Goal: Task Accomplishment & Management: Use online tool/utility

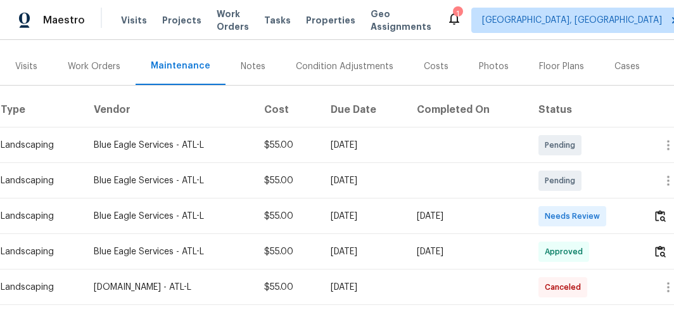
scroll to position [195, 0]
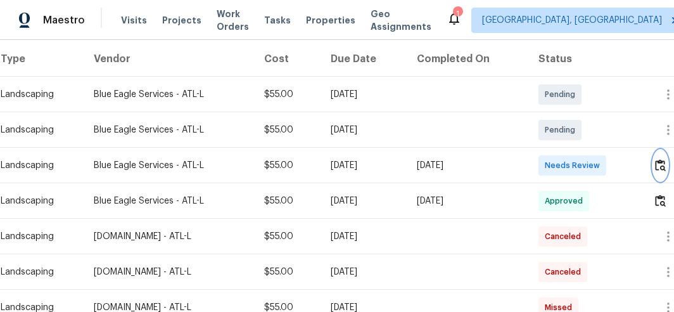
click at [659, 165] on img "button" at bounding box center [660, 165] width 11 height 12
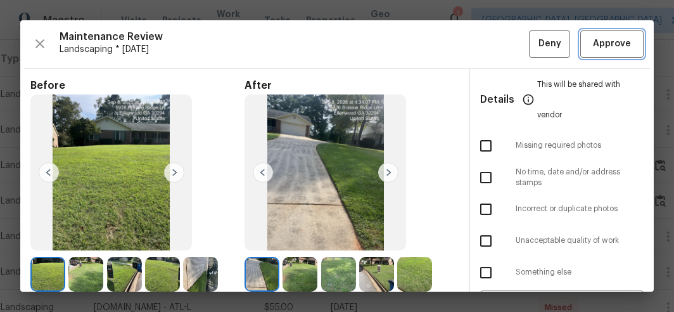
click at [606, 39] on span "Approve" at bounding box center [612, 44] width 38 height 16
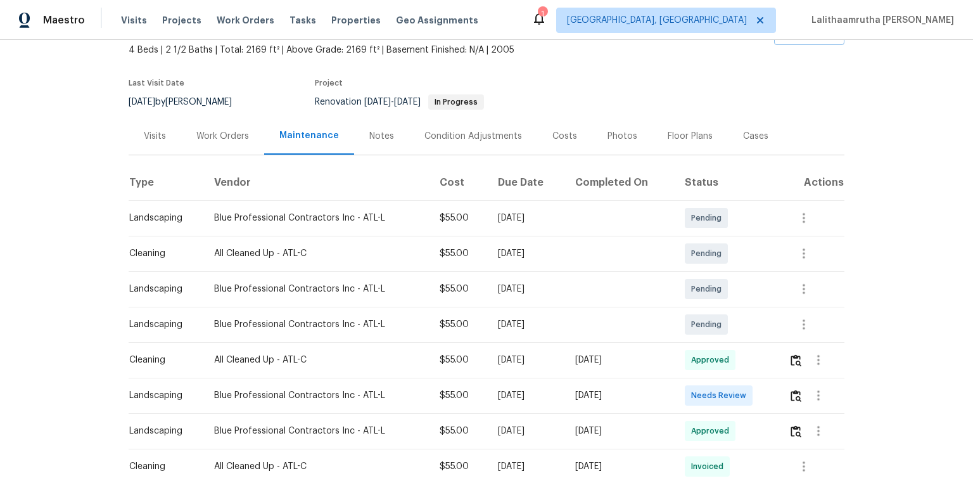
scroll to position [101, 0]
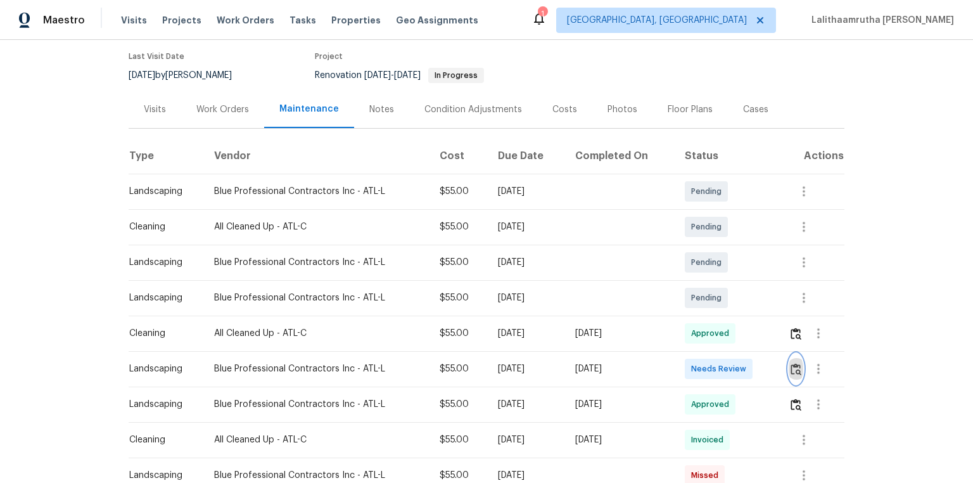
click at [692, 324] on img "button" at bounding box center [796, 369] width 11 height 12
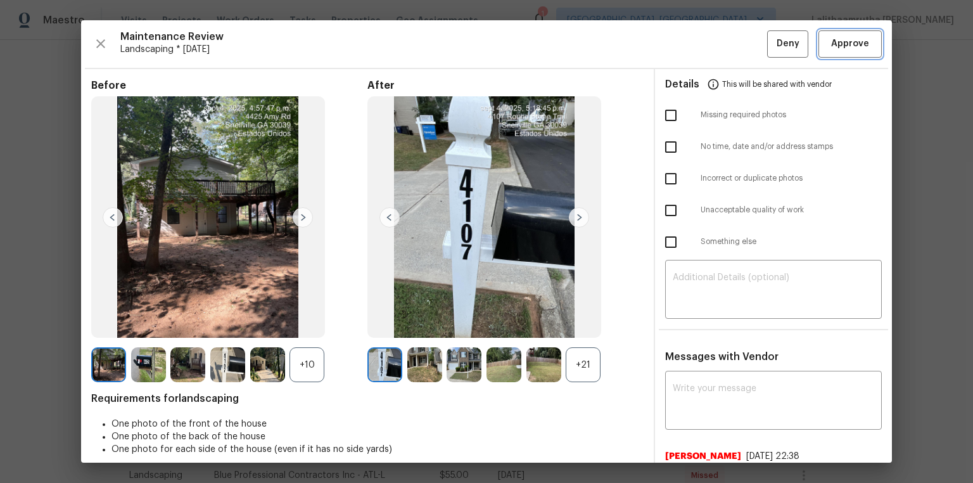
click at [692, 33] on button "Approve" at bounding box center [849, 43] width 63 height 27
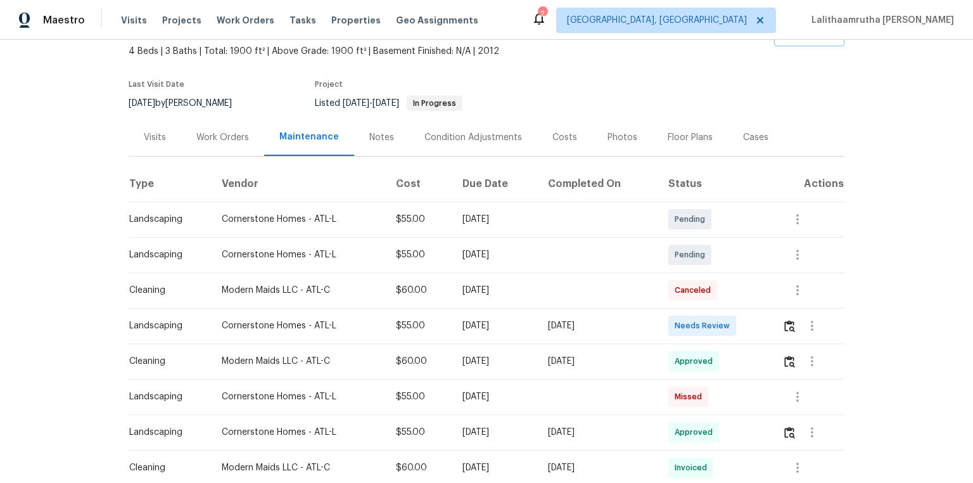
scroll to position [203, 0]
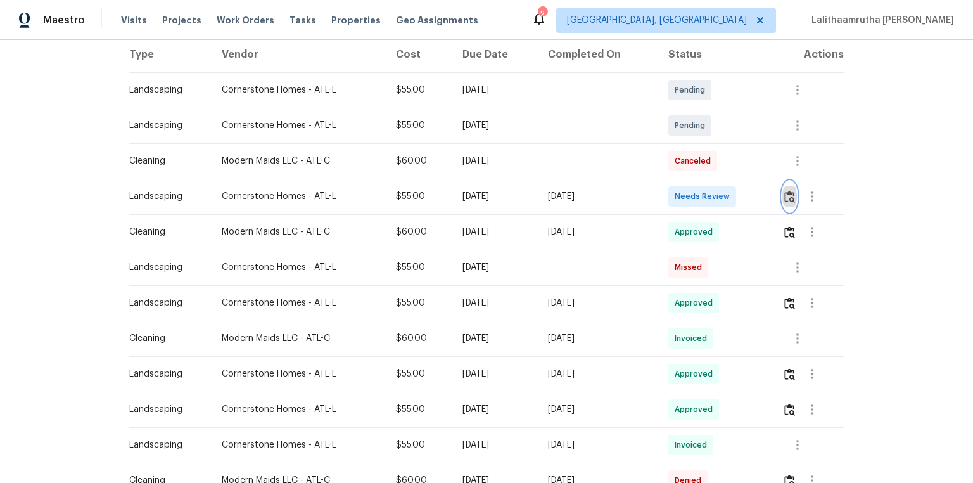
click at [692, 194] on img "button" at bounding box center [789, 197] width 11 height 12
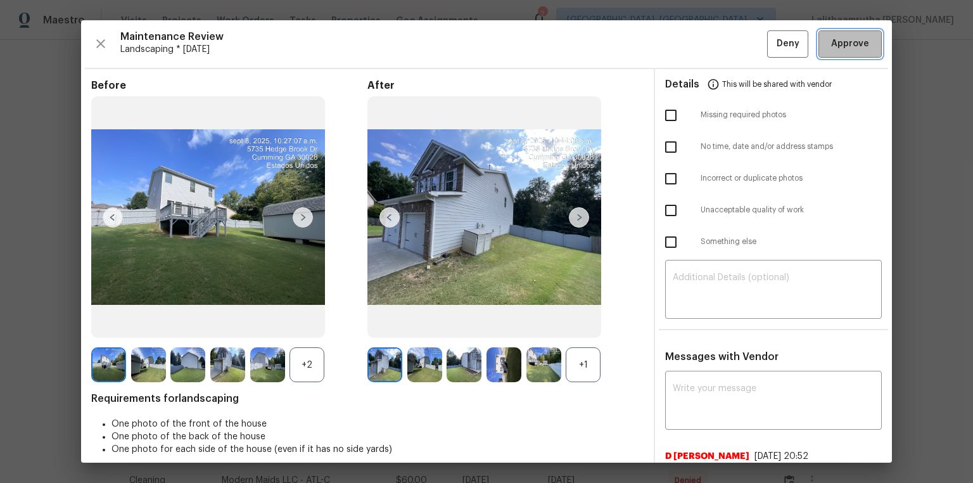
click at [692, 36] on button "Approve" at bounding box center [849, 43] width 63 height 27
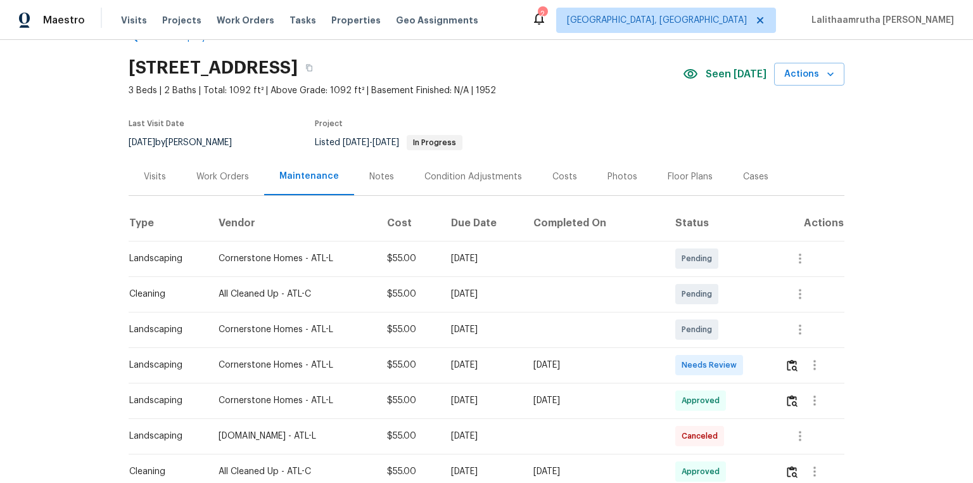
scroll to position [51, 0]
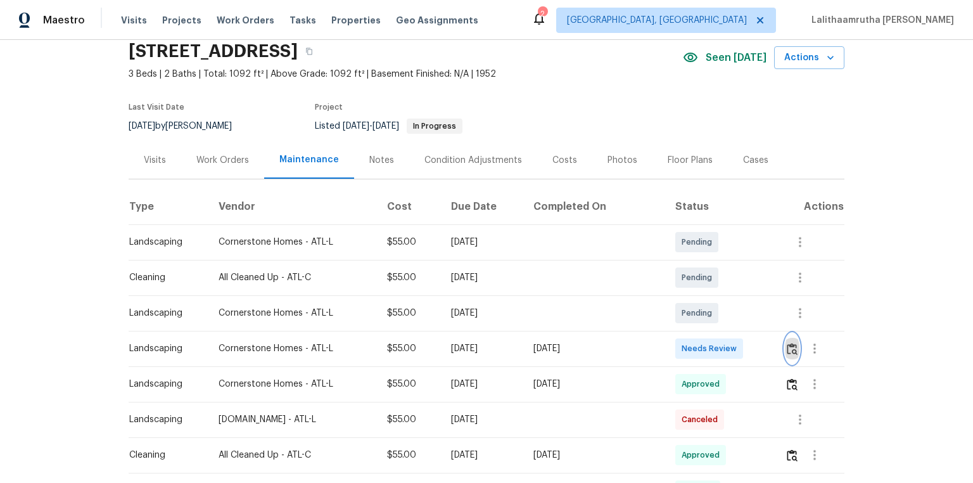
click at [692, 324] on img "button" at bounding box center [792, 349] width 11 height 12
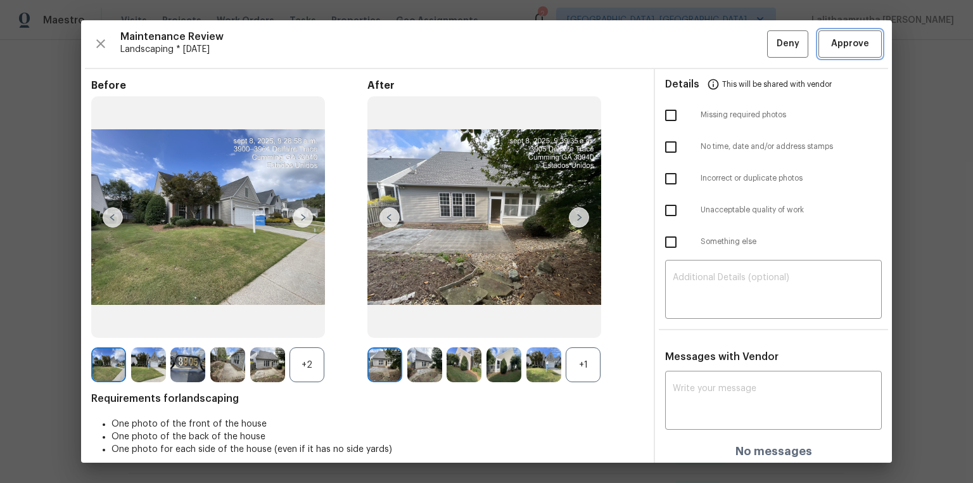
click at [692, 44] on span "Approve" at bounding box center [850, 44] width 38 height 16
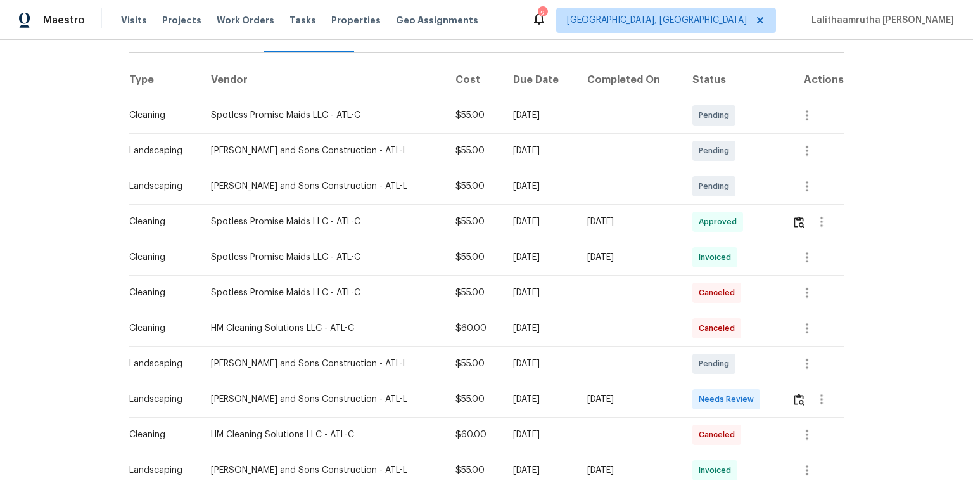
scroll to position [203, 0]
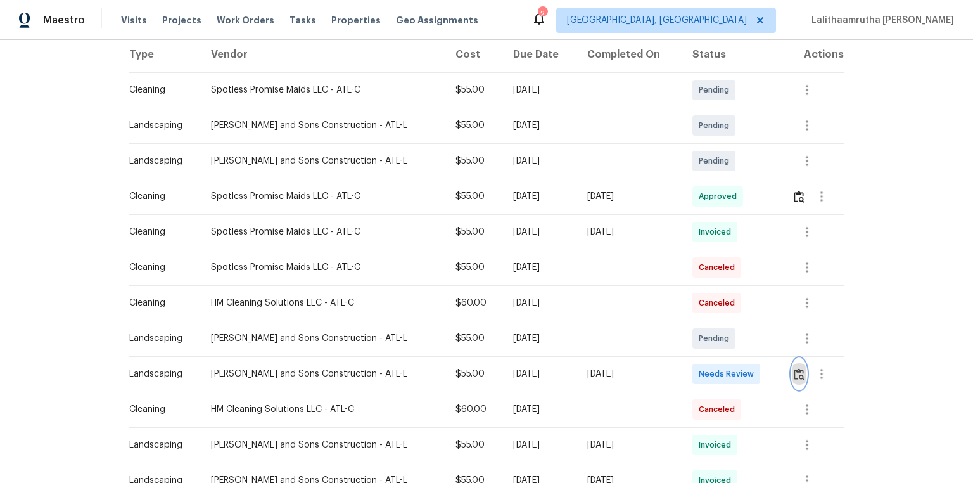
click at [692, 324] on img "button" at bounding box center [799, 374] width 11 height 12
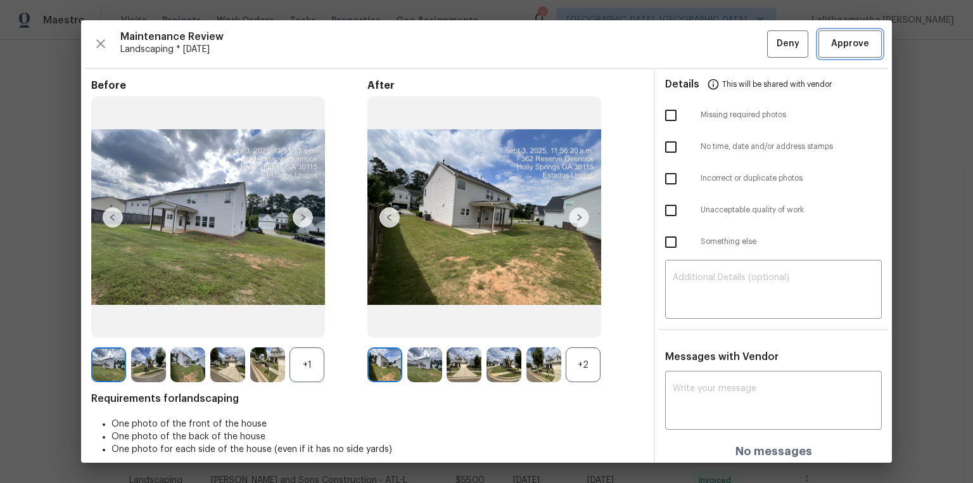
click at [692, 39] on span "Approve" at bounding box center [850, 44] width 38 height 16
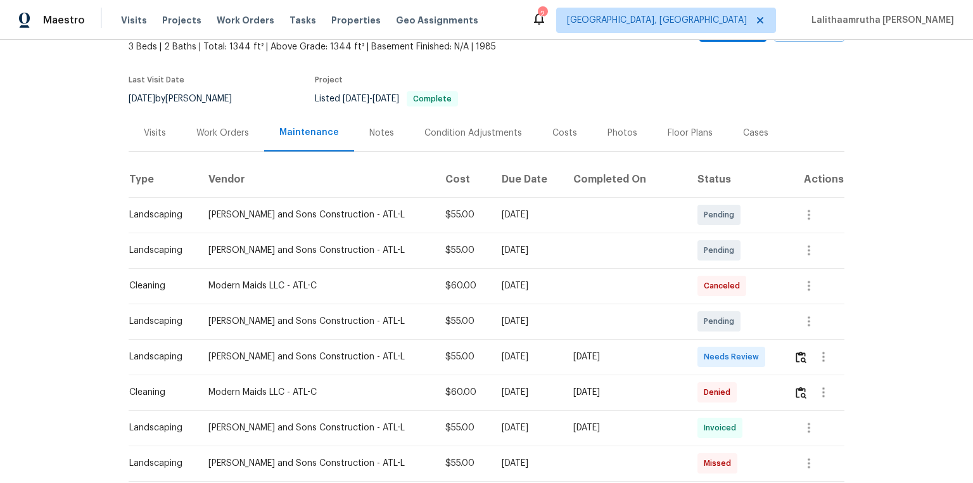
scroll to position [152, 0]
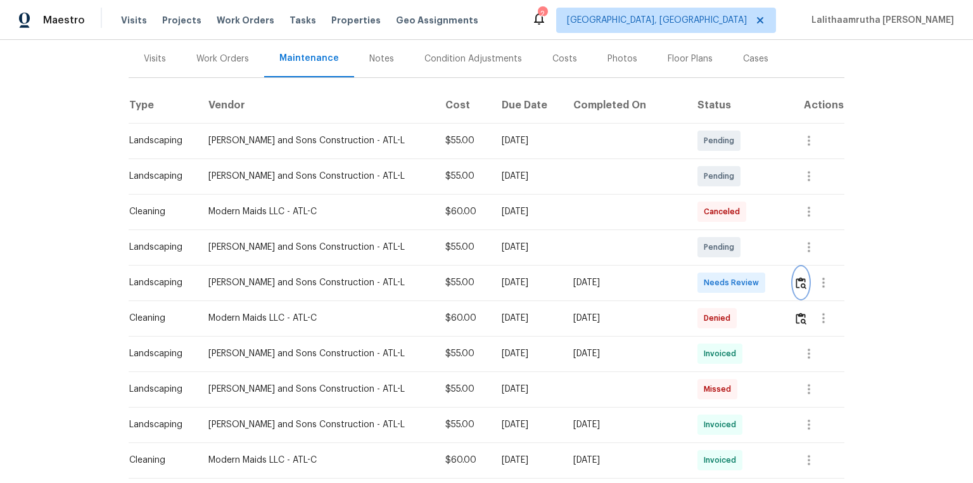
click at [692, 274] on button "button" at bounding box center [801, 282] width 15 height 30
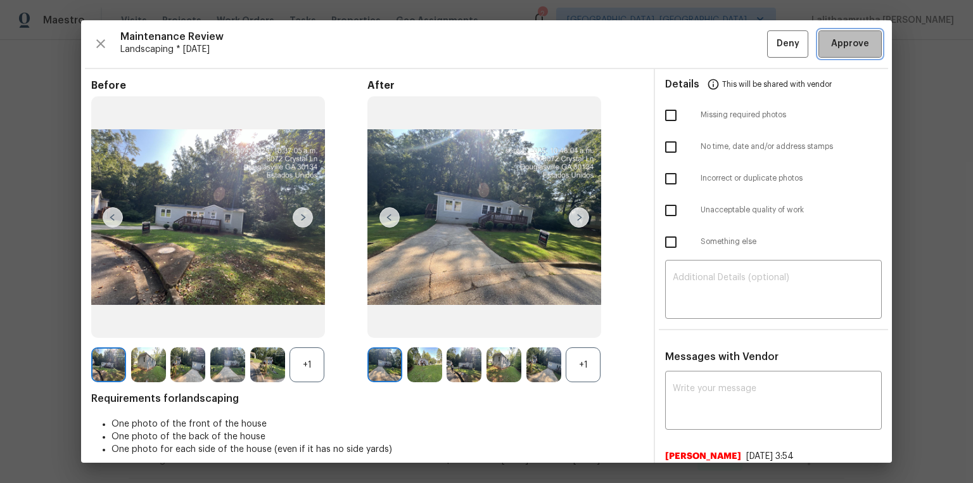
click at [692, 46] on span "Approve" at bounding box center [850, 44] width 38 height 16
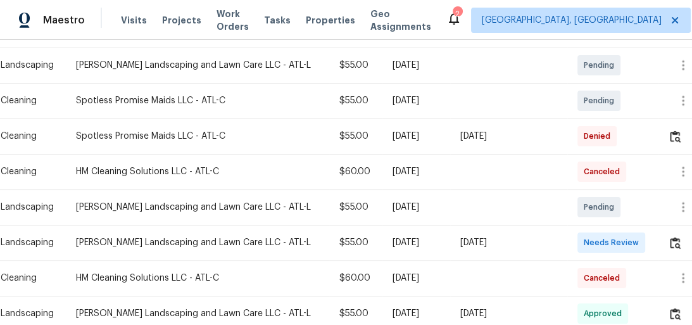
scroll to position [304, 0]
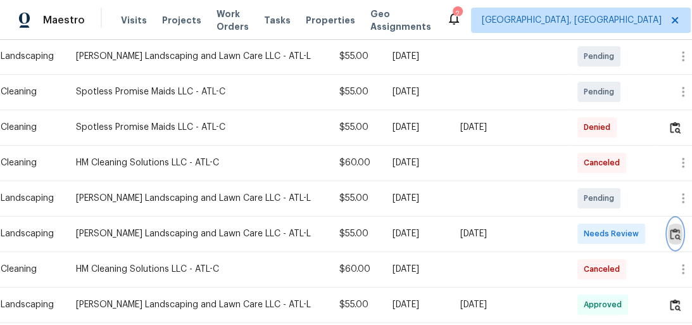
click at [670, 235] on img "button" at bounding box center [675, 234] width 11 height 12
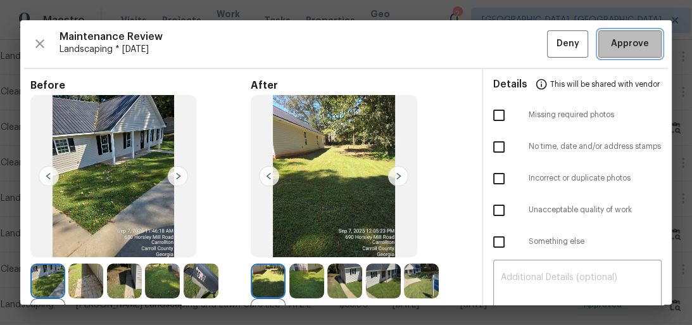
click at [626, 44] on span "Approve" at bounding box center [630, 44] width 38 height 16
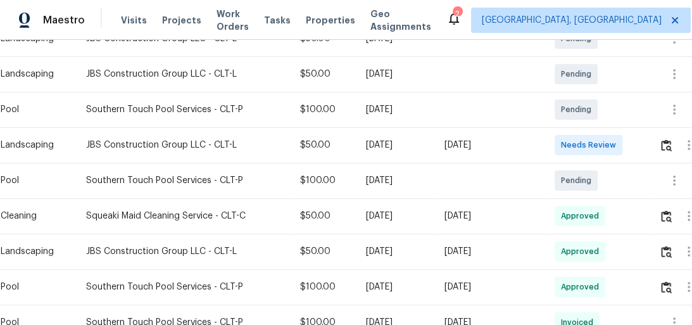
scroll to position [304, 0]
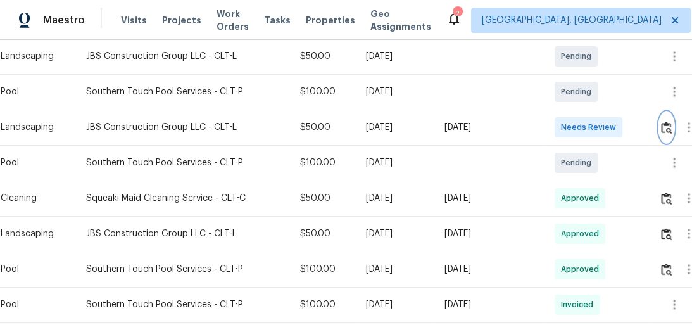
click at [670, 130] on img "button" at bounding box center [666, 128] width 11 height 12
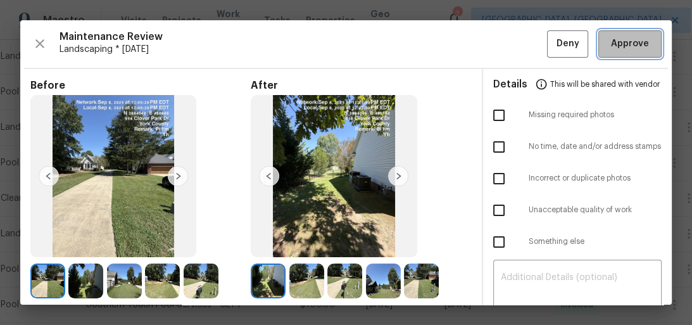
click at [629, 47] on span "Approve" at bounding box center [630, 44] width 38 height 16
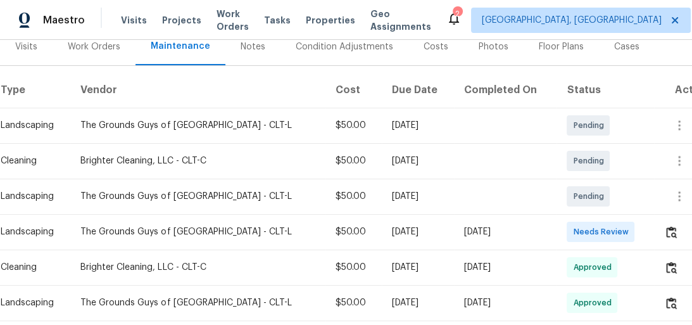
scroll to position [203, 0]
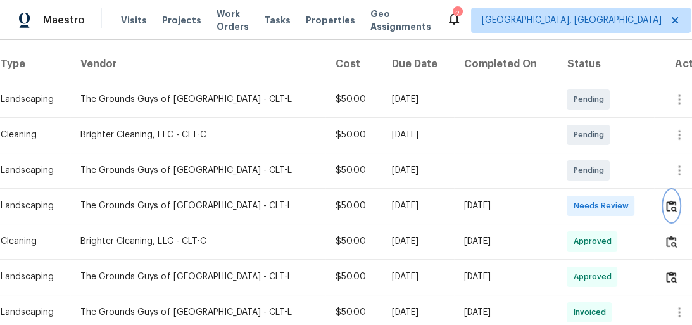
click at [666, 200] on img "button" at bounding box center [671, 206] width 11 height 12
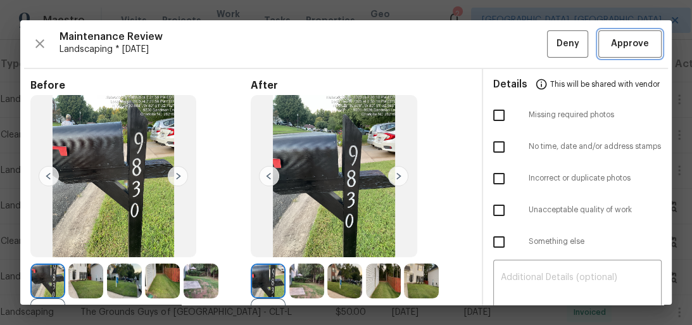
click at [630, 40] on span "Approve" at bounding box center [630, 44] width 38 height 16
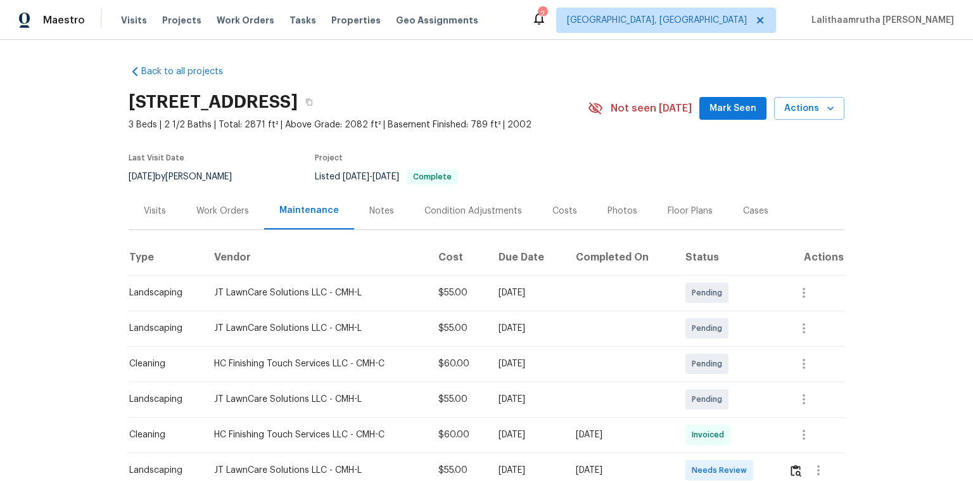
scroll to position [89, 0]
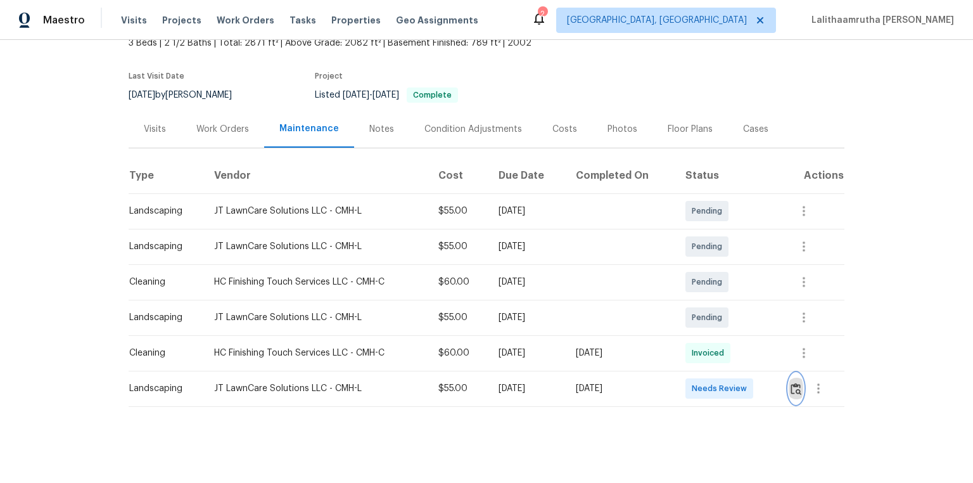
click at [692, 324] on button "button" at bounding box center [796, 388] width 15 height 30
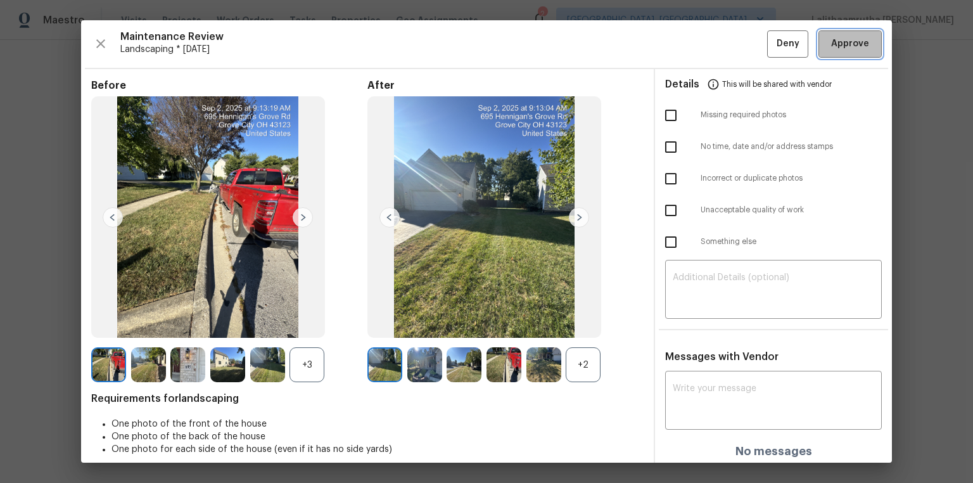
click at [692, 49] on span "Approve" at bounding box center [850, 44] width 38 height 16
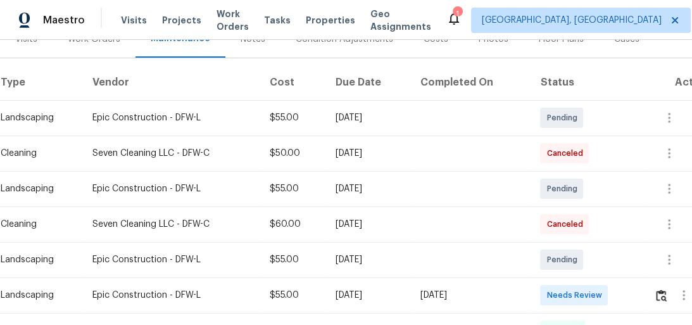
scroll to position [253, 0]
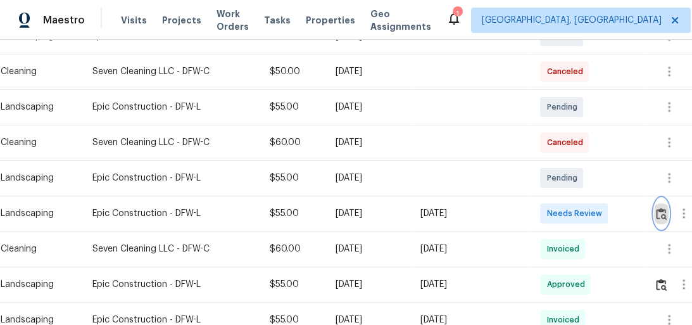
click at [664, 213] on img "button" at bounding box center [661, 214] width 11 height 12
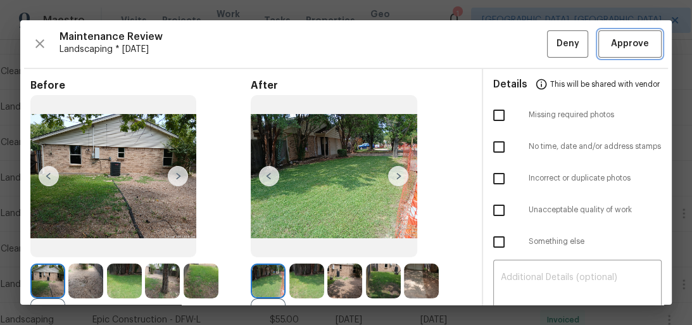
click at [626, 51] on span "Approve" at bounding box center [630, 44] width 38 height 16
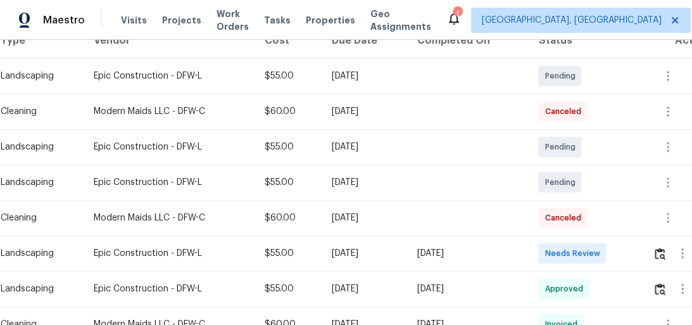
scroll to position [304, 0]
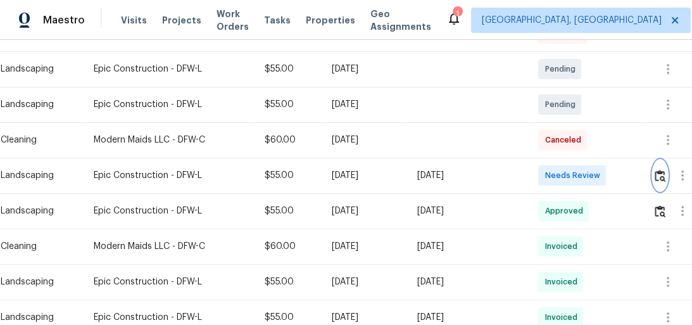
click at [662, 170] on img "button" at bounding box center [660, 176] width 11 height 12
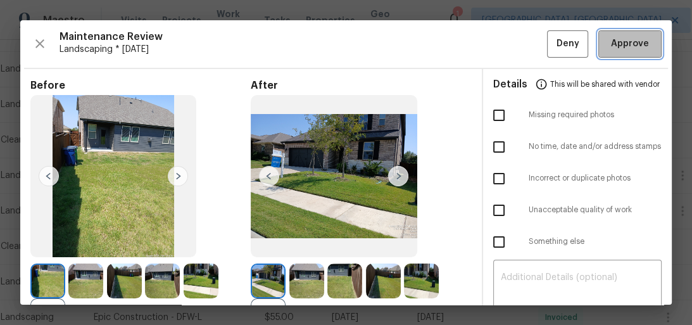
click at [617, 49] on span "Approve" at bounding box center [630, 44] width 38 height 16
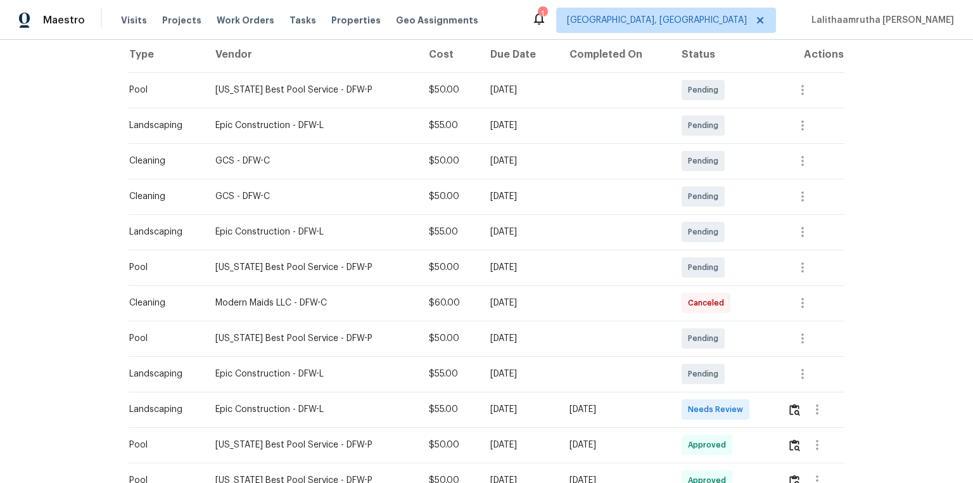
scroll to position [304, 0]
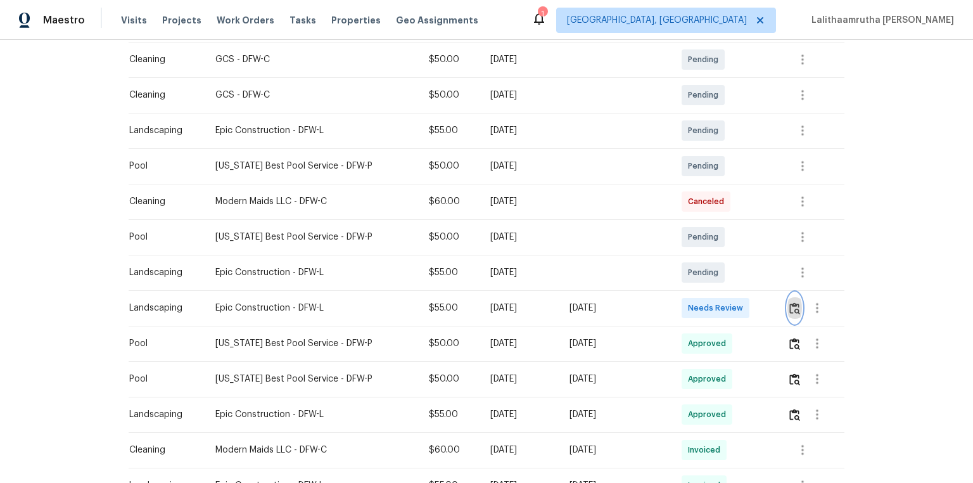
click at [692, 309] on img "button" at bounding box center [794, 308] width 11 height 12
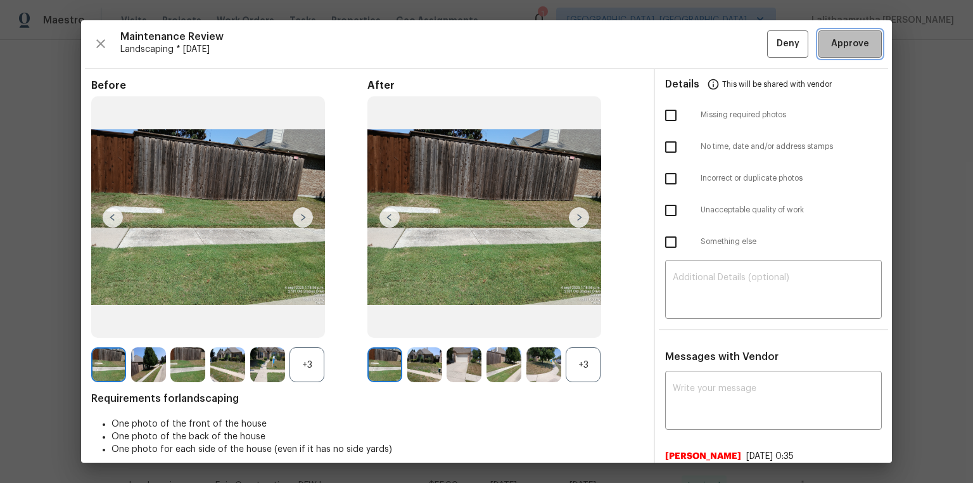
click at [692, 49] on span "Approve" at bounding box center [850, 44] width 38 height 16
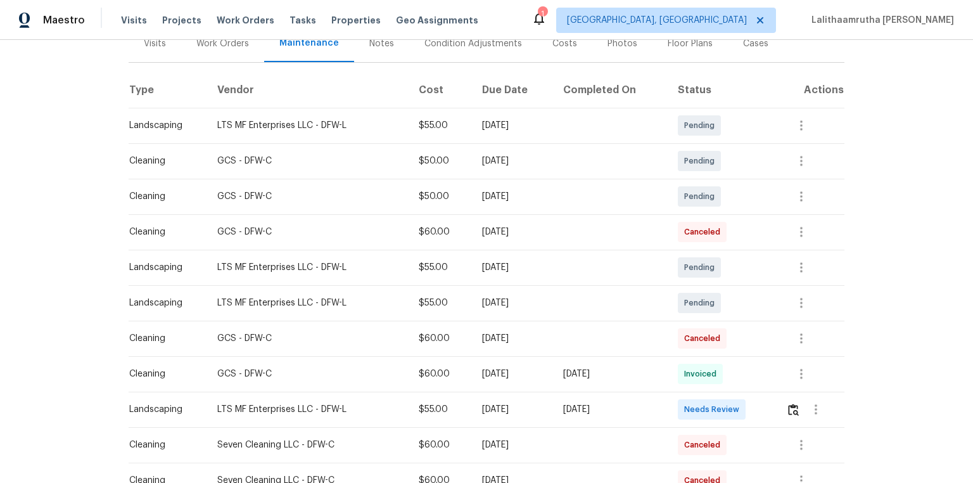
scroll to position [253, 0]
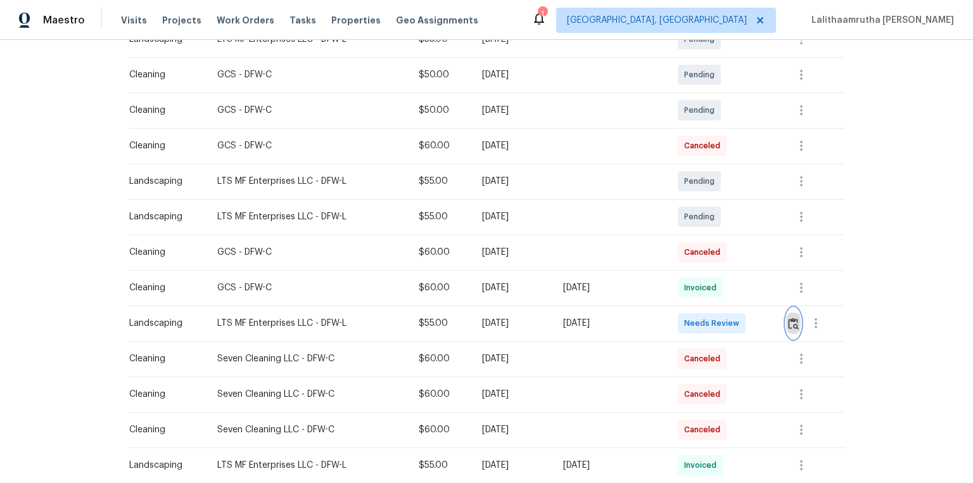
click at [692, 324] on img "button" at bounding box center [793, 323] width 11 height 12
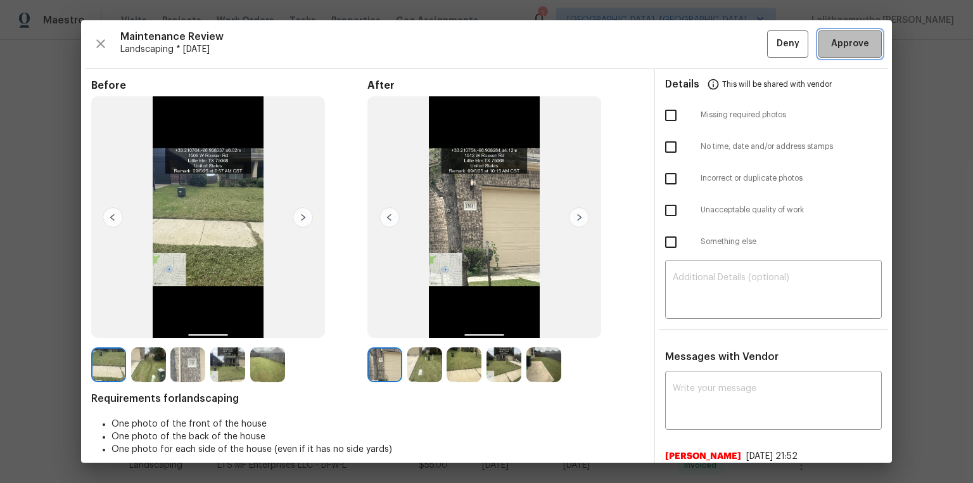
click at [692, 43] on span "Approve" at bounding box center [850, 44] width 38 height 16
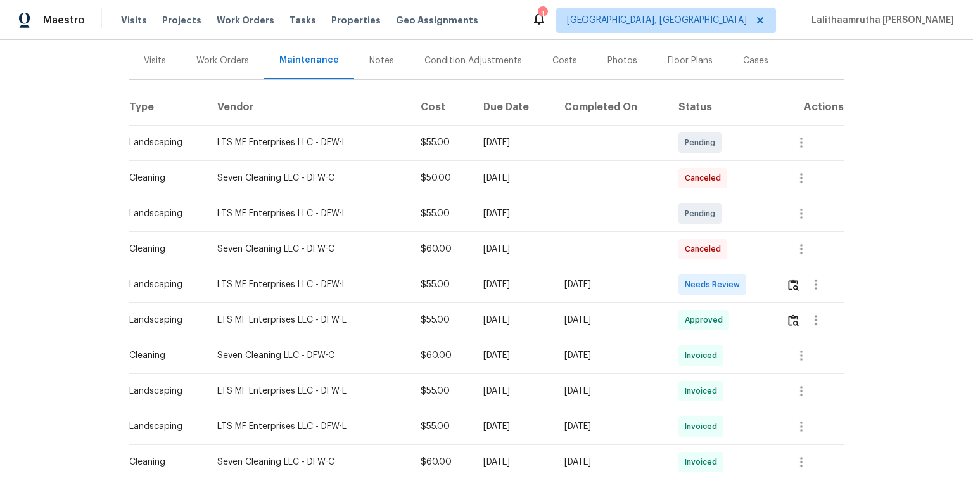
scroll to position [152, 0]
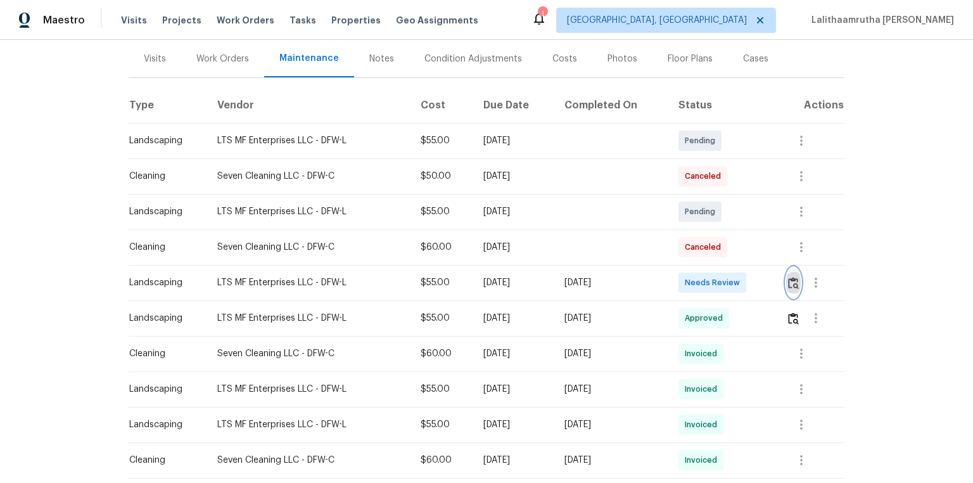
click at [692, 278] on button "button" at bounding box center [793, 282] width 15 height 30
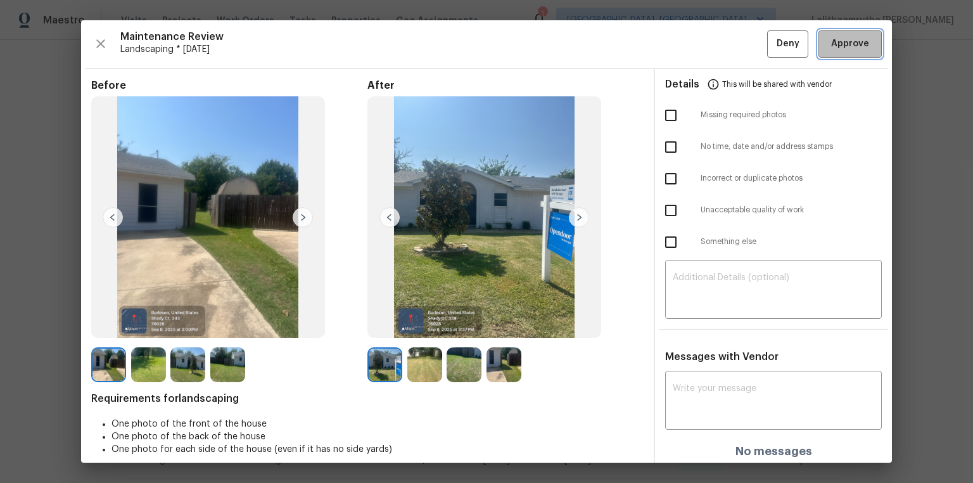
click at [692, 46] on span "Approve" at bounding box center [850, 44] width 38 height 16
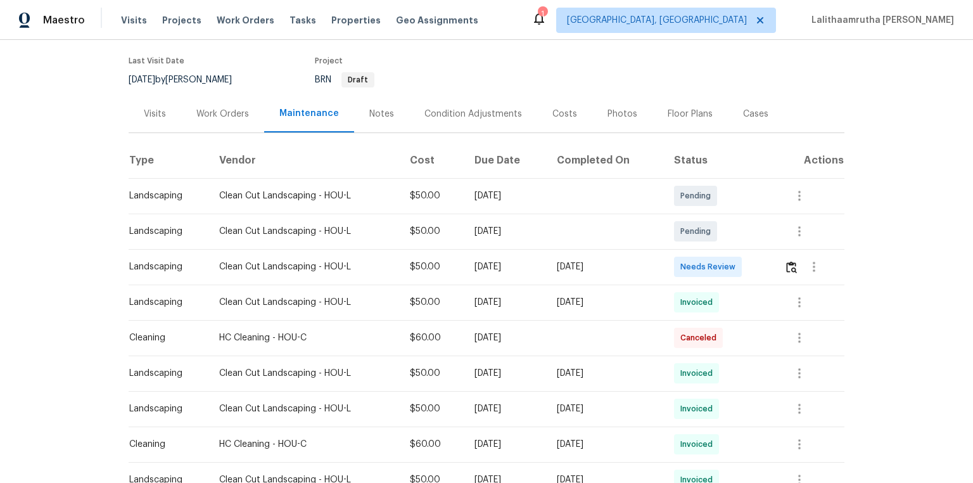
scroll to position [101, 0]
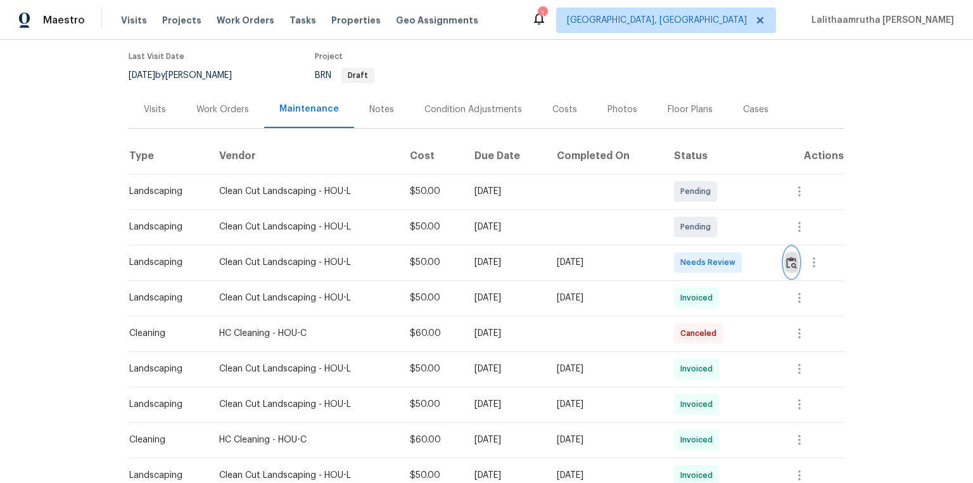
click at [692, 259] on img "button" at bounding box center [791, 263] width 11 height 12
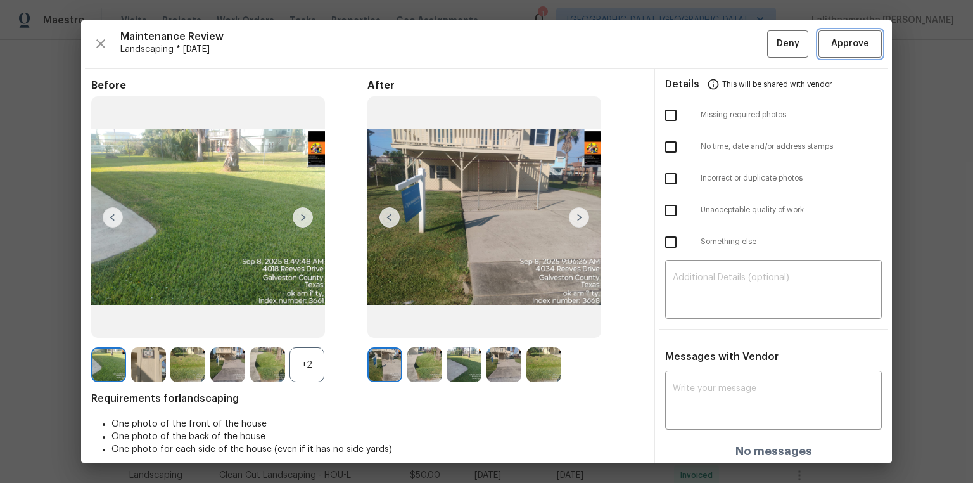
click at [692, 44] on span "Approve" at bounding box center [850, 44] width 38 height 16
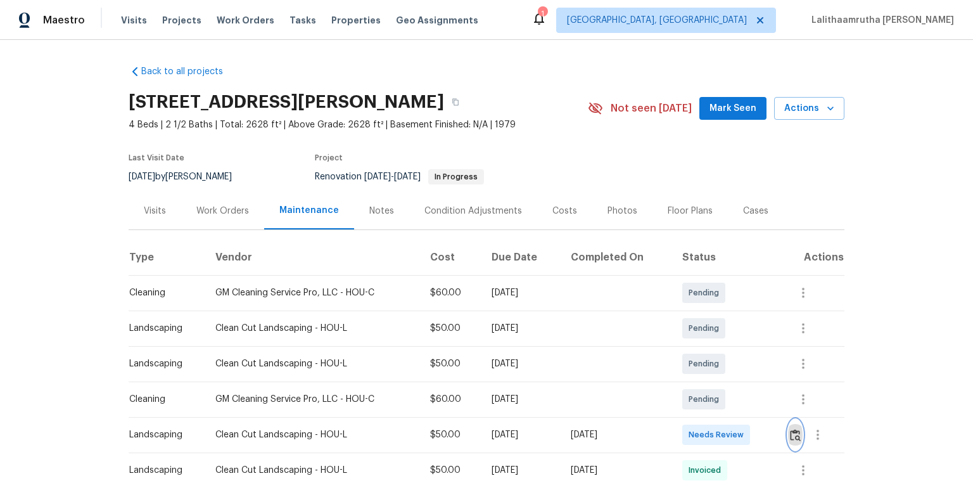
click at [692, 324] on img "button" at bounding box center [795, 435] width 11 height 12
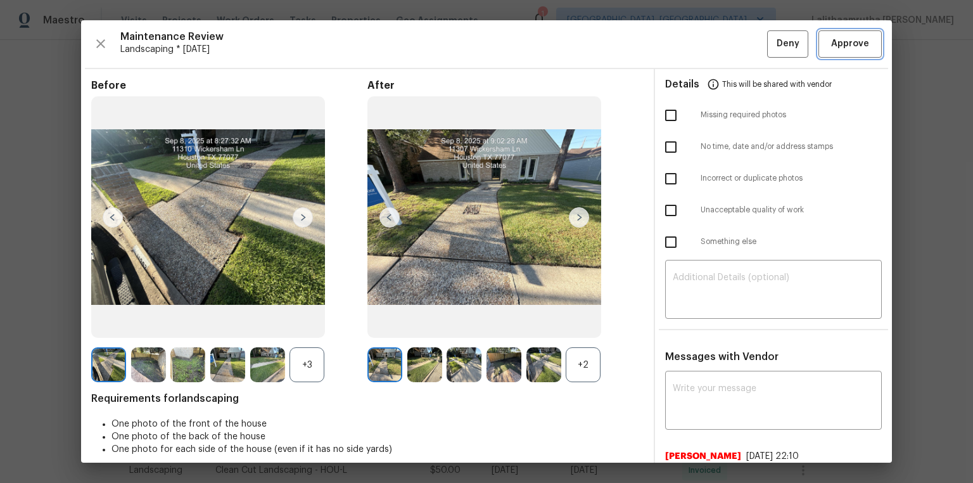
click at [692, 46] on span "Approve" at bounding box center [850, 44] width 38 height 16
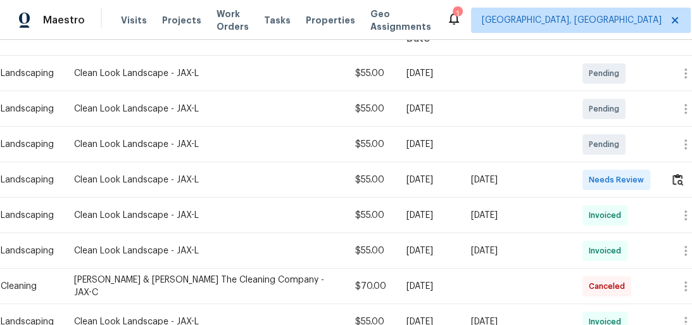
scroll to position [253, 0]
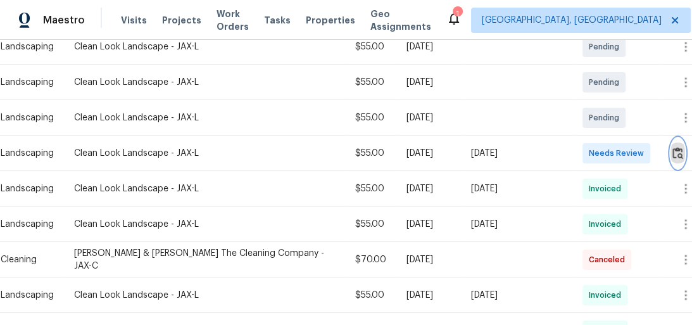
click at [673, 138] on button "button" at bounding box center [678, 153] width 15 height 30
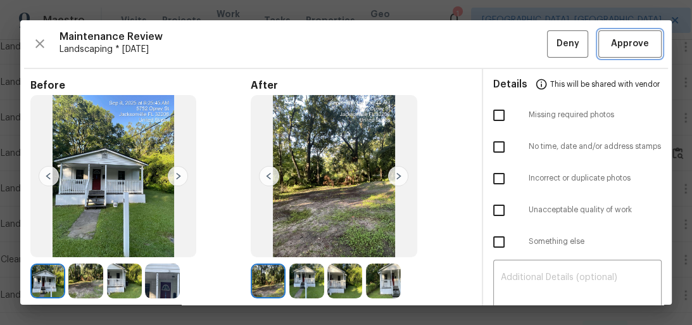
click at [633, 46] on span "Approve" at bounding box center [630, 44] width 38 height 16
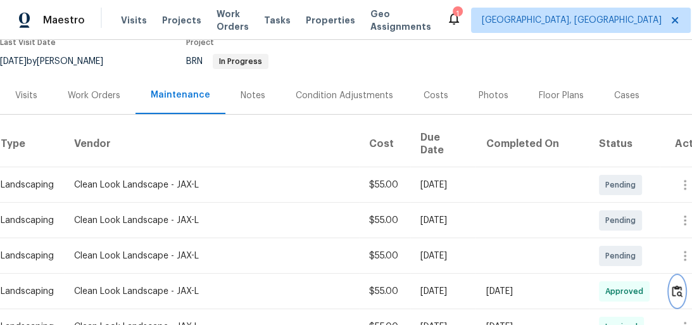
scroll to position [101, 0]
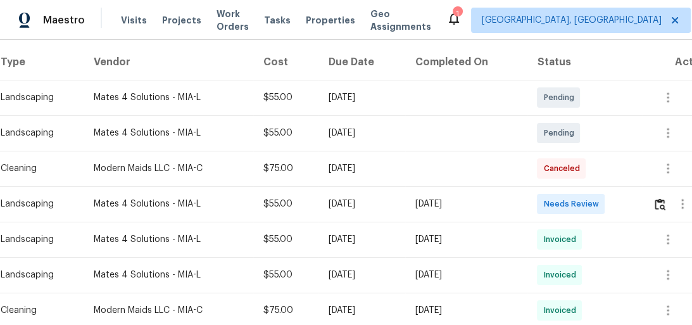
scroll to position [253, 0]
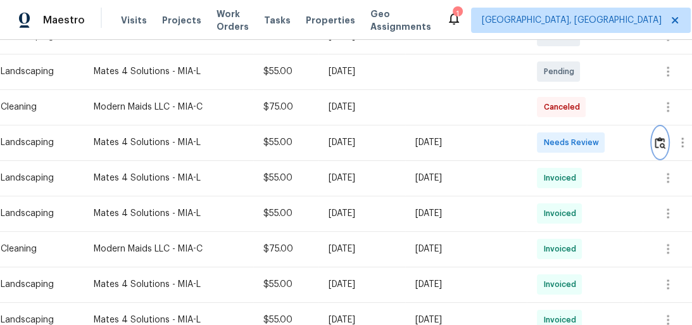
click at [662, 141] on img "button" at bounding box center [660, 143] width 11 height 12
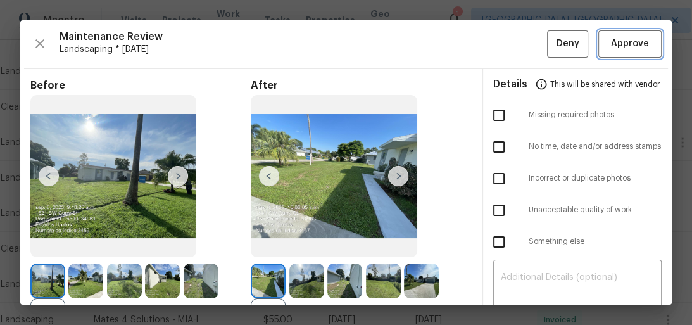
click at [623, 40] on span "Approve" at bounding box center [630, 44] width 38 height 16
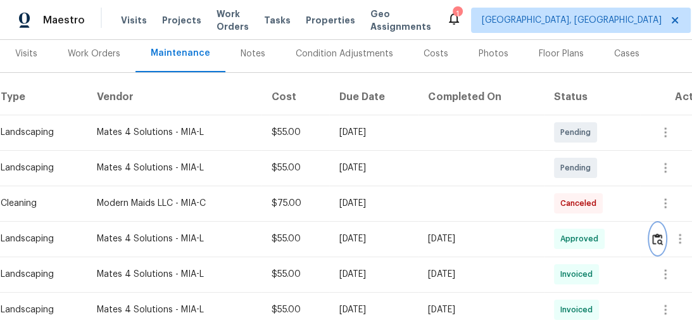
scroll to position [152, 0]
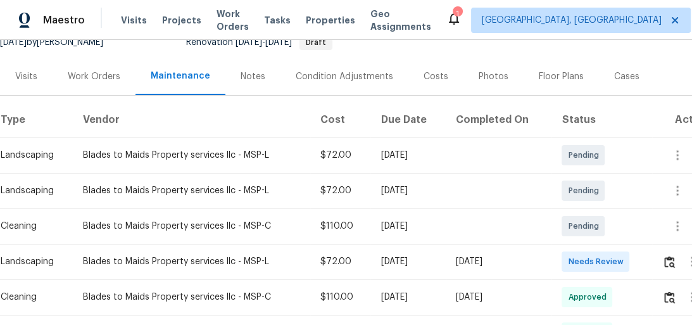
scroll to position [203, 0]
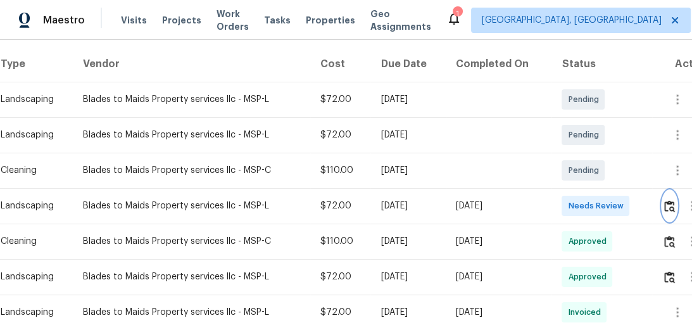
click at [673, 200] on img "button" at bounding box center [669, 206] width 11 height 12
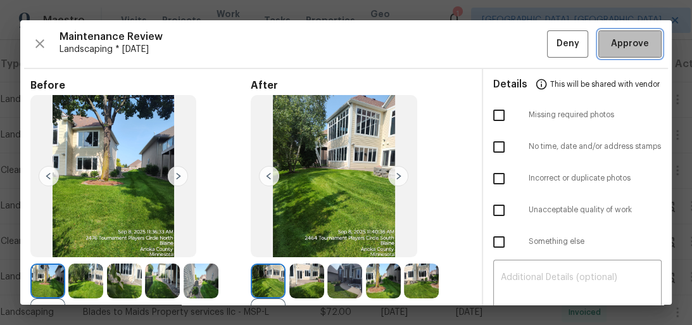
click at [613, 39] on span "Approve" at bounding box center [630, 44] width 38 height 16
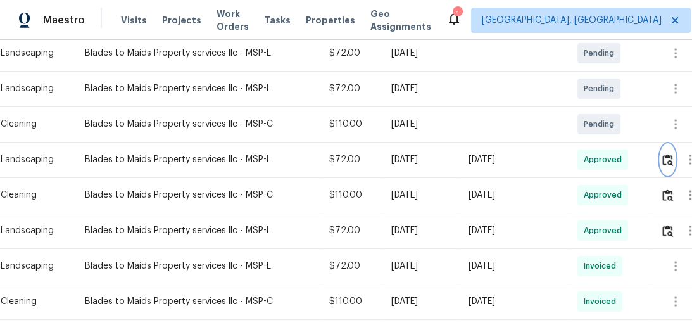
scroll to position [253, 0]
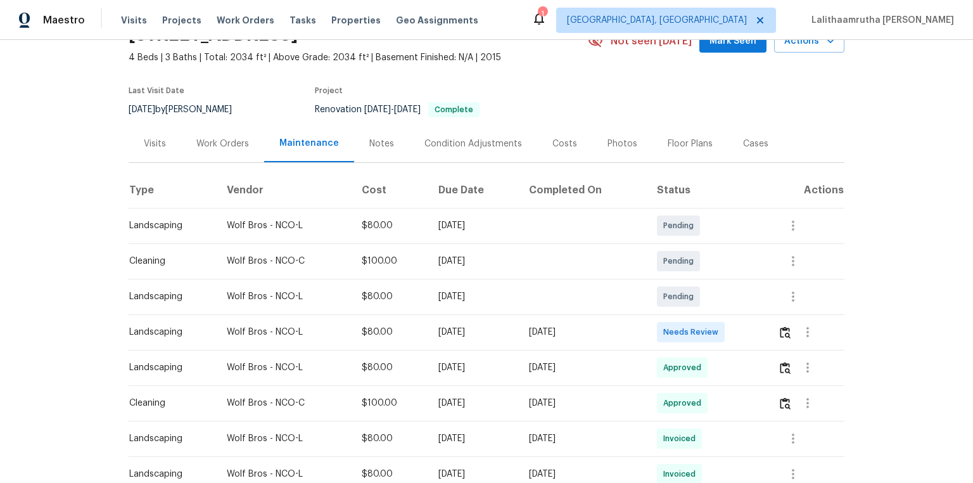
scroll to position [101, 0]
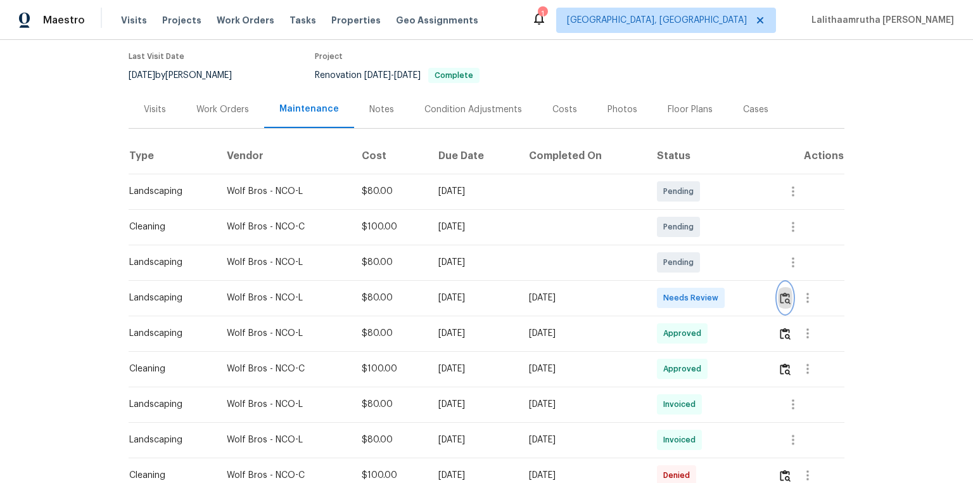
click at [692, 302] on img "button" at bounding box center [785, 298] width 11 height 12
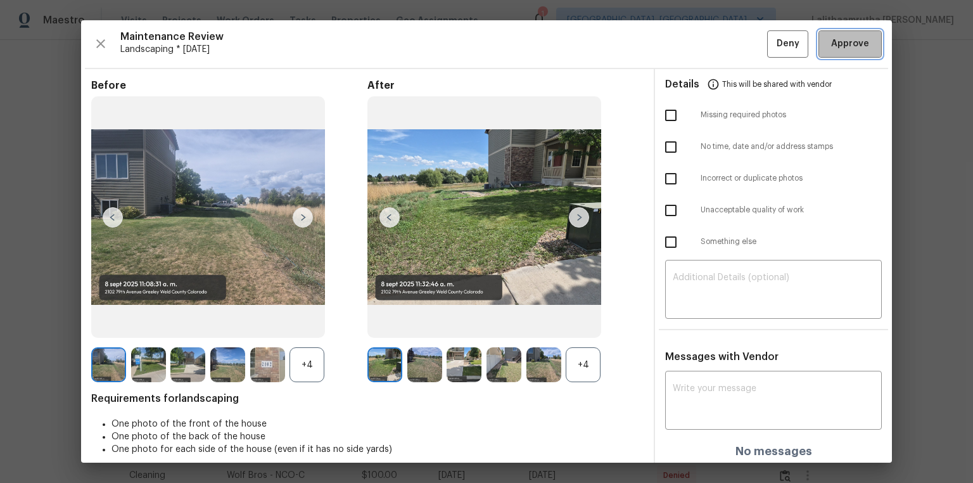
click at [692, 42] on span "Approve" at bounding box center [850, 44] width 38 height 16
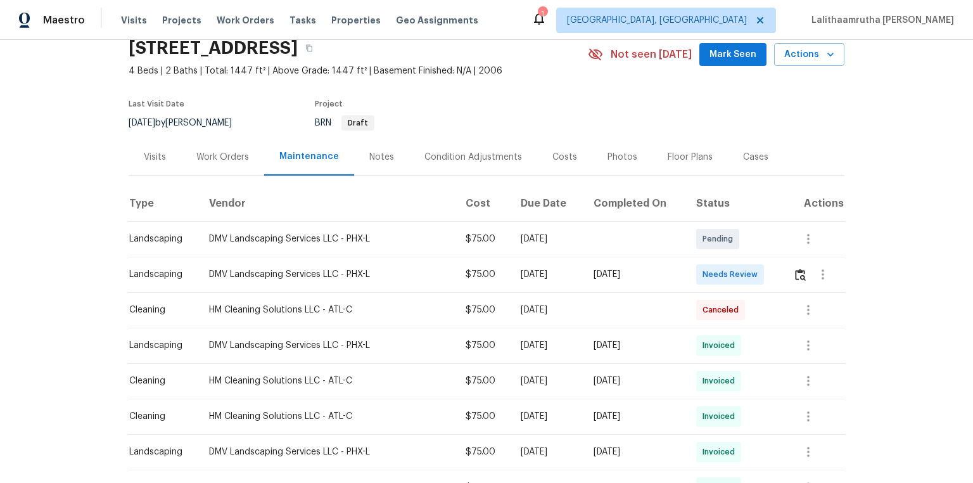
scroll to position [51, 0]
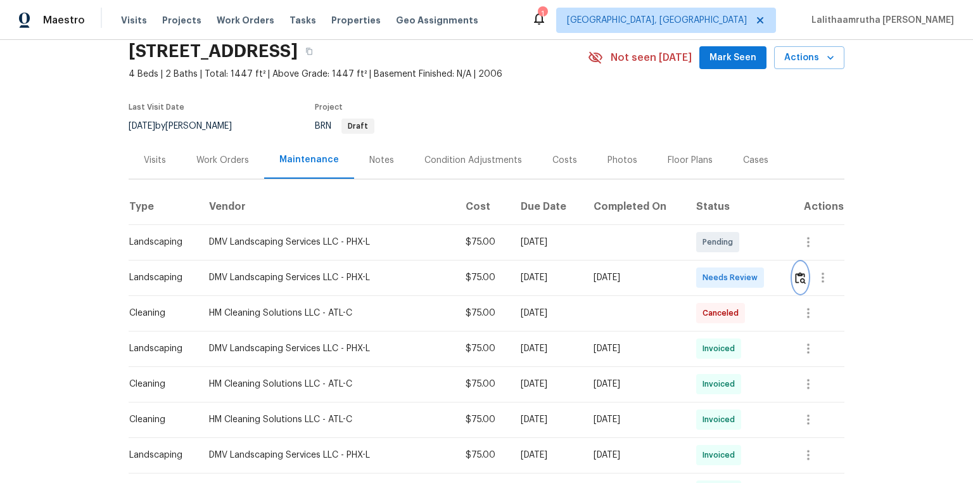
click at [692, 279] on button "button" at bounding box center [800, 277] width 15 height 30
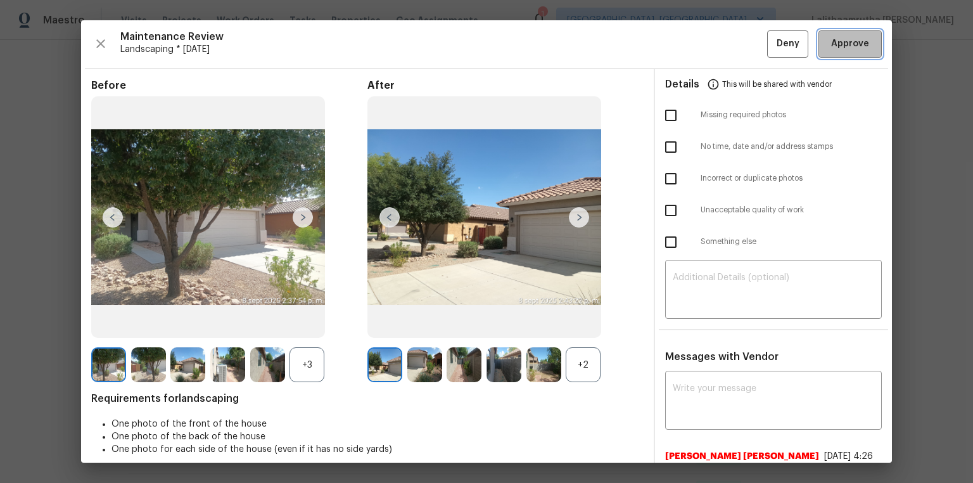
click at [692, 43] on span "Approve" at bounding box center [850, 44] width 38 height 16
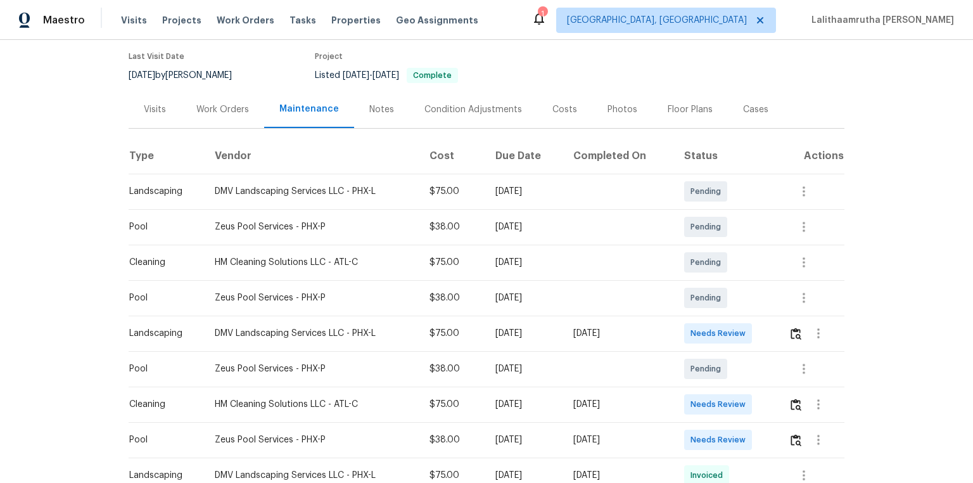
scroll to position [152, 0]
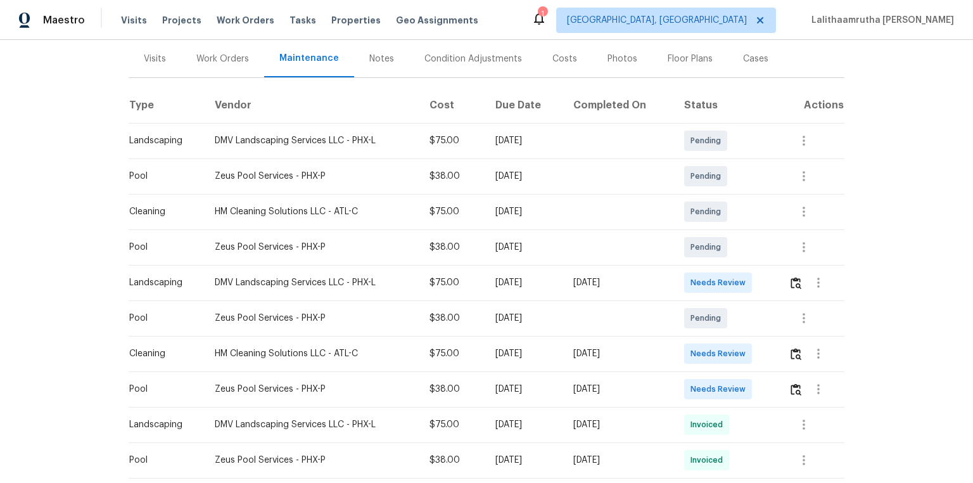
click at [692, 283] on td at bounding box center [812, 282] width 66 height 35
click at [692, 283] on img "button" at bounding box center [796, 283] width 11 height 12
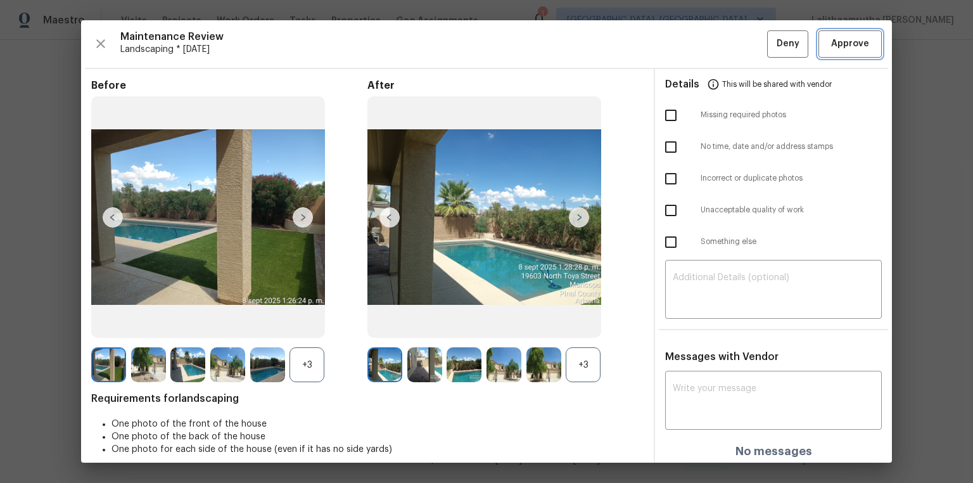
click at [692, 38] on span "Approve" at bounding box center [850, 44] width 38 height 16
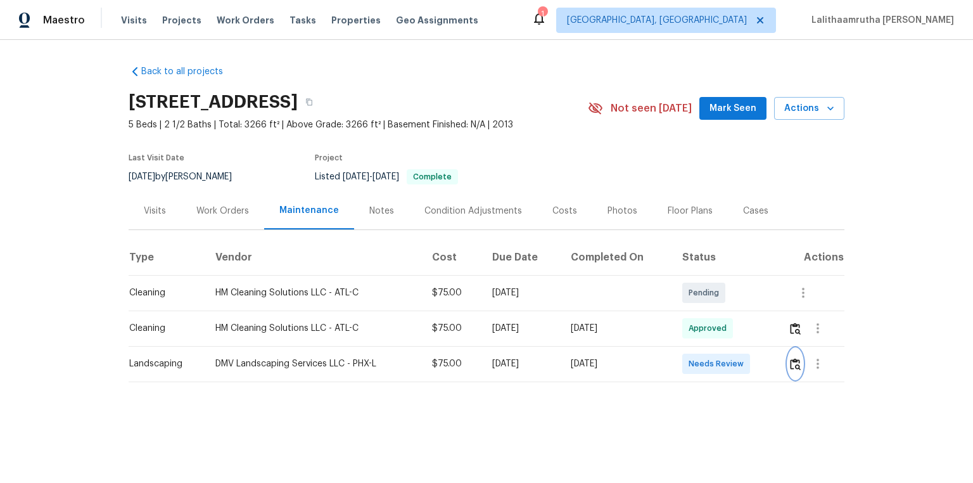
click at [692, 324] on img "button" at bounding box center [795, 364] width 11 height 12
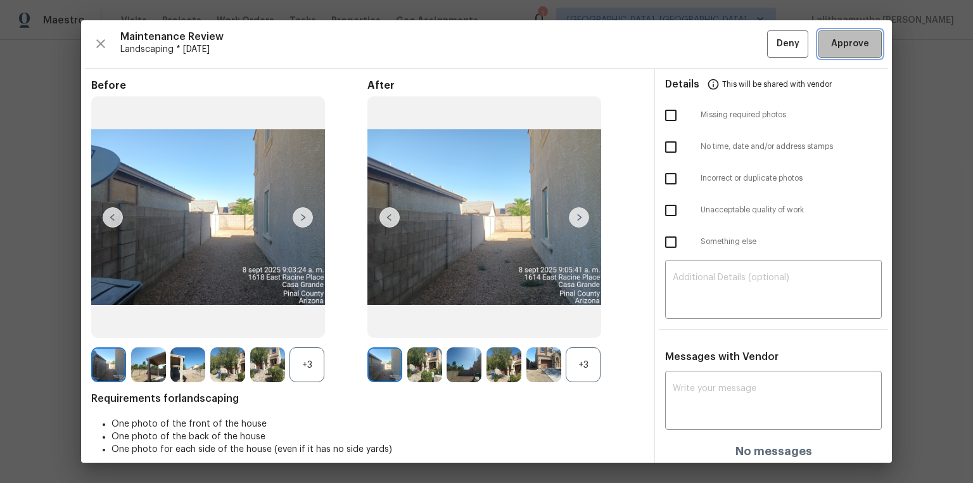
click at [692, 49] on span "Approve" at bounding box center [850, 44] width 38 height 16
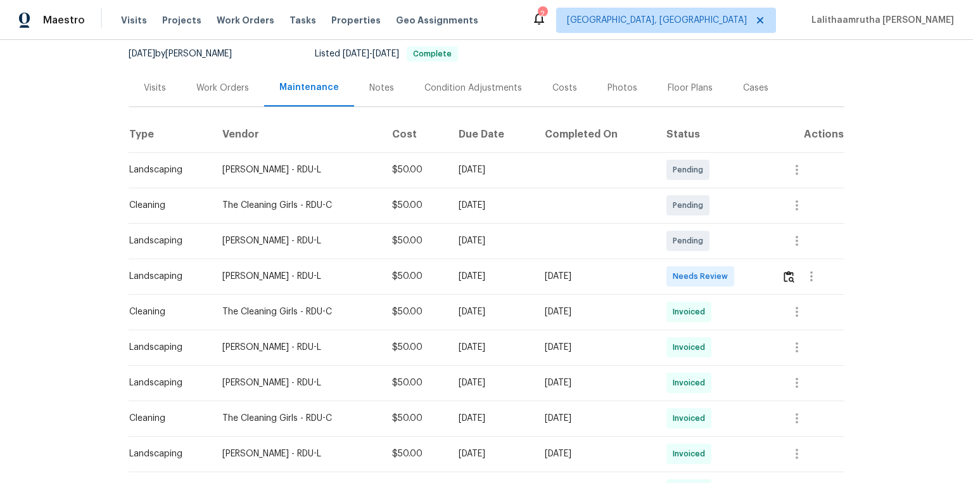
scroll to position [253, 0]
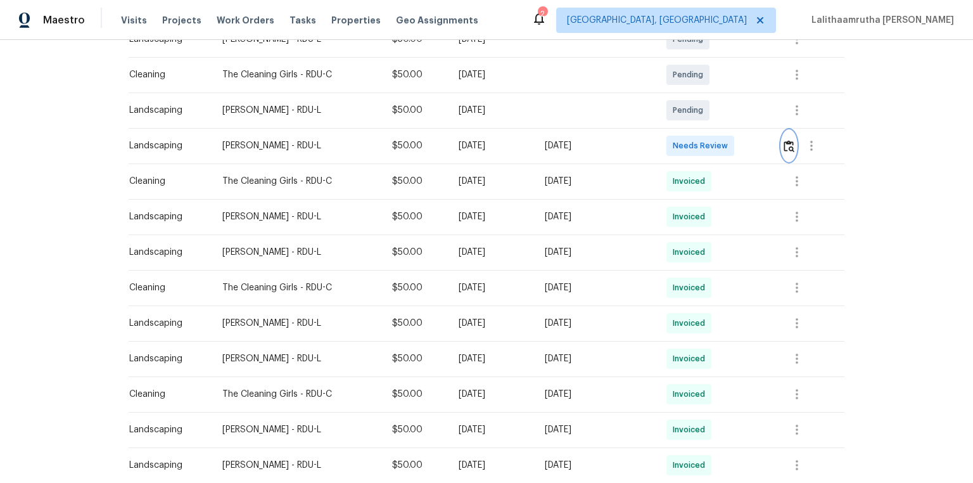
click at [692, 144] on img "button" at bounding box center [789, 146] width 11 height 12
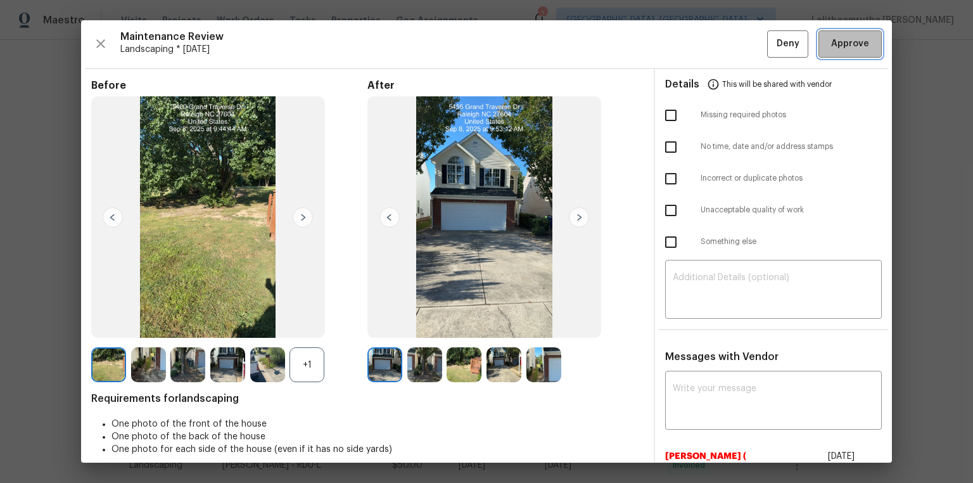
click at [692, 38] on span "Approve" at bounding box center [850, 44] width 38 height 16
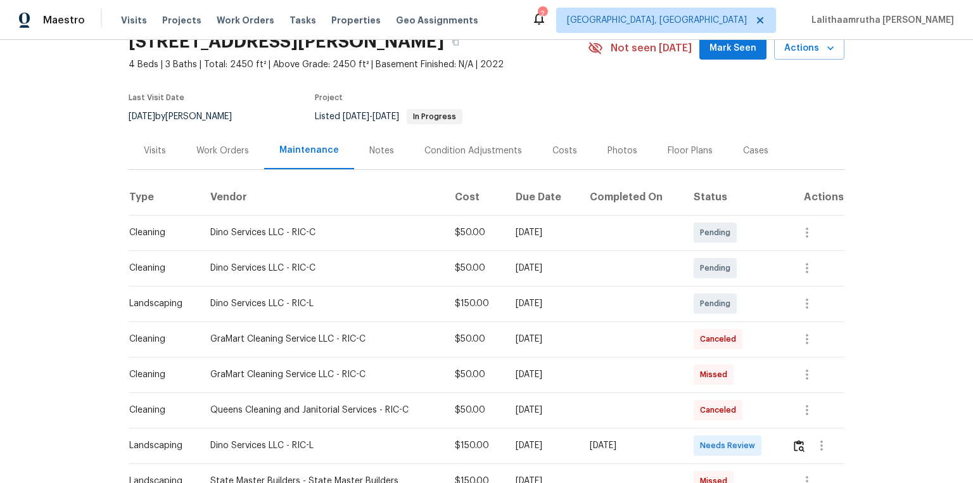
scroll to position [152, 0]
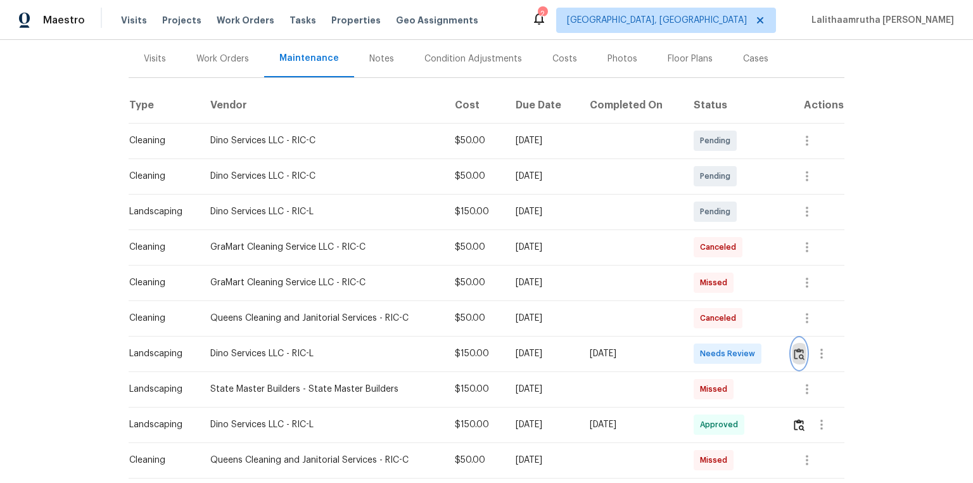
click at [692, 324] on img "button" at bounding box center [799, 354] width 11 height 12
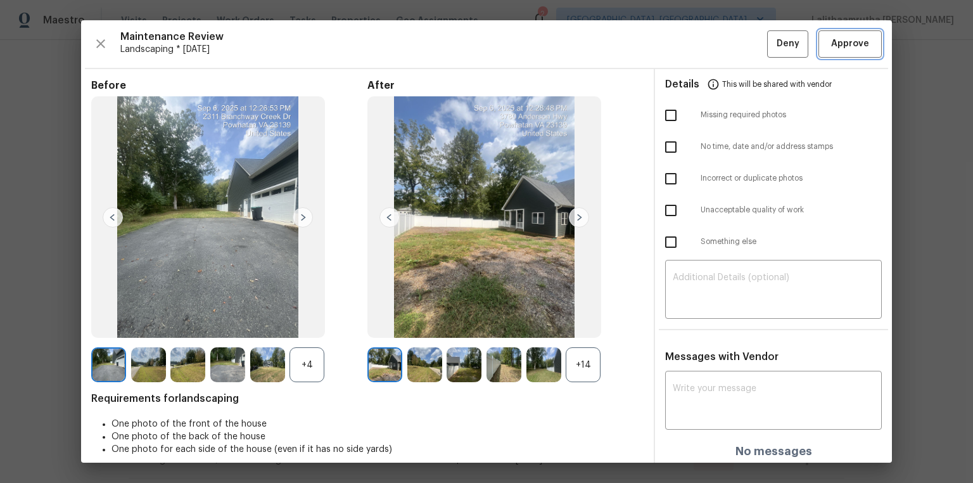
click at [692, 44] on span "Approve" at bounding box center [850, 44] width 38 height 16
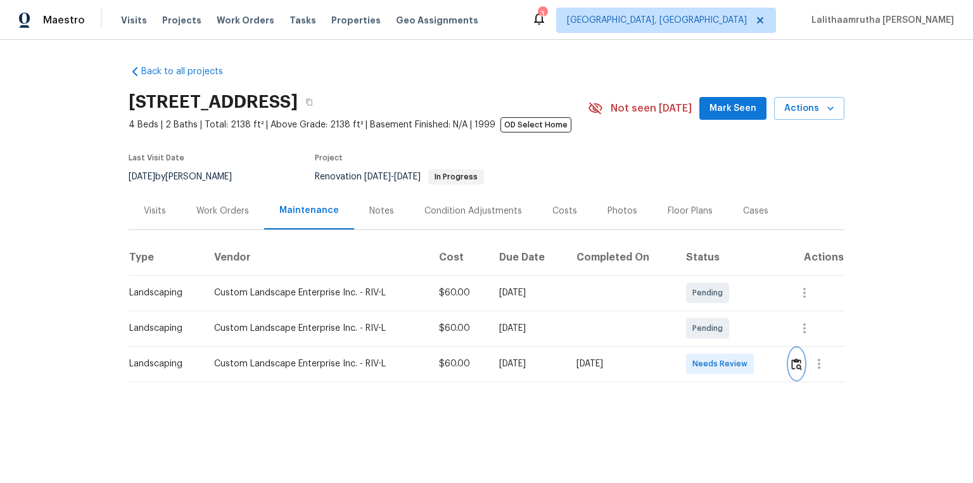
click at [692, 324] on img "button" at bounding box center [796, 364] width 11 height 12
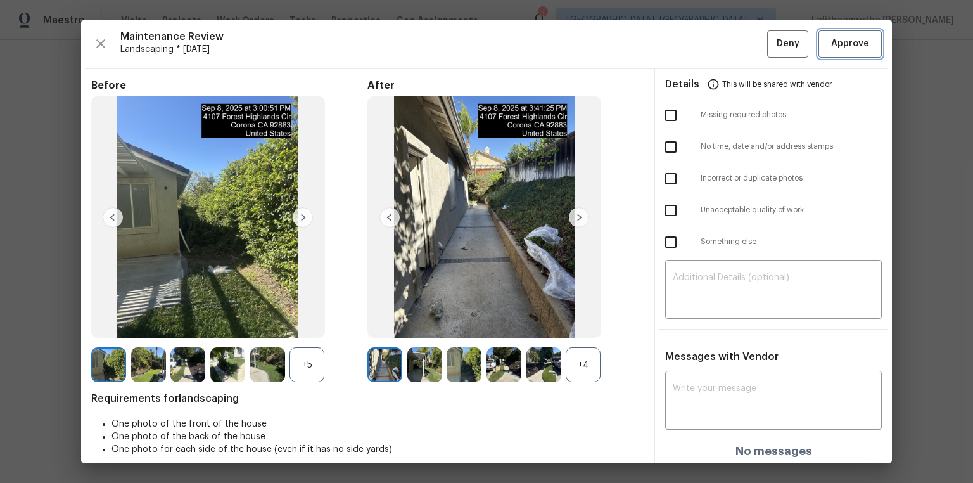
click at [692, 46] on span "Approve" at bounding box center [850, 44] width 38 height 16
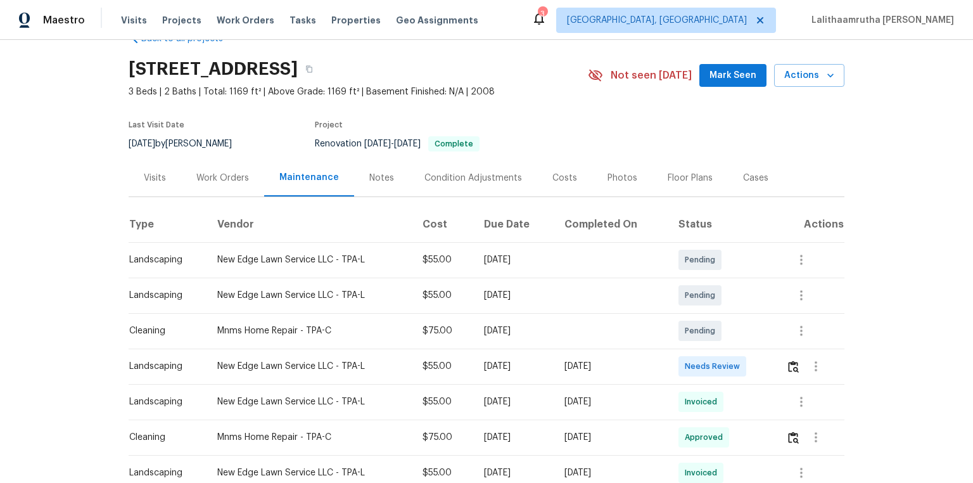
scroll to position [51, 0]
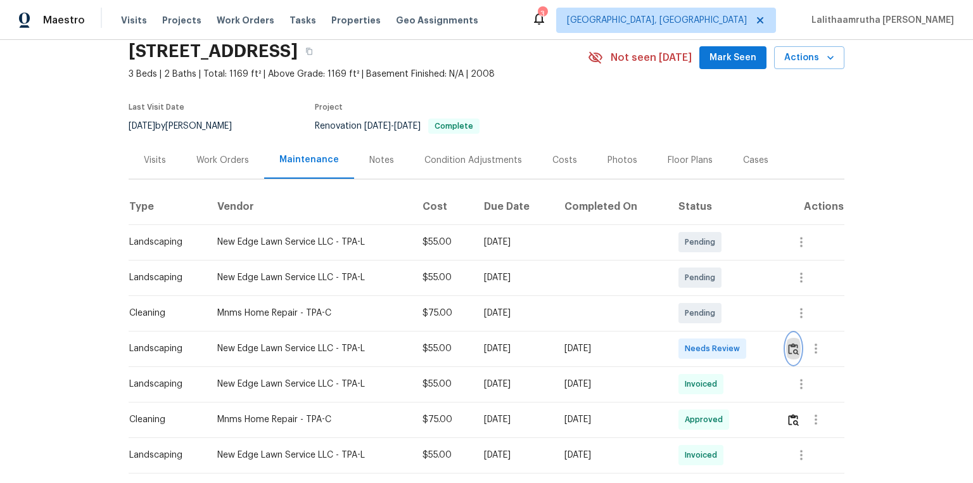
click at [692, 324] on img "button" at bounding box center [793, 349] width 11 height 12
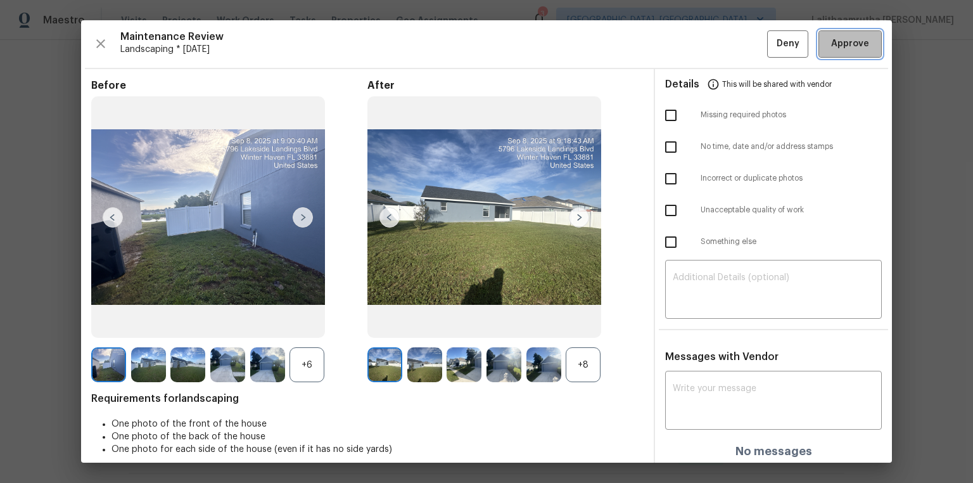
click at [692, 46] on span "Approve" at bounding box center [850, 44] width 38 height 16
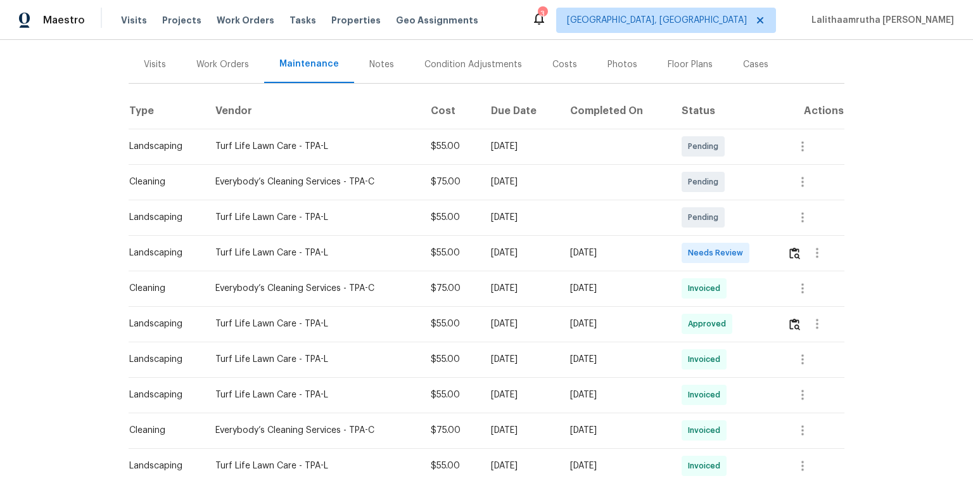
scroll to position [152, 0]
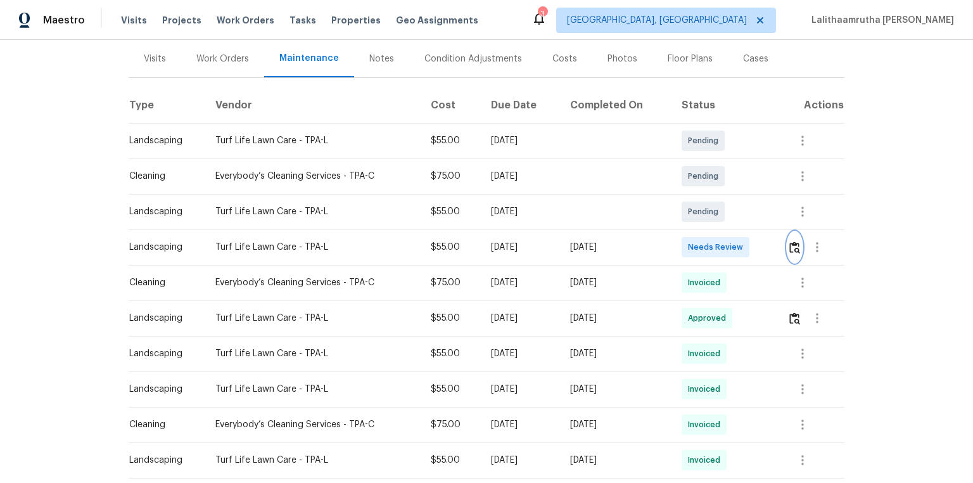
click at [692, 243] on img "button" at bounding box center [794, 247] width 11 height 12
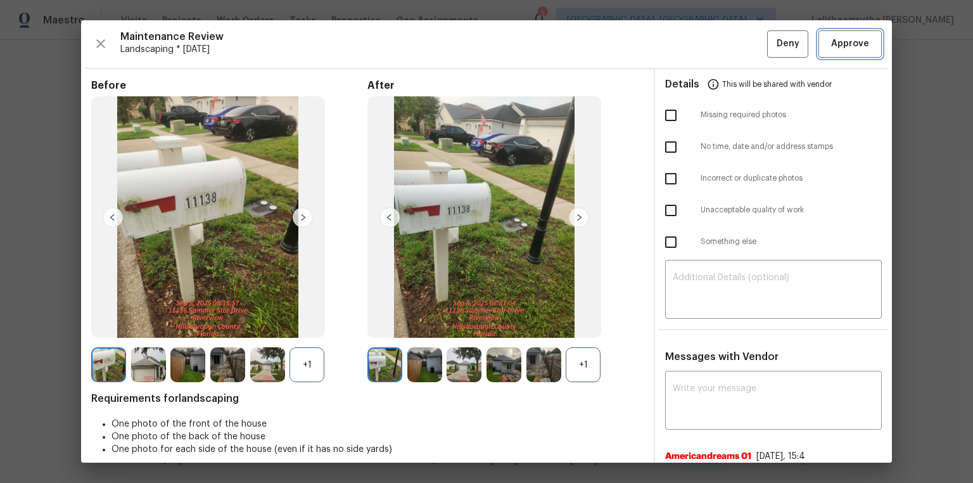
click at [692, 43] on span "Approve" at bounding box center [850, 44] width 38 height 16
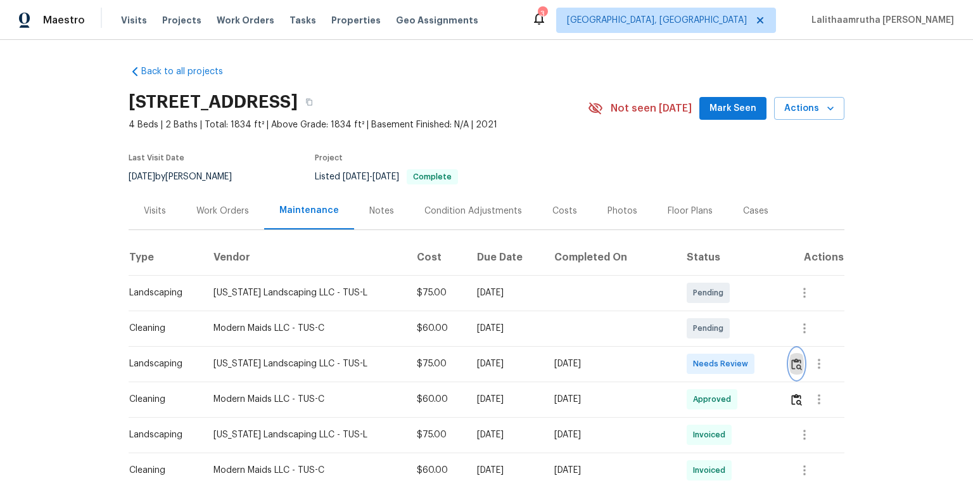
click at [692, 324] on img "button" at bounding box center [796, 364] width 11 height 12
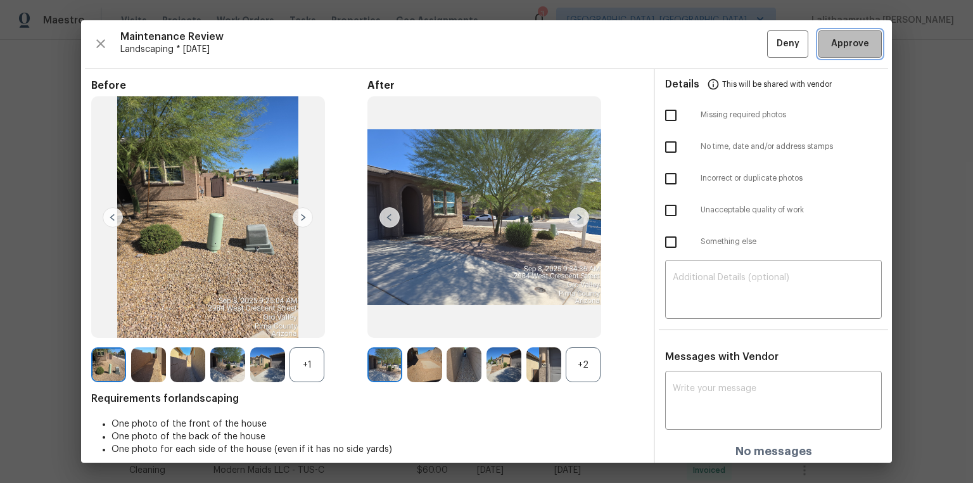
click at [692, 46] on span "Approve" at bounding box center [850, 44] width 38 height 16
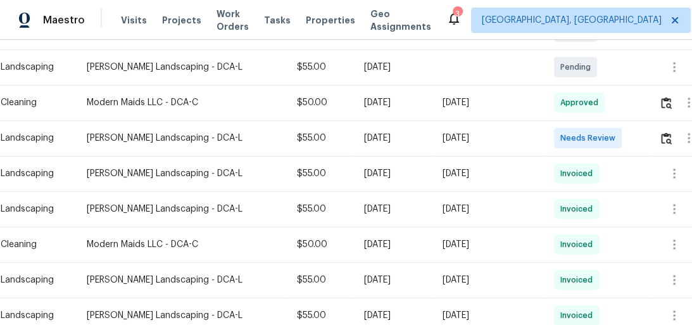
scroll to position [334, 0]
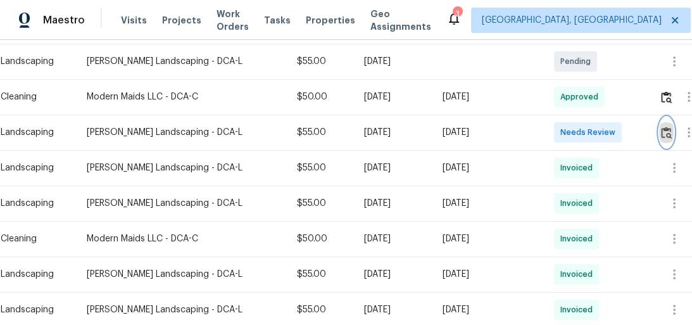
click at [661, 132] on img "button" at bounding box center [666, 133] width 11 height 12
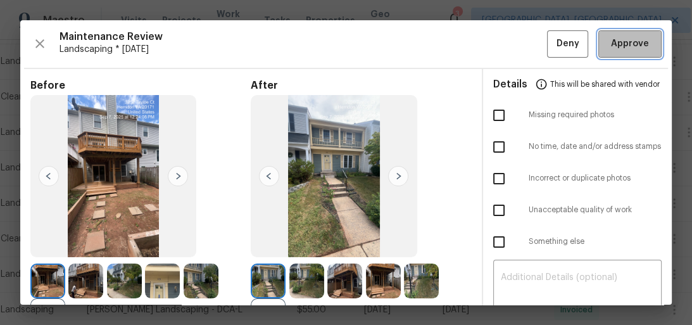
click at [611, 36] on span "Approve" at bounding box center [630, 44] width 38 height 16
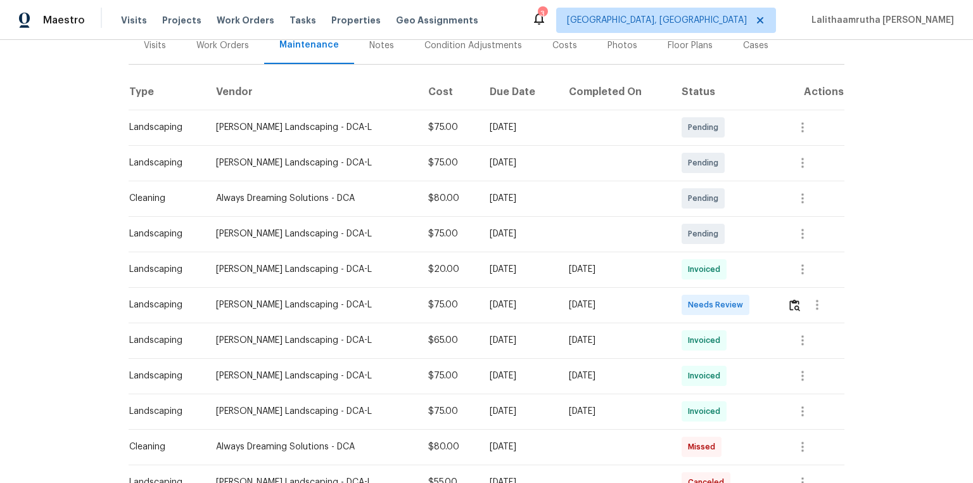
scroll to position [203, 0]
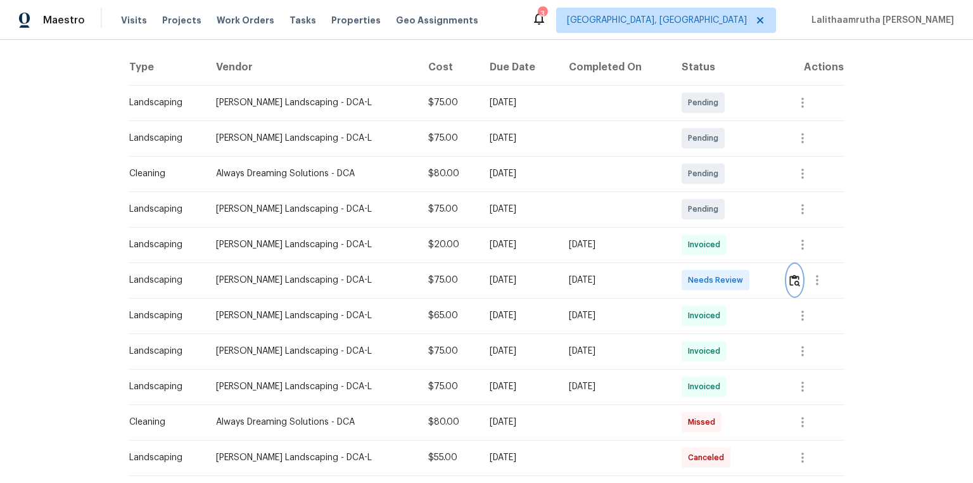
click at [692, 274] on img "button" at bounding box center [794, 280] width 11 height 12
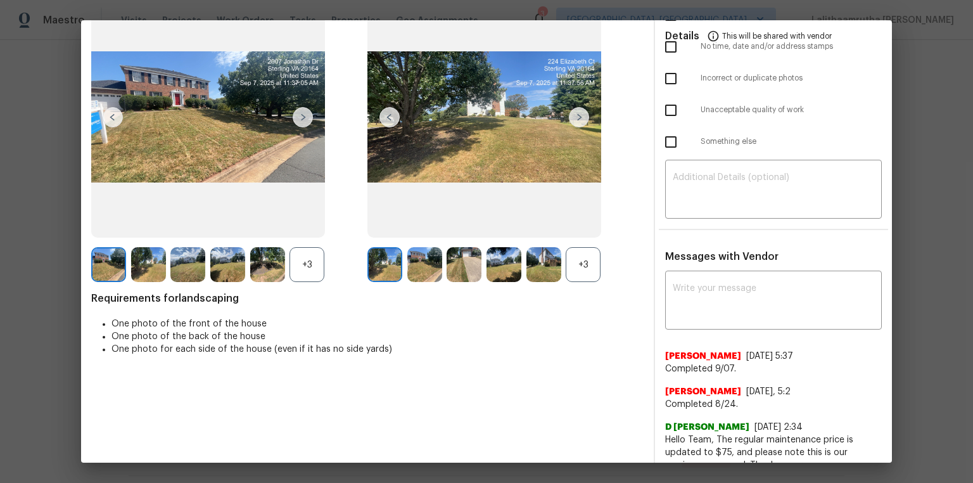
scroll to position [117, 0]
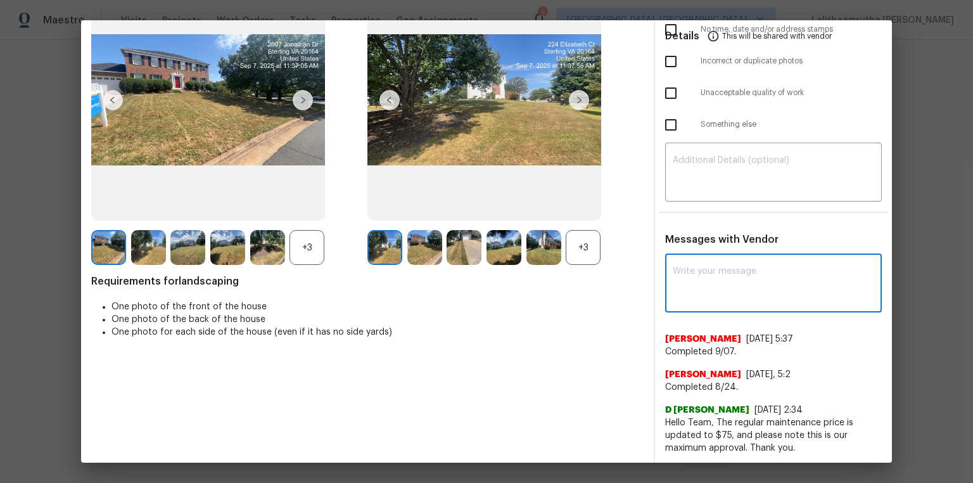
click at [692, 286] on textarea at bounding box center [773, 284] width 201 height 35
click at [692, 273] on textarea at bounding box center [773, 284] width 201 height 35
paste textarea "Maintenance Audit Team: Hello! Unfortunately, this landscaping visit completed …"
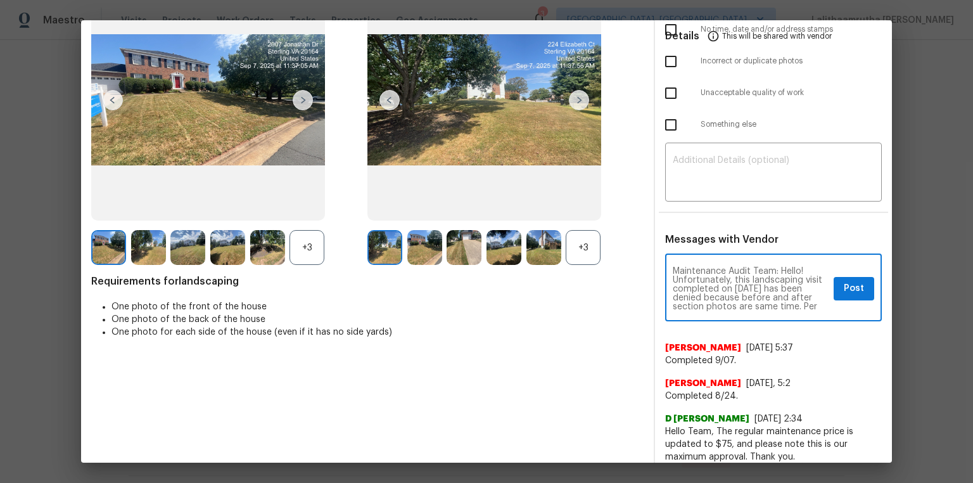
scroll to position [132, 0]
type textarea "Maintenance Audit Team: Hello! Unfortunately, this landscaping visit completed …"
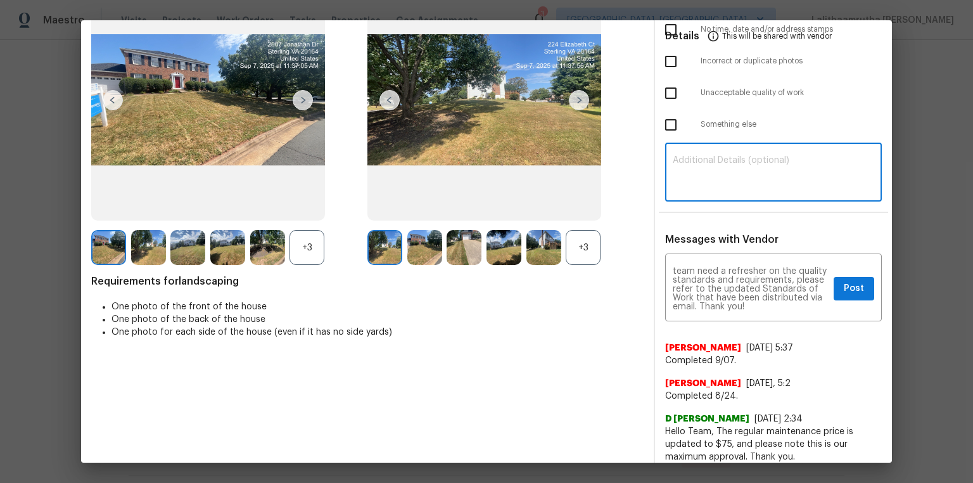
click at [692, 172] on textarea at bounding box center [773, 173] width 201 height 35
paste textarea "Maintenance Audit Team: Hello! Unfortunately, this landscaping visit completed …"
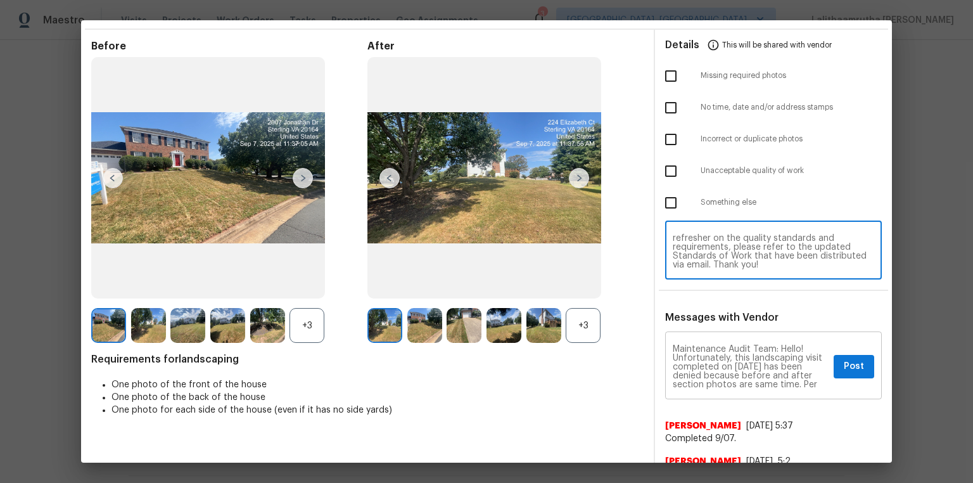
scroll to position [51, 0]
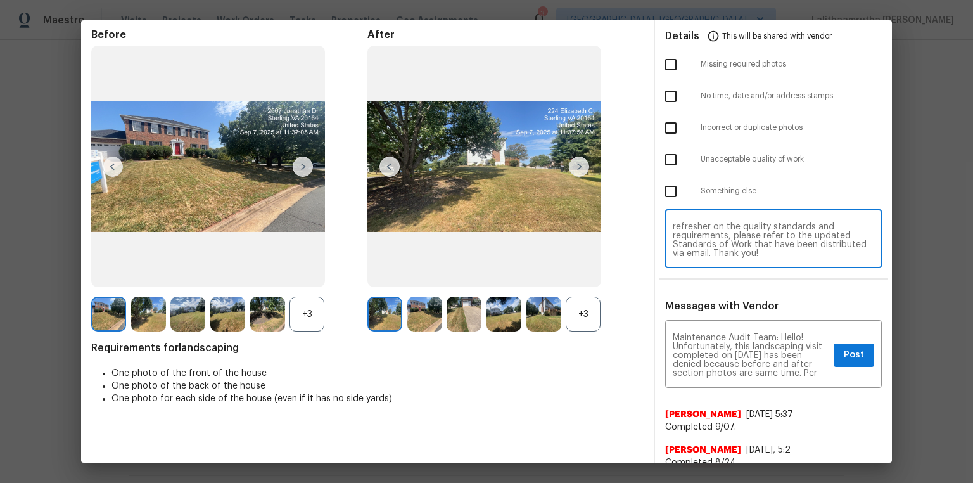
type textarea "Maintenance Audit Team: Hello! Unfortunately, this landscaping visit completed …"
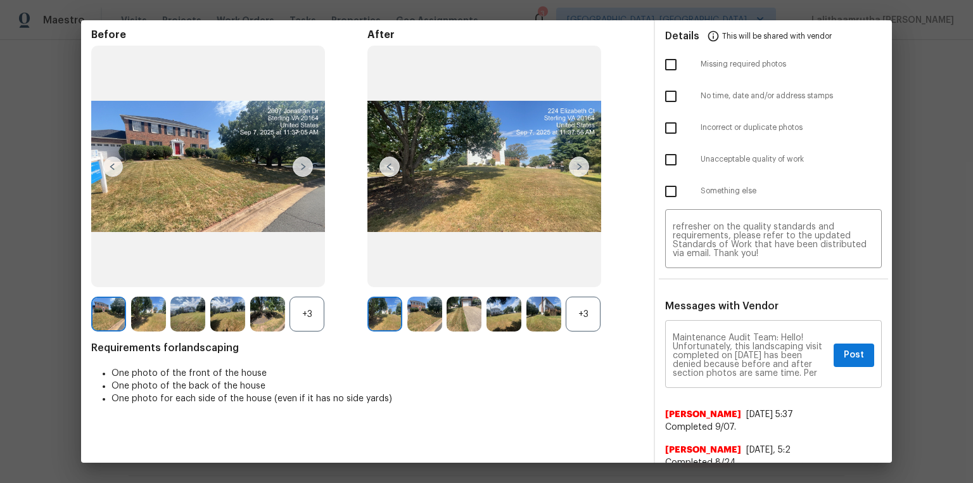
click at [692, 324] on textarea "Maintenance Audit Team: Hello! Unfortunately, this landscaping visit completed …" at bounding box center [751, 355] width 156 height 44
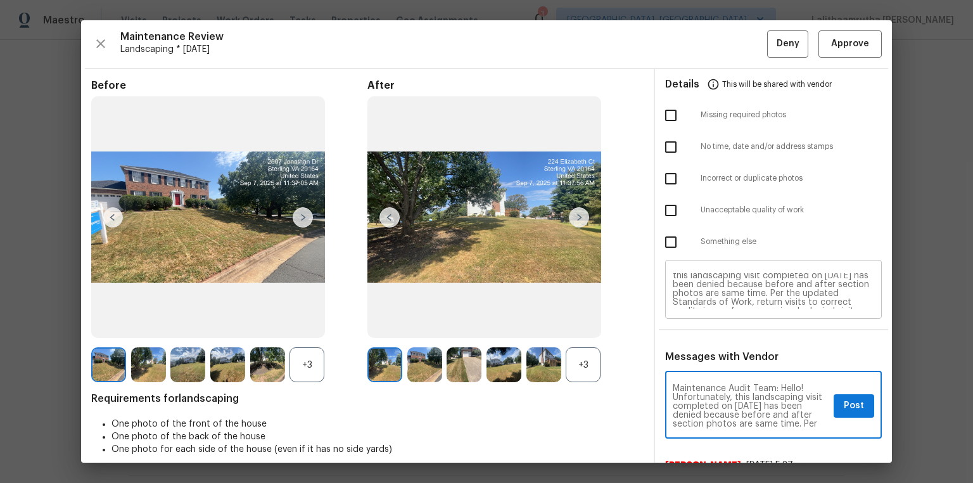
scroll to position [5, 0]
type textarea "Maintenance Audit Team: Hello! Unfortunately, this landscaping visit completed …"
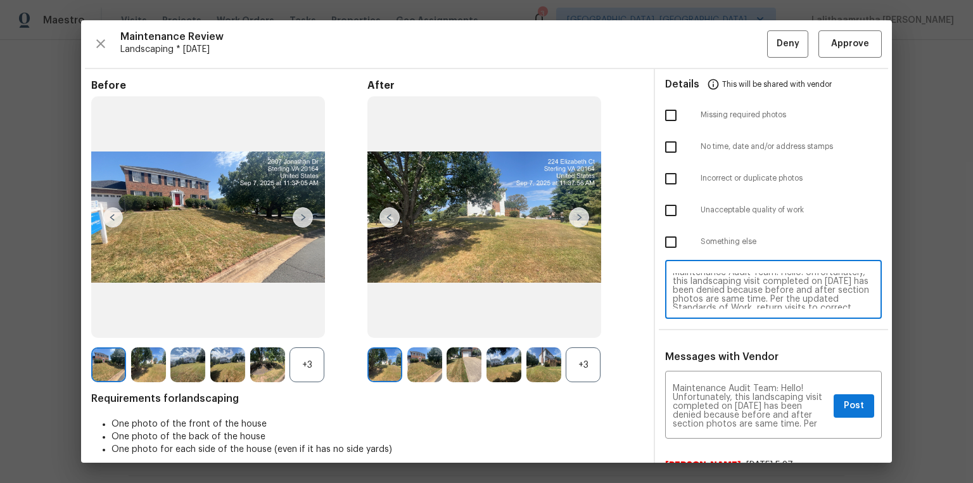
click at [692, 291] on textarea "Maintenance Audit Team: Hello! Unfortunately, this landscaping visit completed …" at bounding box center [773, 290] width 201 height 35
type textarea "Maintenance Audit Team: Hello! Unfortunately, this landscaping visit completed …"
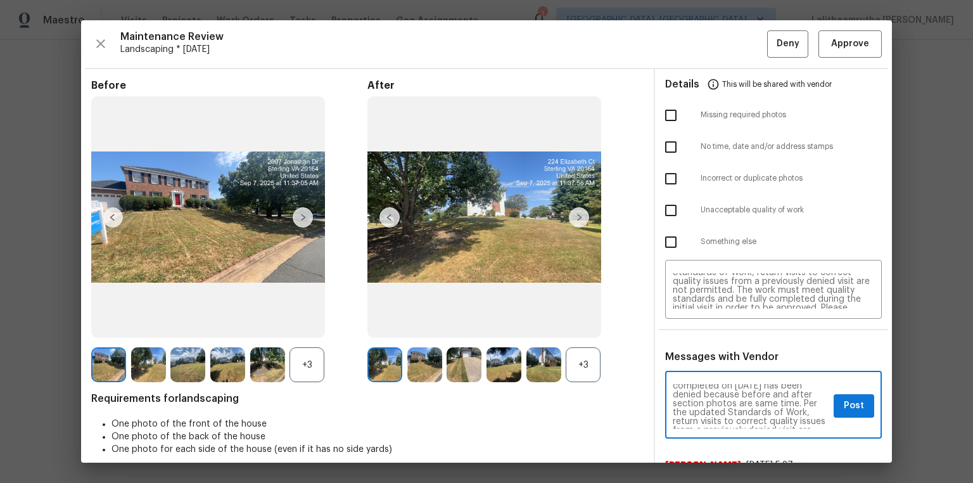
scroll to position [0, 0]
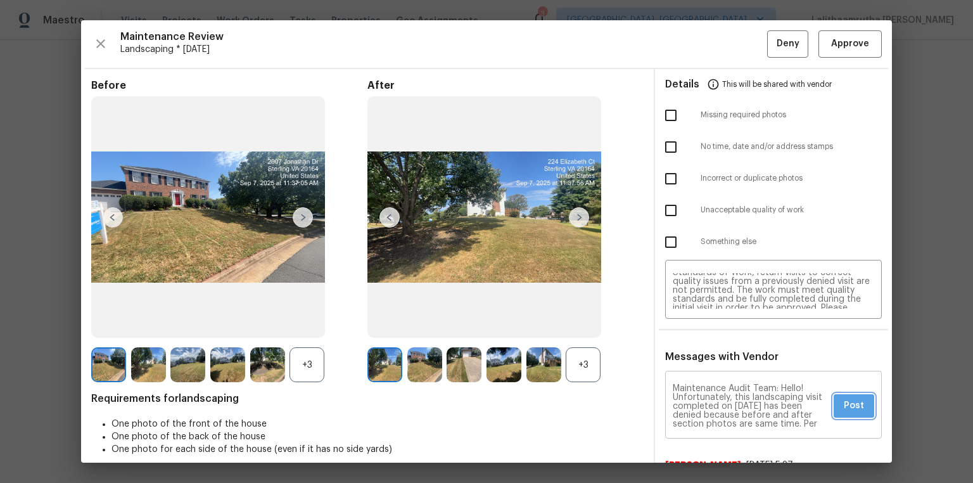
click at [692, 324] on button "Post" at bounding box center [854, 405] width 41 height 23
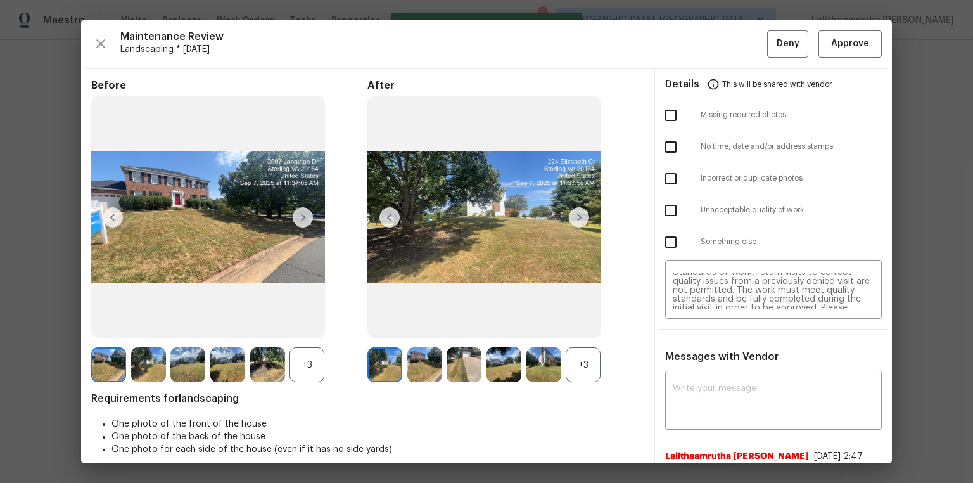
click at [668, 177] on input "checkbox" at bounding box center [671, 178] width 27 height 27
checkbox input "true"
click at [692, 42] on span "Deny" at bounding box center [788, 44] width 23 height 16
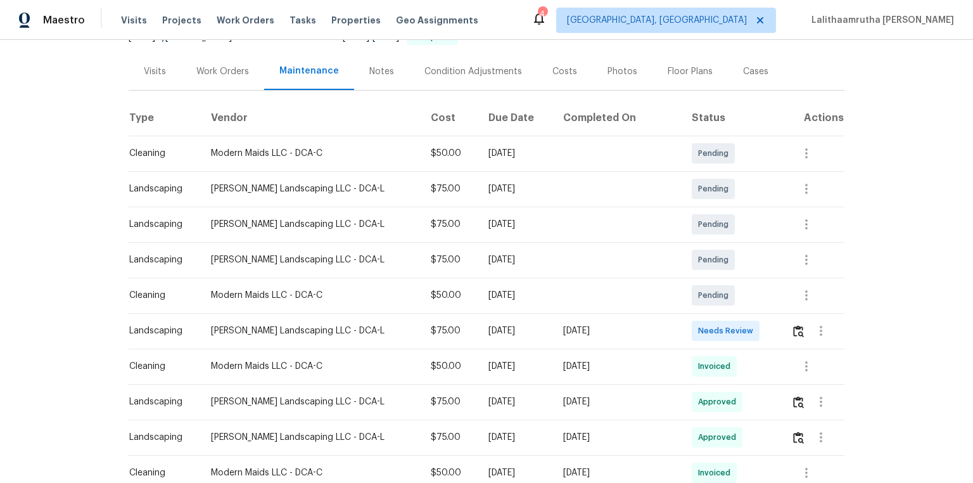
scroll to position [152, 0]
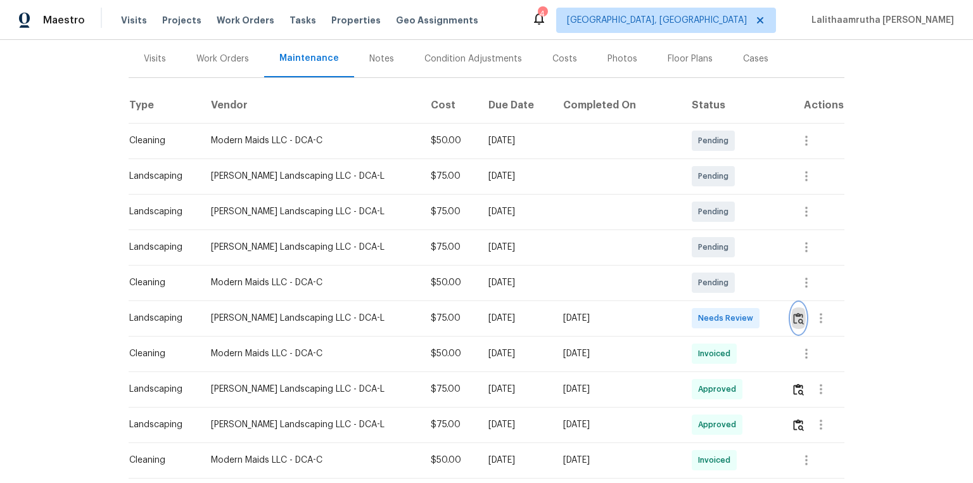
click at [692, 311] on button "button" at bounding box center [798, 318] width 15 height 30
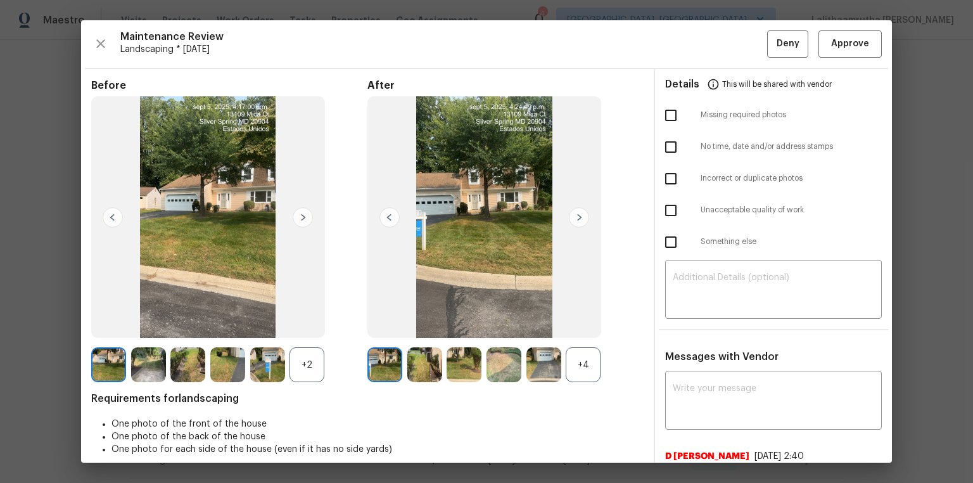
click at [692, 41] on div "Maintenance Review Landscaping * [DATE] Deny Approve Before +2 After +4 Require…" at bounding box center [486, 241] width 811 height 442
click at [692, 46] on span "Approve" at bounding box center [850, 44] width 38 height 16
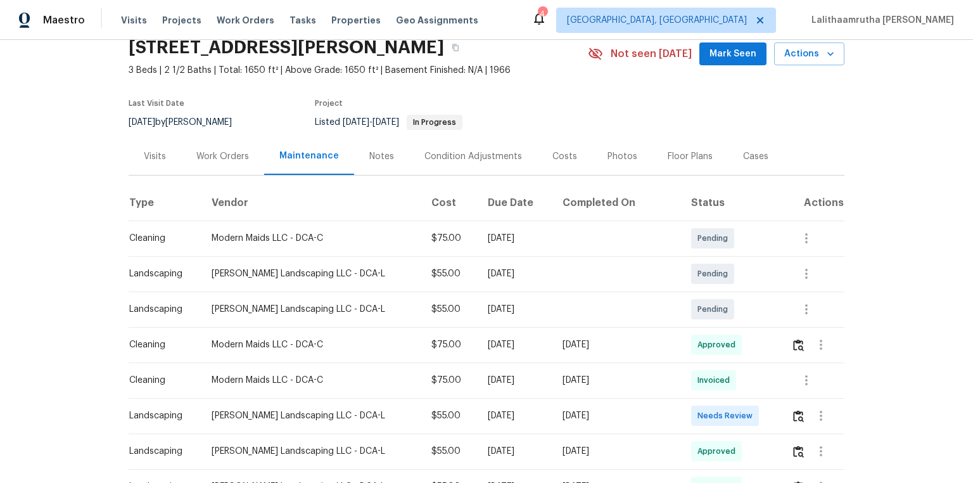
scroll to position [152, 0]
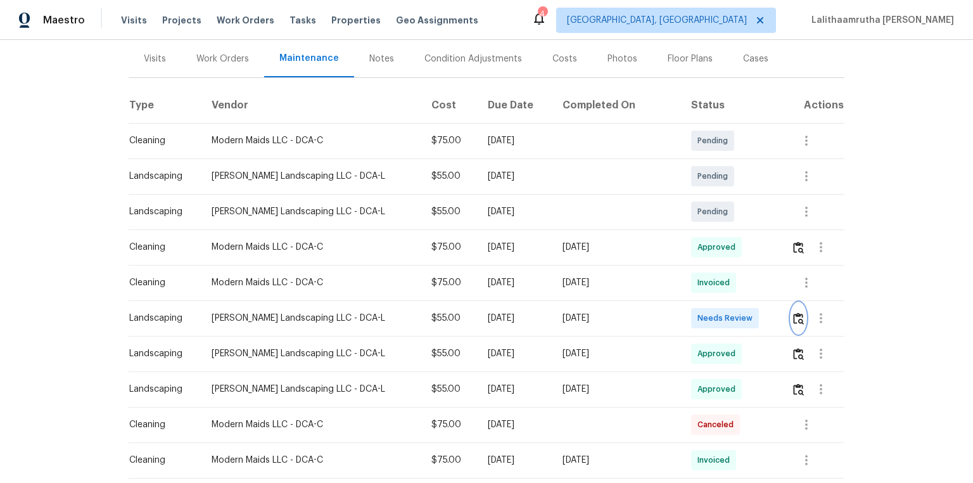
click at [692, 320] on img "button" at bounding box center [798, 318] width 11 height 12
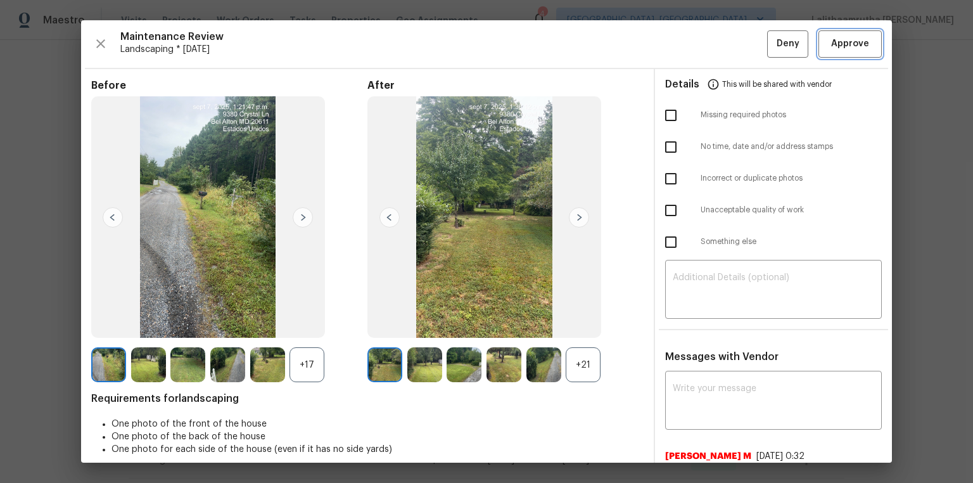
click at [692, 38] on span "Approve" at bounding box center [850, 44] width 38 height 16
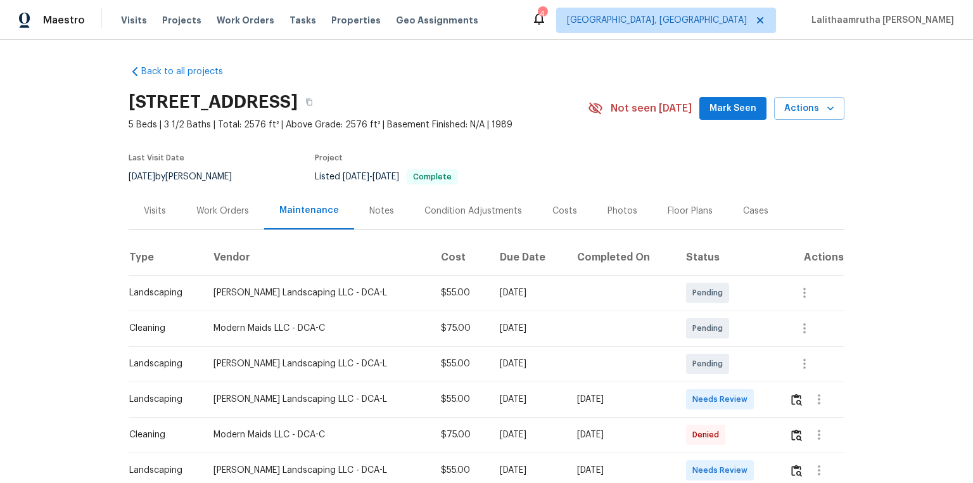
click at [20, 262] on div "Back to all projects [STREET_ADDRESS] 5 Beds | 3 1/2 Baths | Total: 2576 ft² | …" at bounding box center [486, 261] width 973 height 443
click at [692, 324] on div "Back to all projects [STREET_ADDRESS] 5 Beds | 3 1/2 Baths | Total: 2576 ft² | …" at bounding box center [486, 261] width 973 height 443
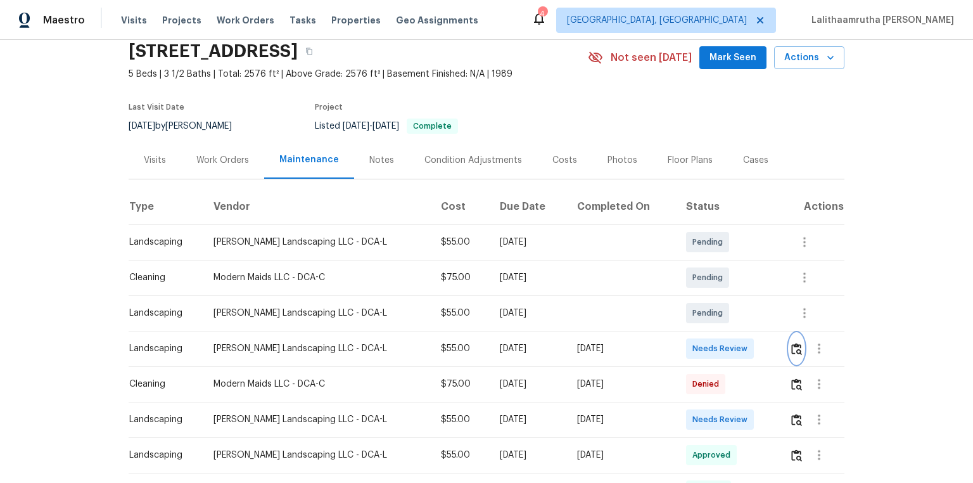
click at [692, 324] on img "button" at bounding box center [796, 349] width 11 height 12
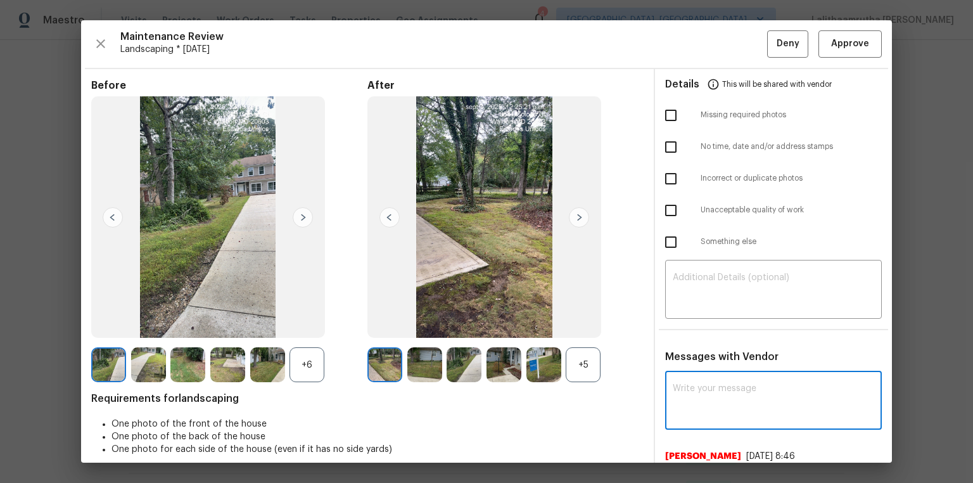
click at [692, 324] on textarea at bounding box center [773, 401] width 201 height 35
paste textarea "Maintenance Audit Team: Hello! Unfortunately this landscaping visit completed o…"
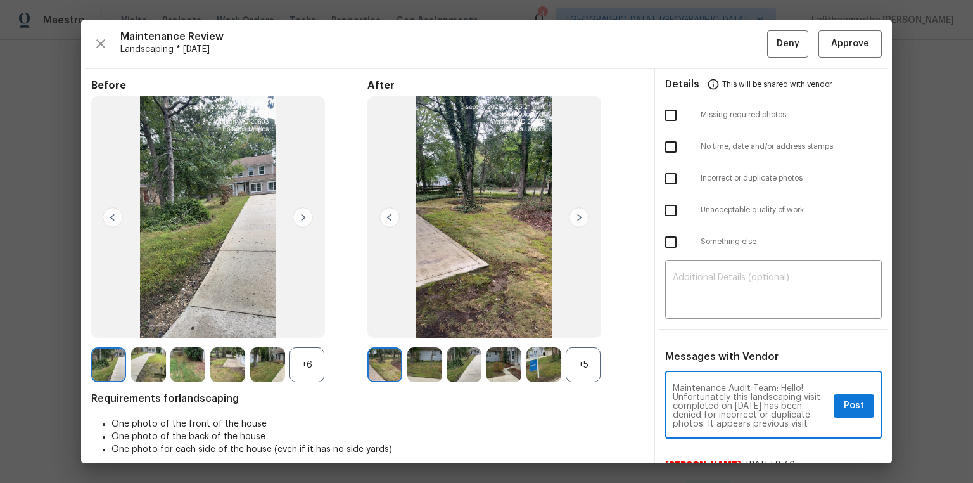
scroll to position [0, 0]
type textarea "Maintenance Audit Team: Hello! Unfortunately this landscaping visit completed o…"
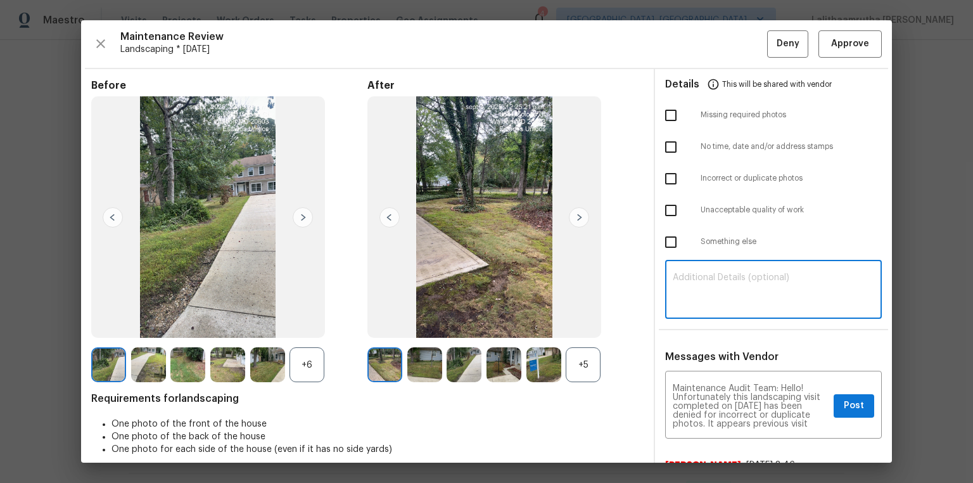
click at [692, 289] on textarea at bounding box center [773, 290] width 201 height 35
paste textarea "Maintenance Audit Team: Hello! Unfortunately this landscaping visit completed o…"
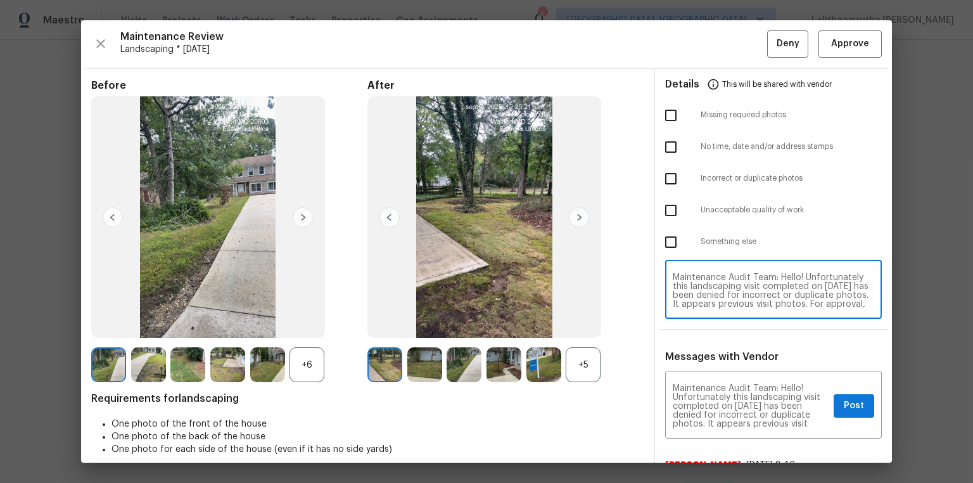
scroll to position [53, 0]
type textarea "Maintenance Audit Team: Hello! Unfortunately this landscaping visit completed o…"
click at [669, 179] on input "checkbox" at bounding box center [671, 178] width 27 height 27
checkbox input "true"
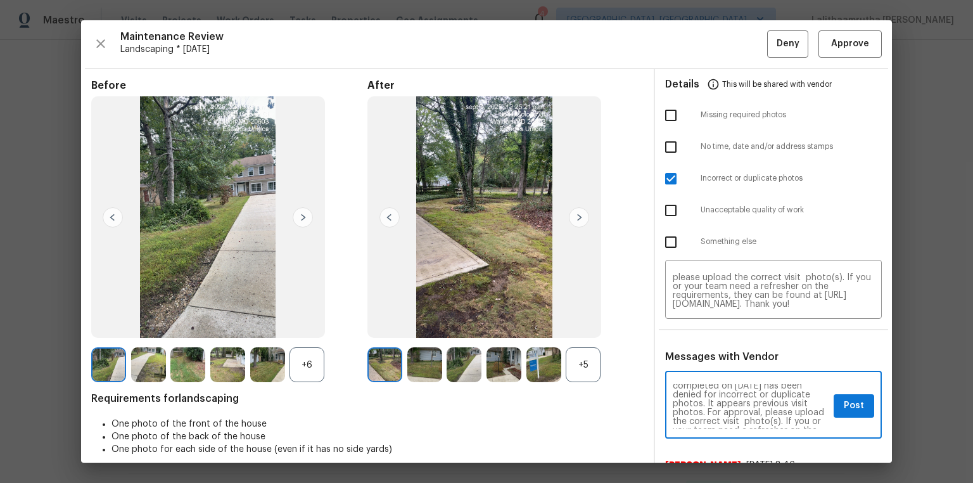
scroll to position [41, 0]
click at [692, 324] on span "Post" at bounding box center [854, 406] width 20 height 16
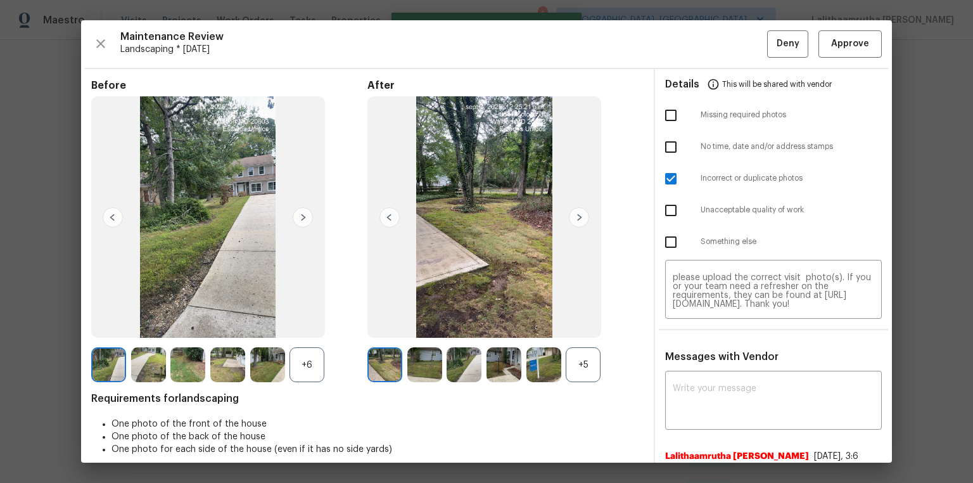
scroll to position [0, 0]
click at [692, 44] on span "Deny" at bounding box center [788, 44] width 23 height 16
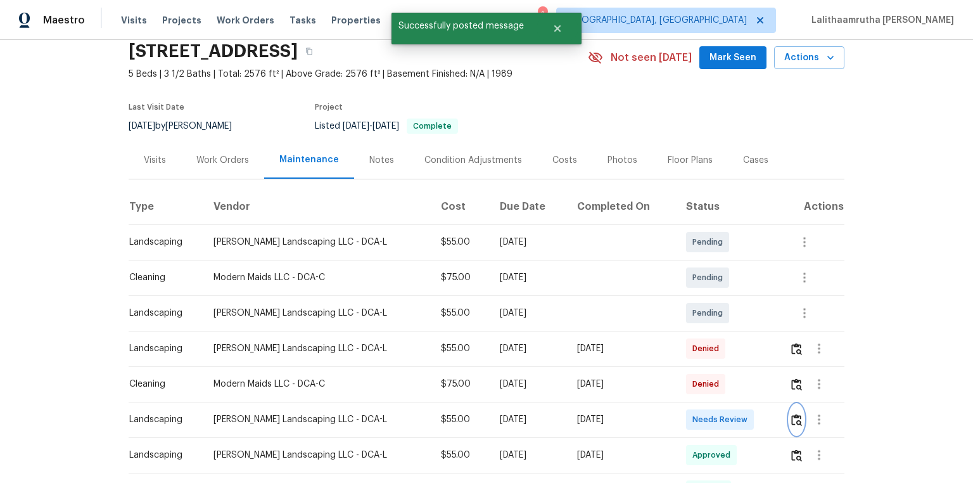
click at [692, 324] on button "button" at bounding box center [796, 419] width 15 height 30
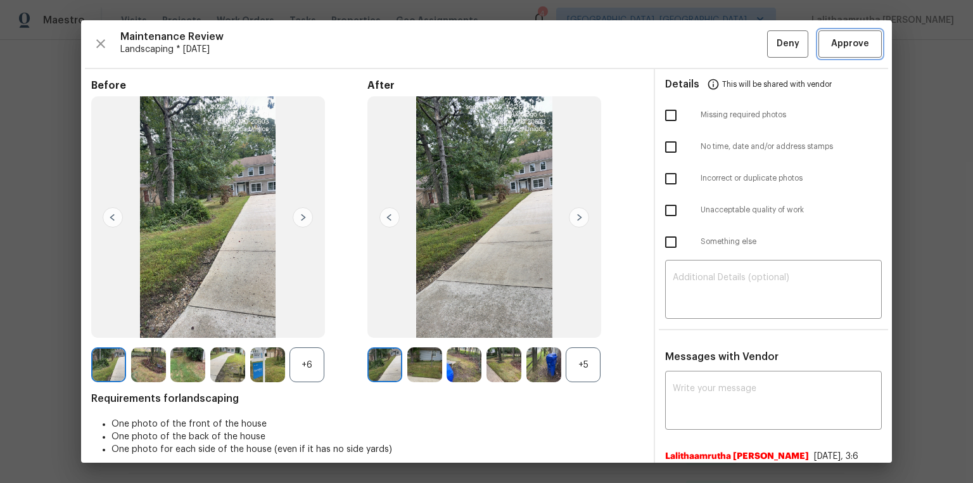
click at [692, 38] on span "Approve" at bounding box center [850, 44] width 38 height 16
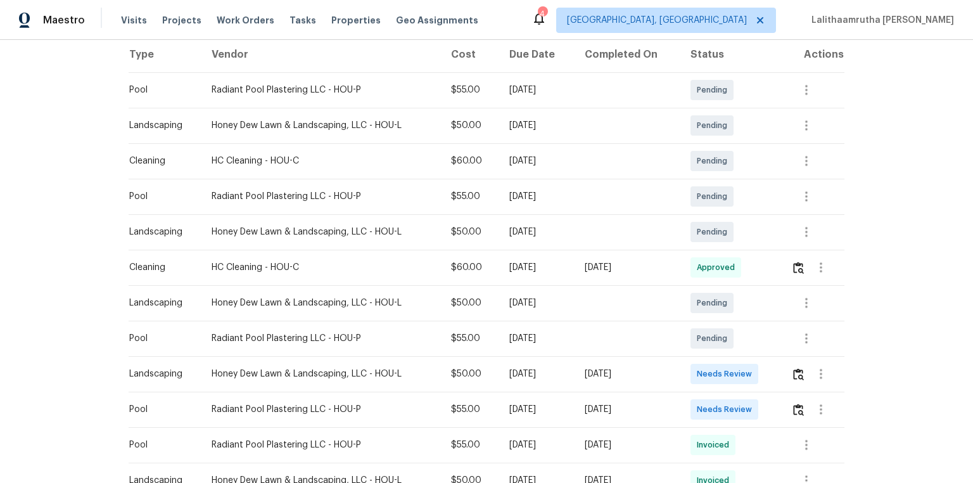
scroll to position [253, 0]
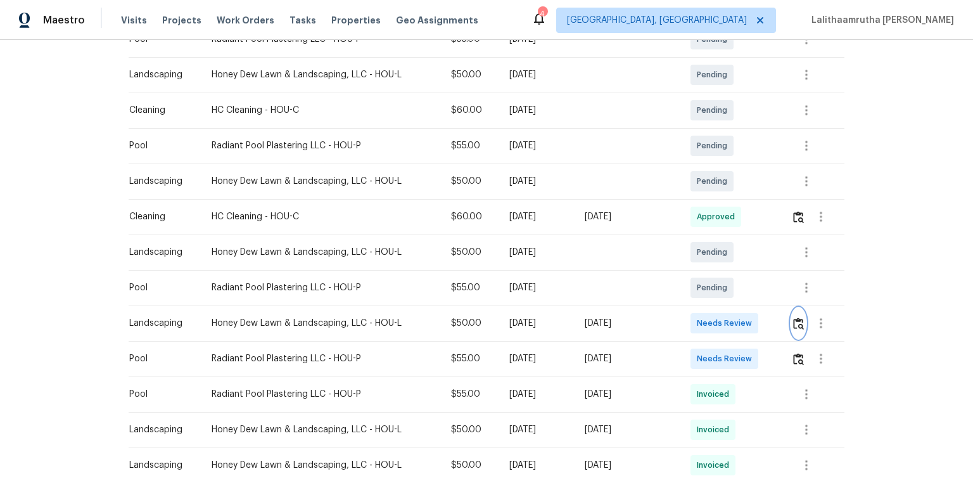
click at [692, 322] on img "button" at bounding box center [798, 323] width 11 height 12
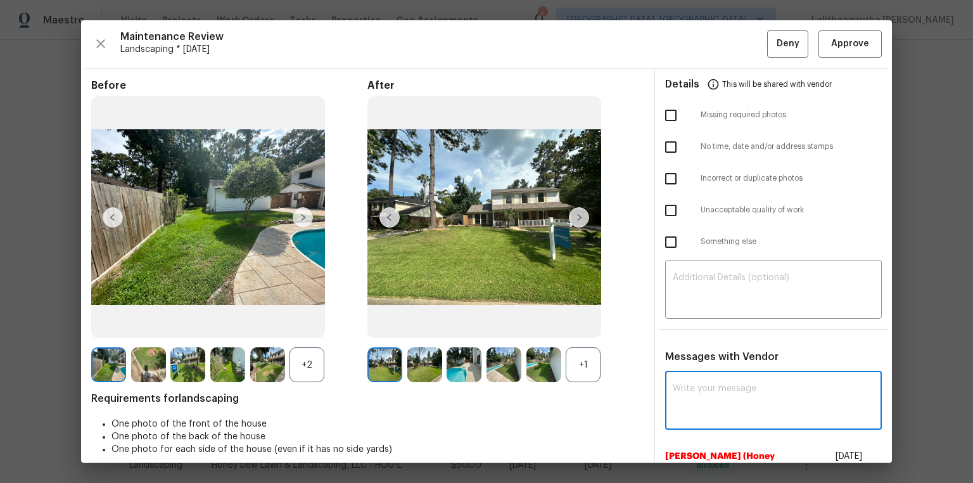
click at [692, 324] on textarea at bounding box center [773, 401] width 201 height 35
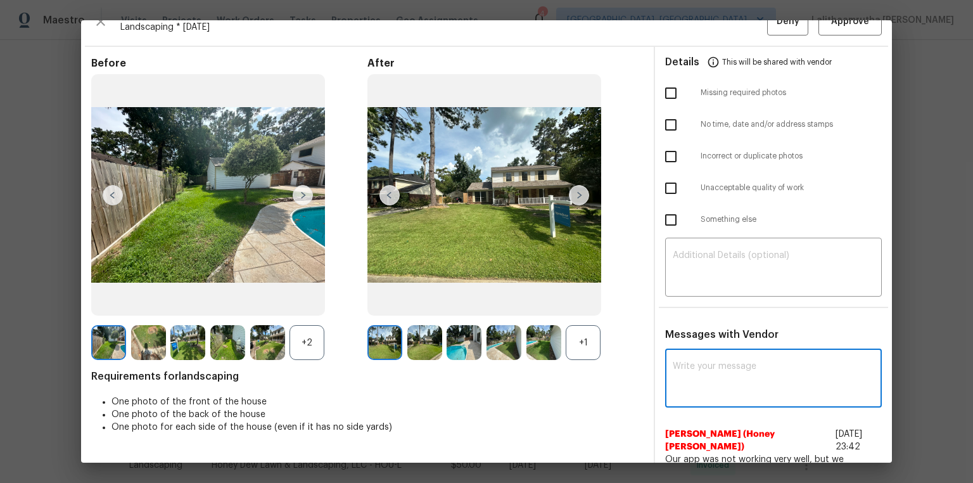
scroll to position [34, 0]
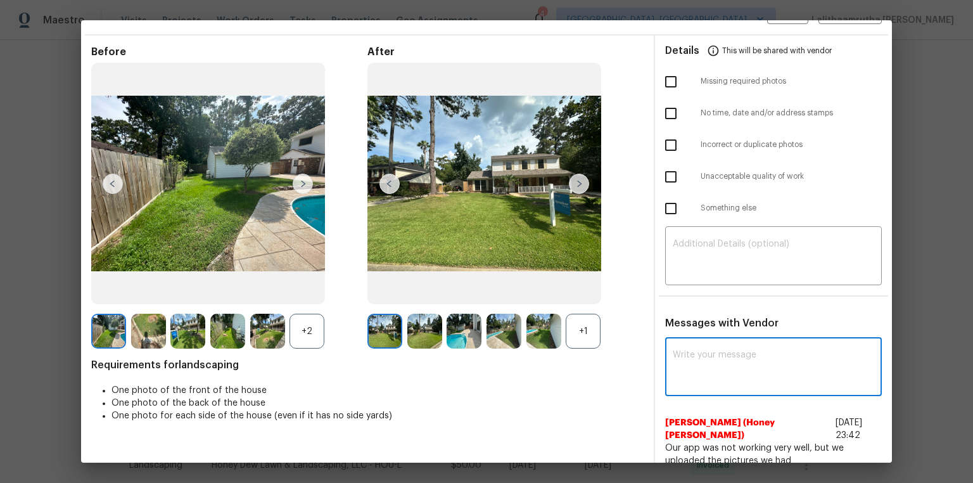
click at [692, 324] on textarea at bounding box center [773, 367] width 201 height 35
paste textarea "Maintenance Audit Team: Hello! Unfortunately this landscaping visit completed o…"
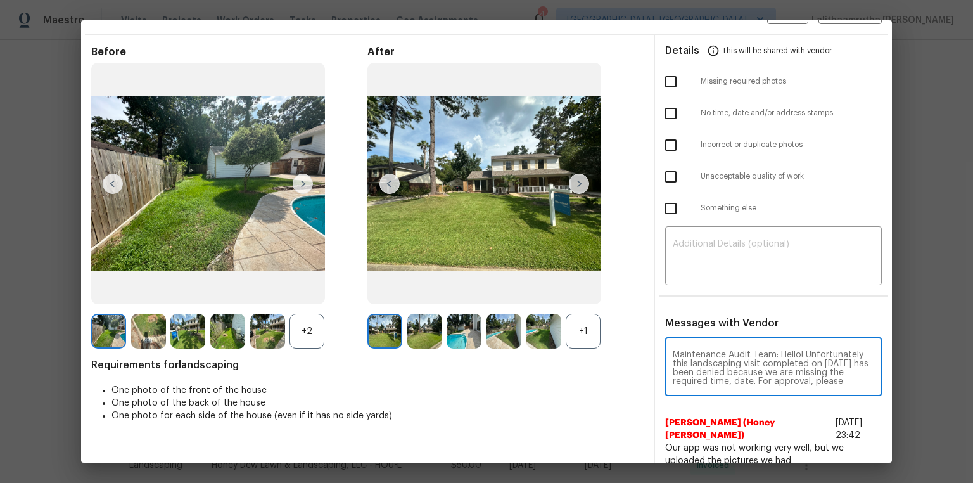
scroll to position [79, 0]
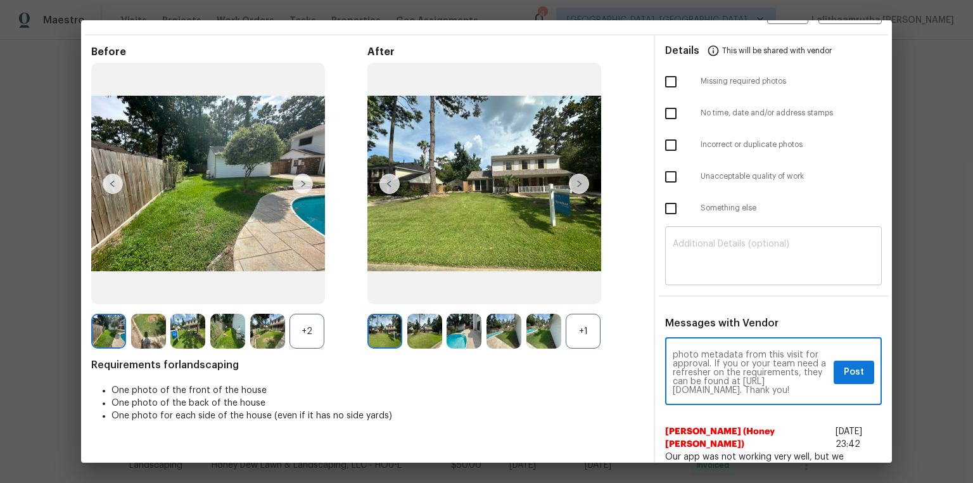
type textarea "Maintenance Audit Team: Hello! Unfortunately this landscaping visit completed o…"
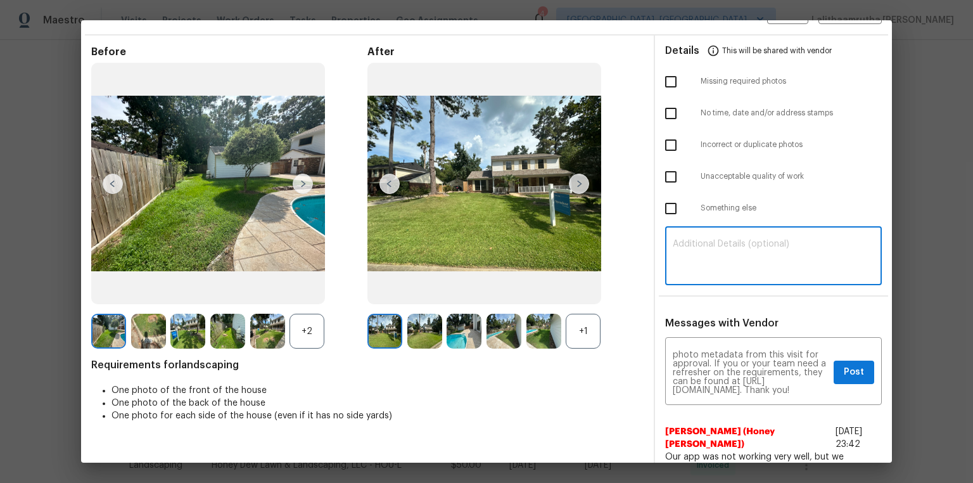
click at [692, 259] on textarea at bounding box center [773, 256] width 201 height 35
paste textarea "Maintenance Audit Team: Hello! Unfortunately this landscaping visit completed o…"
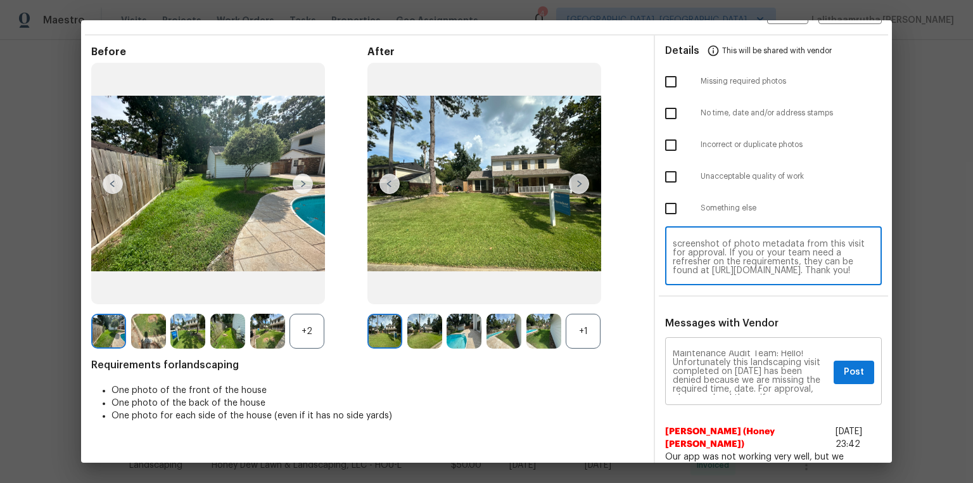
scroll to position [0, 0]
type textarea "Maintenance Audit Team: Hello! Unfortunately this landscaping visit completed o…"
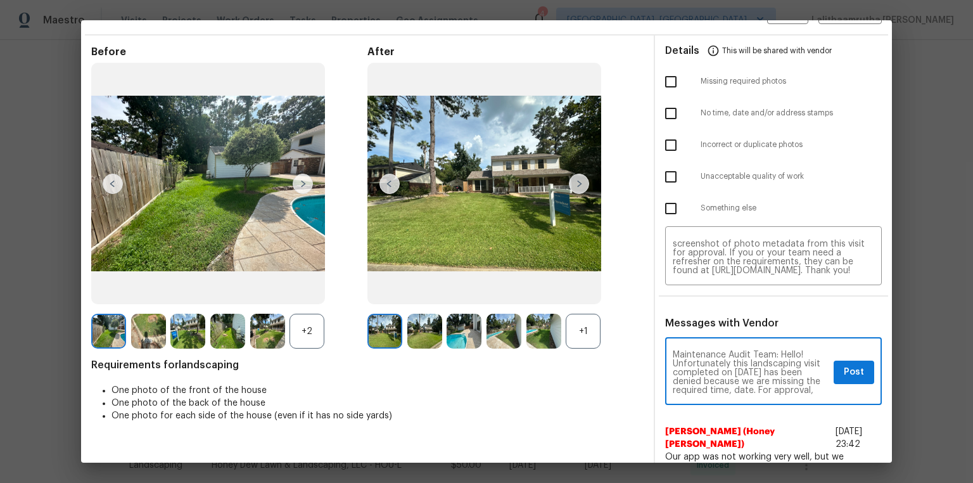
scroll to position [20, 0]
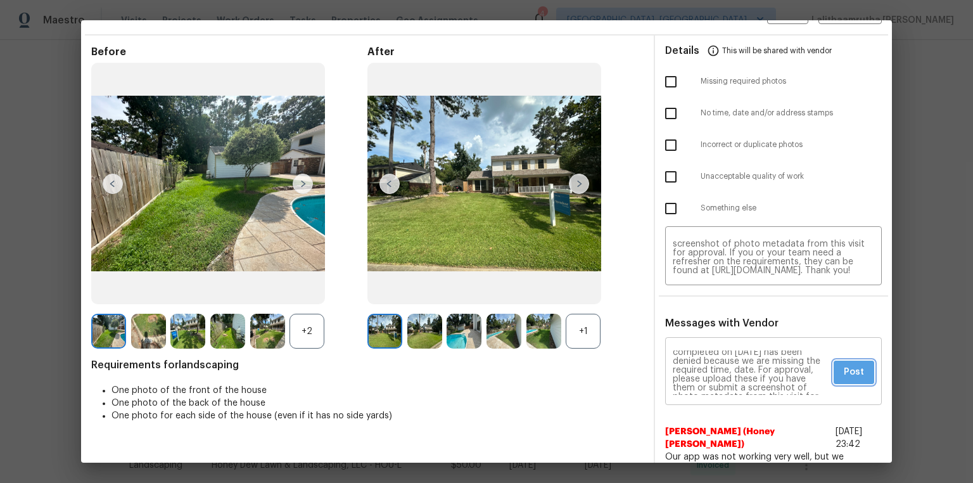
click at [692, 324] on span "Post" at bounding box center [854, 372] width 20 height 16
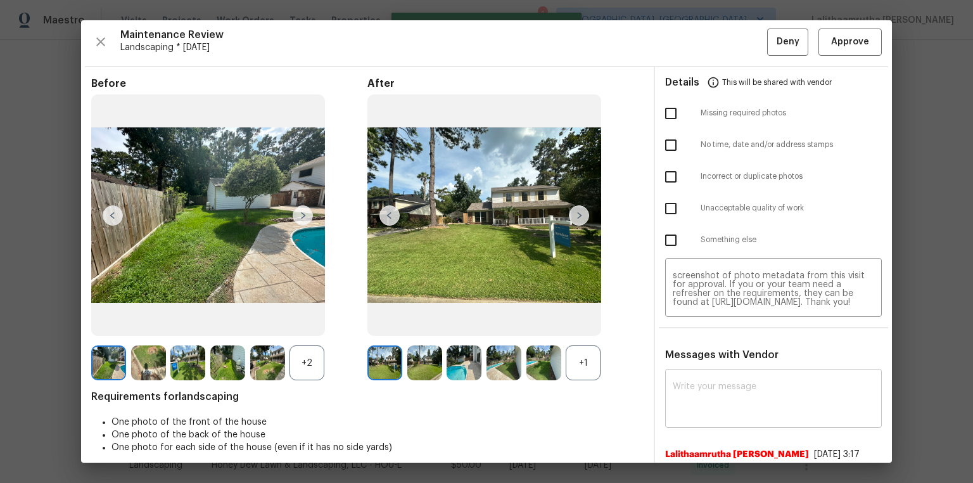
scroll to position [0, 0]
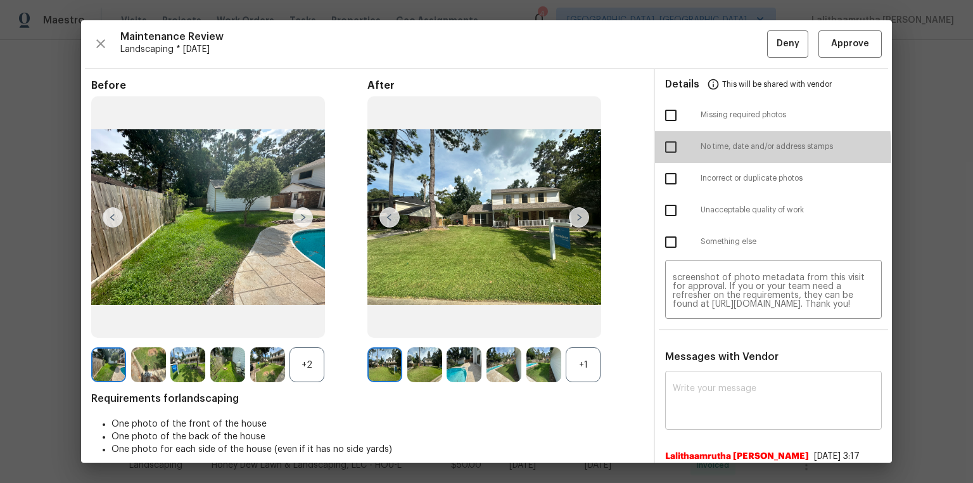
click at [669, 150] on input "checkbox" at bounding box center [671, 147] width 27 height 27
checkbox input "true"
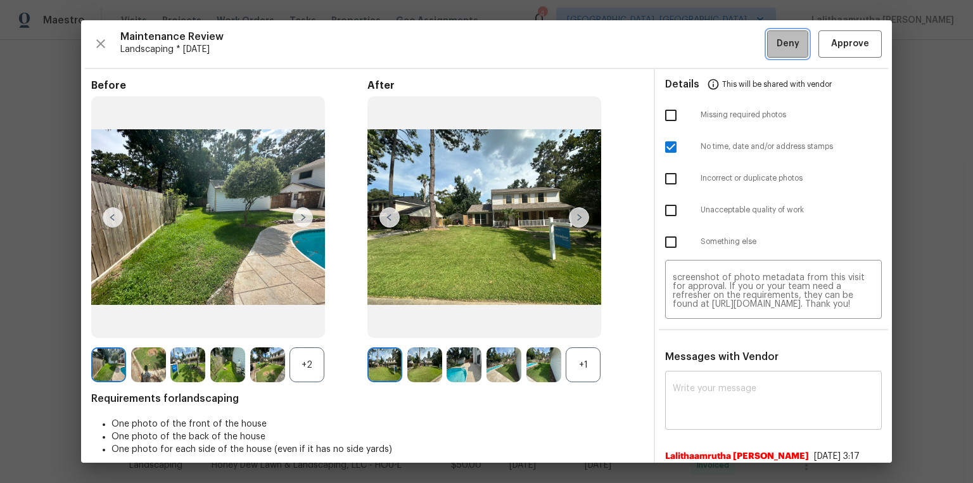
click at [692, 42] on button "Deny" at bounding box center [787, 43] width 41 height 27
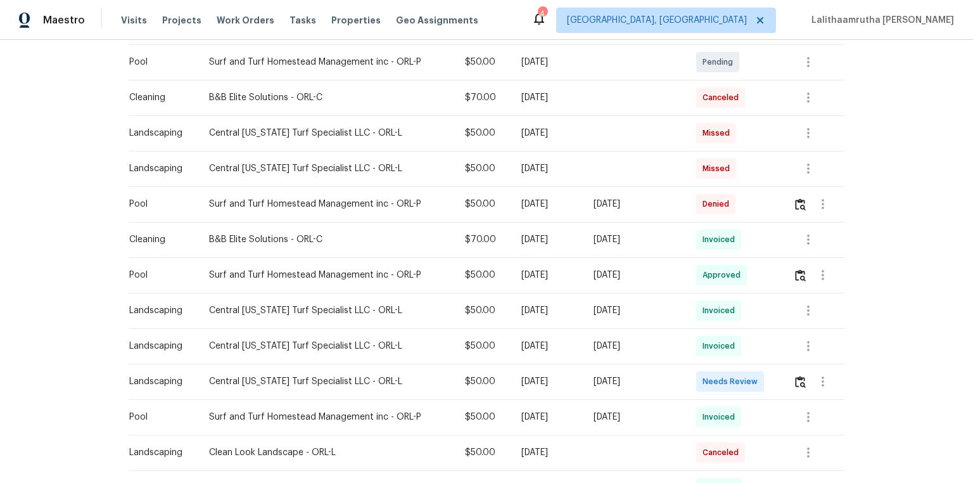
scroll to position [456, 0]
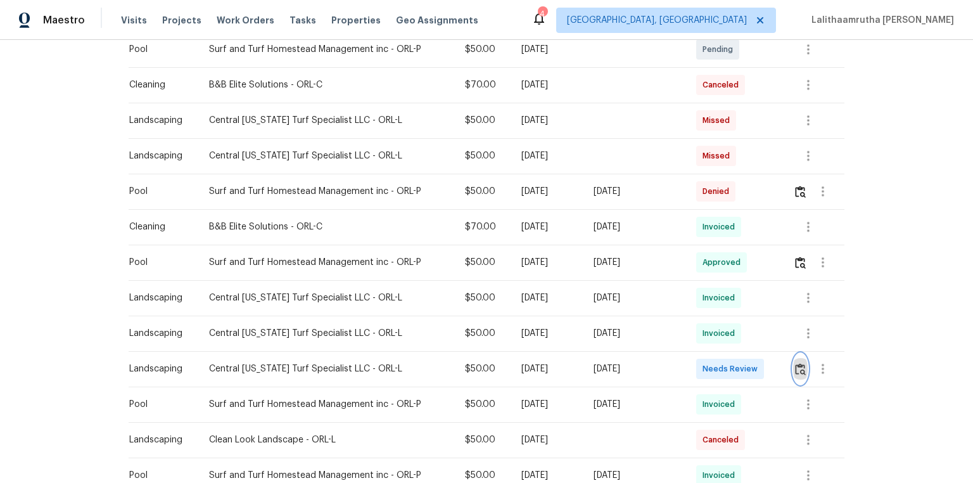
click at [692, 324] on img "button" at bounding box center [800, 369] width 11 height 12
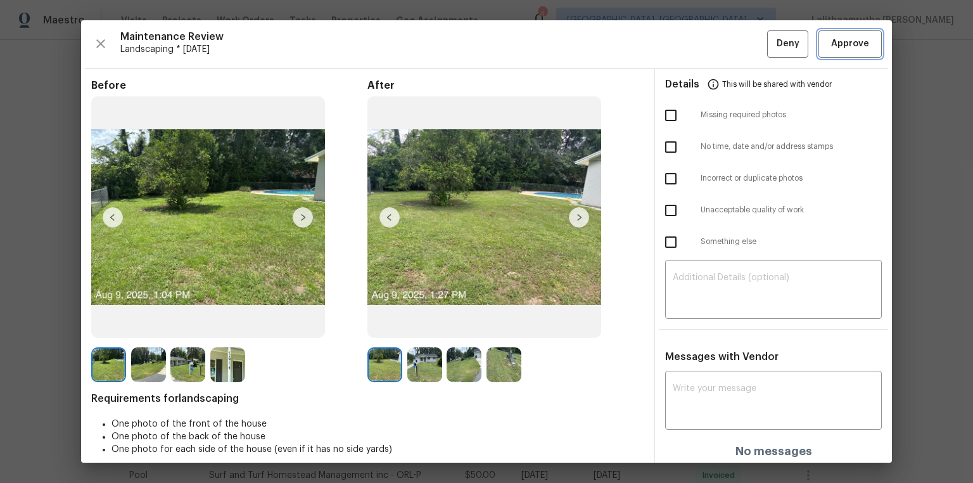
click at [692, 46] on span "Approve" at bounding box center [850, 44] width 38 height 16
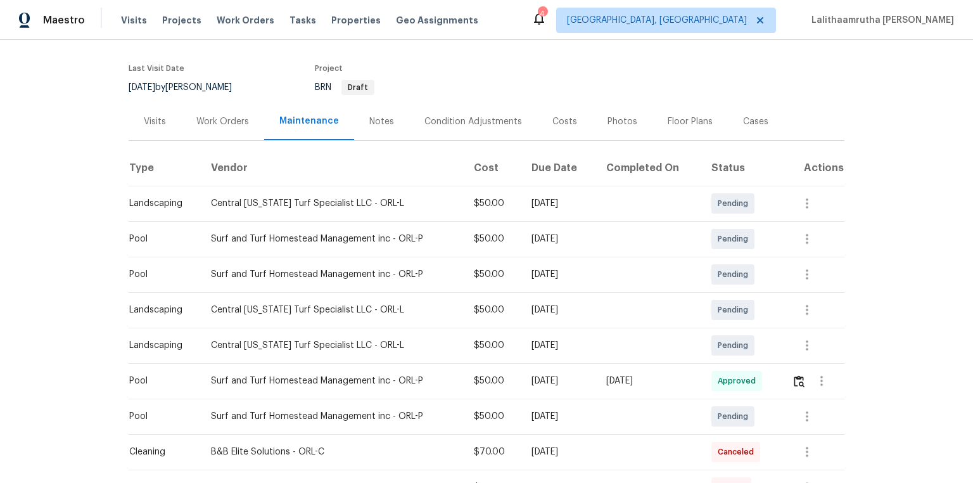
scroll to position [0, 0]
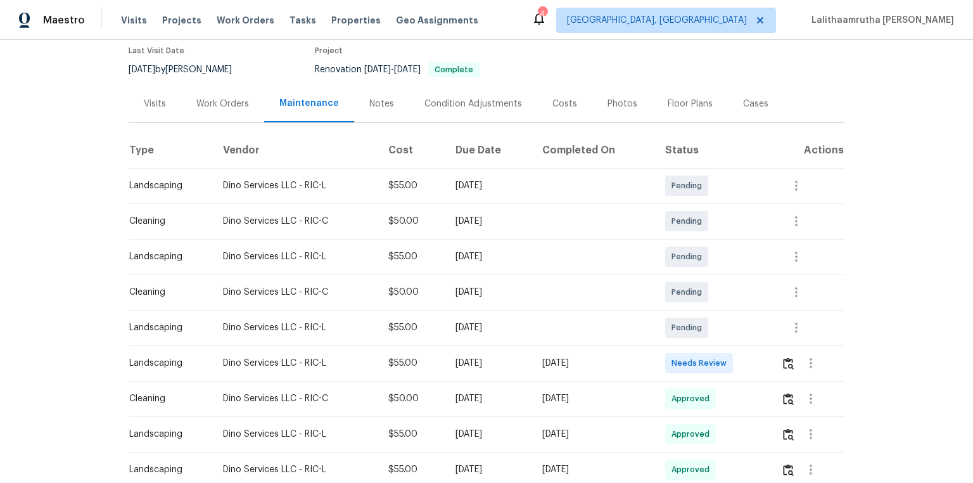
scroll to position [152, 0]
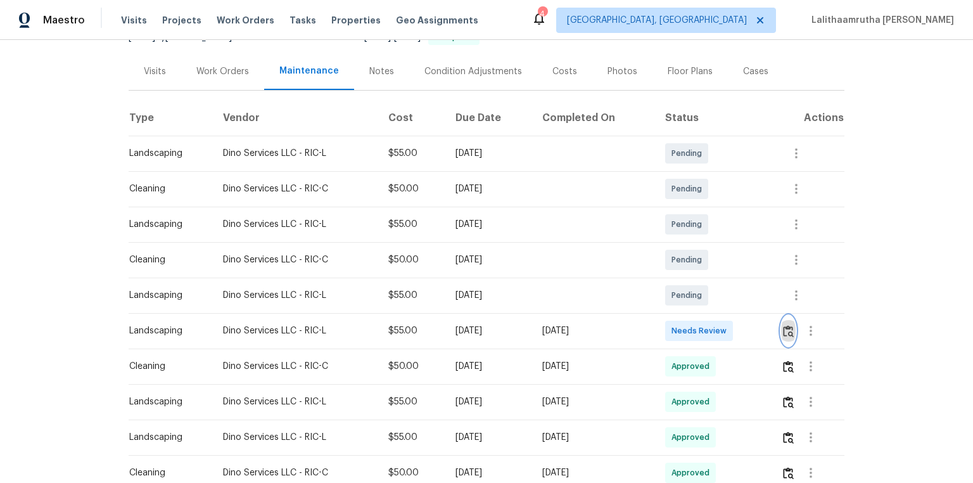
click at [692, 324] on button "button" at bounding box center [788, 330] width 15 height 30
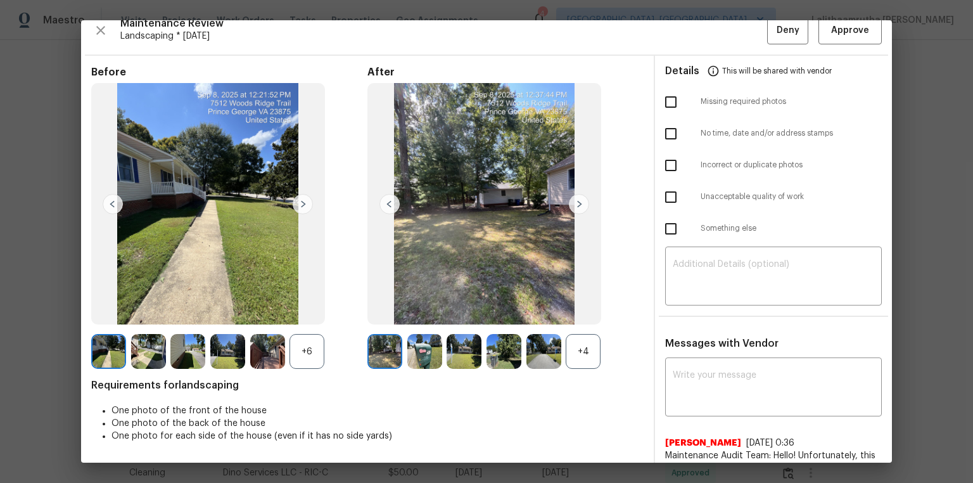
scroll to position [0, 0]
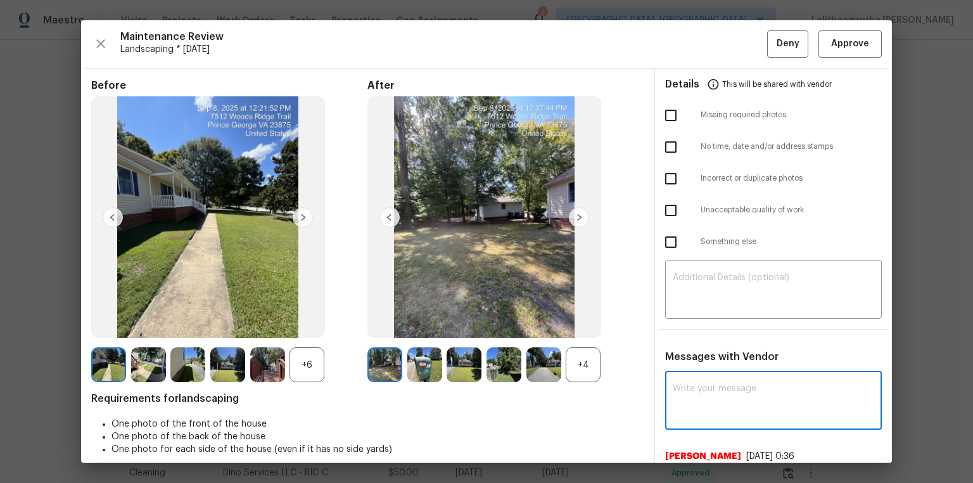
click at [692, 324] on textarea at bounding box center [773, 401] width 201 height 35
paste textarea "Maintenance Audit Team: Hello! Unfortunately, this landscaping visit completed …"
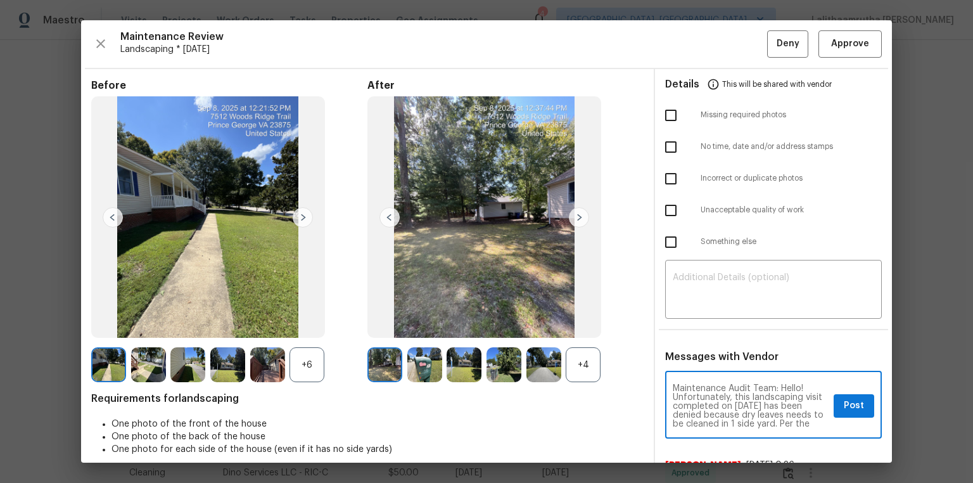
scroll to position [142, 0]
type textarea "Maintenance Audit Team: Hello! Unfortunately, this landscaping visit completed …"
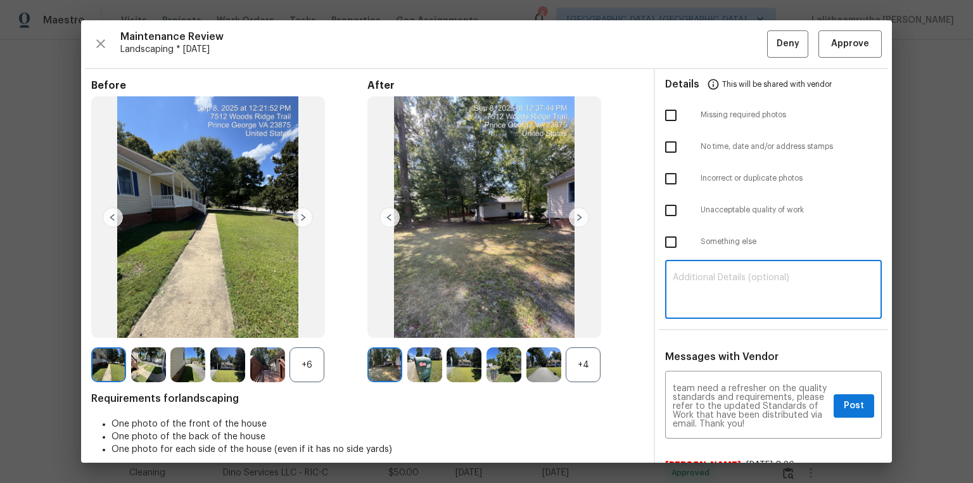
click at [692, 279] on textarea at bounding box center [773, 290] width 201 height 35
paste textarea "Maintenance Audit Team: Hello! Unfortunately, this landscaping visit completed …"
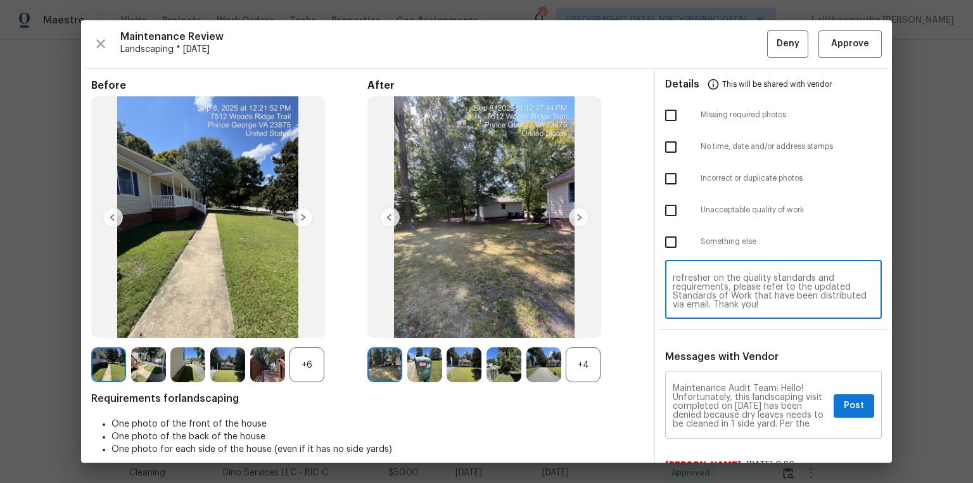
type textarea "Maintenance Audit Team: Hello! Unfortunately, this landscaping visit completed …"
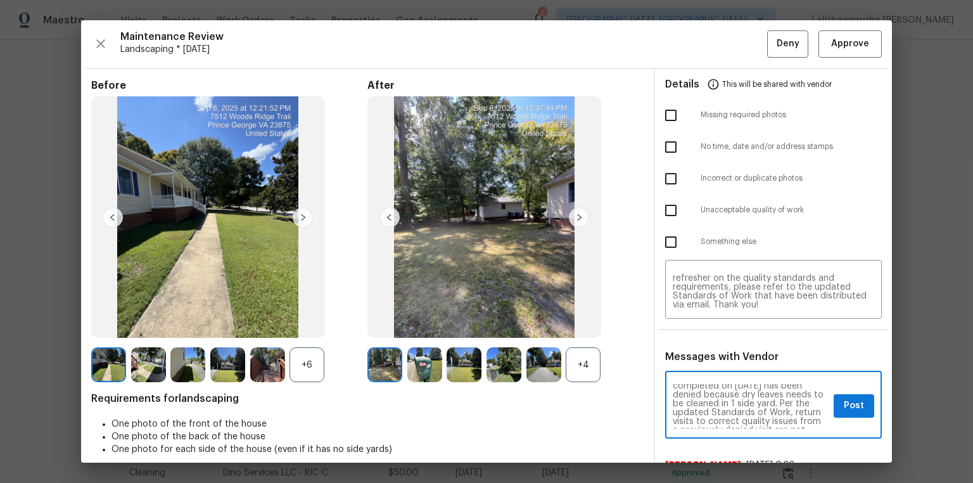
scroll to position [41, 0]
click at [692, 324] on button "Post" at bounding box center [854, 405] width 41 height 23
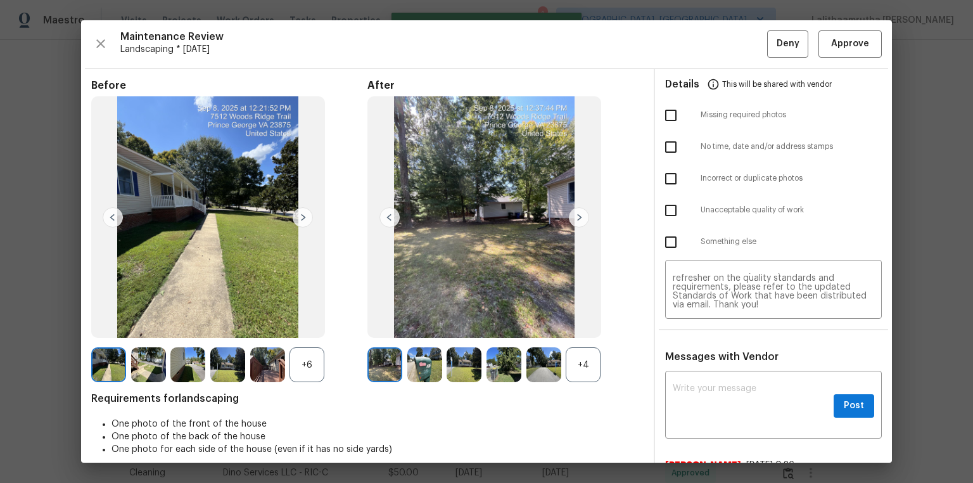
scroll to position [0, 0]
click at [665, 200] on input "checkbox" at bounding box center [671, 210] width 27 height 27
checkbox input "true"
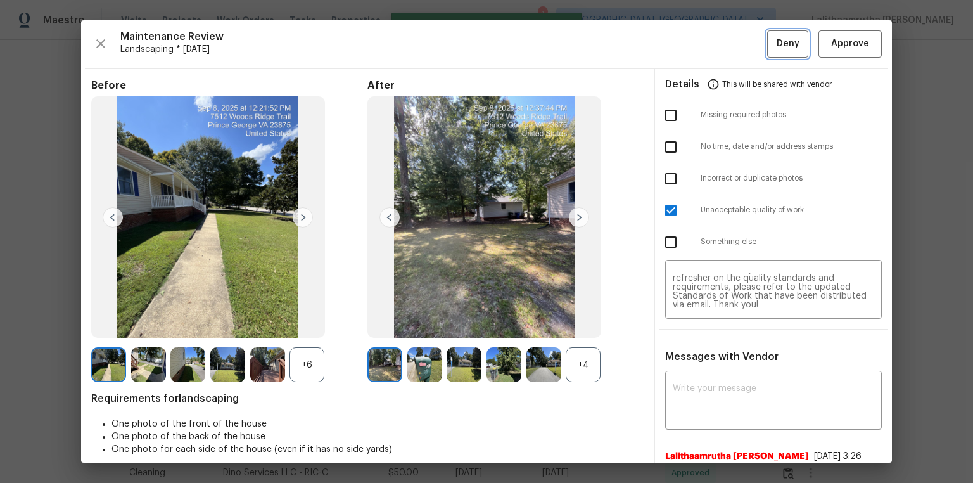
click at [692, 36] on button "Deny" at bounding box center [787, 43] width 41 height 27
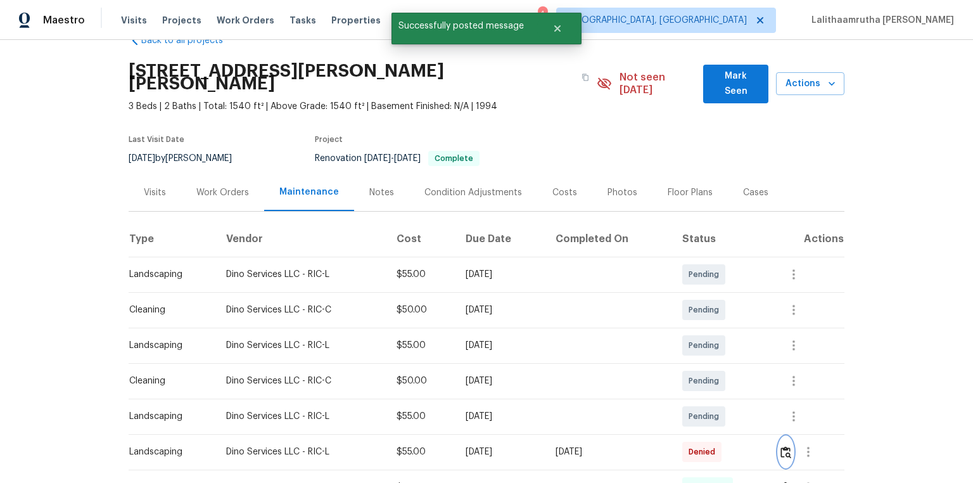
scroll to position [152, 0]
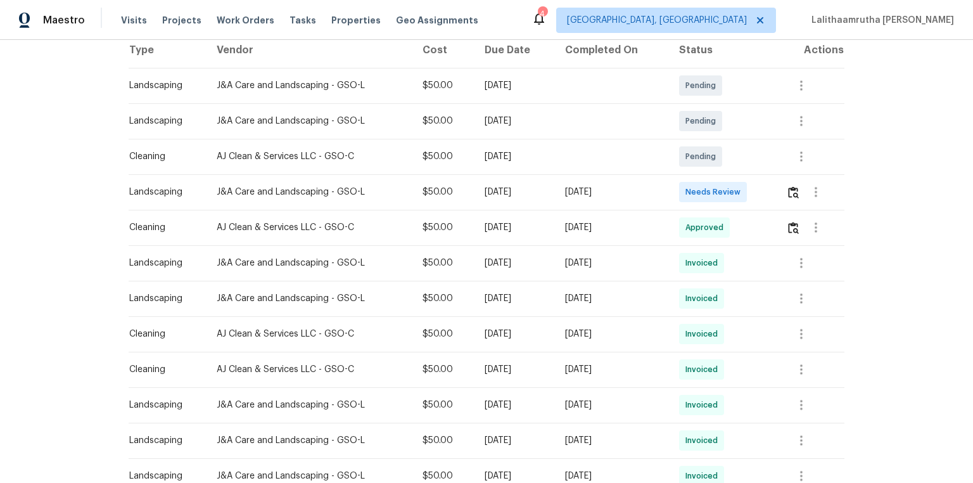
scroll to position [195, 0]
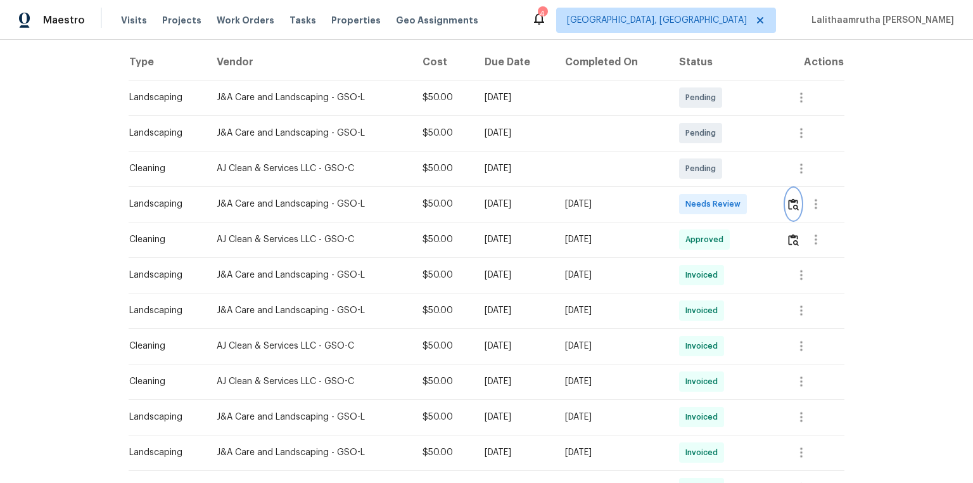
click at [692, 206] on img "button" at bounding box center [793, 204] width 11 height 12
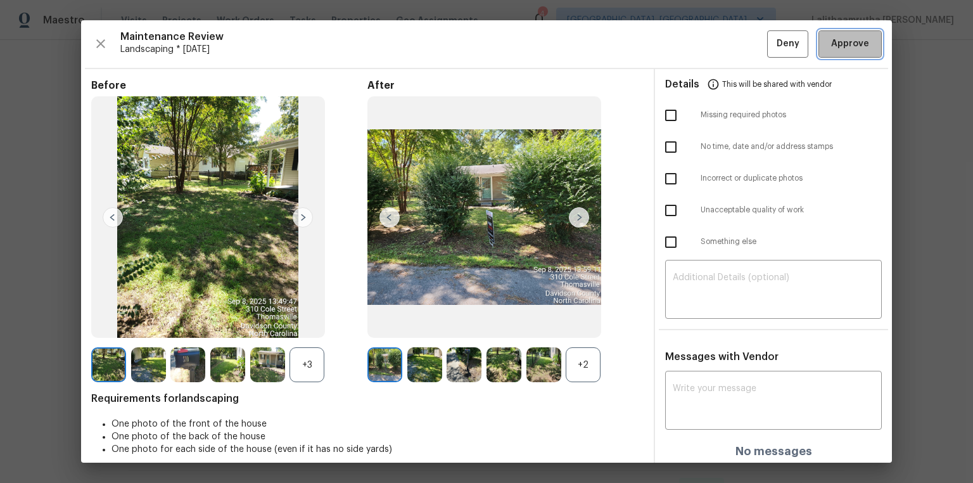
click at [692, 53] on button "Approve" at bounding box center [849, 43] width 63 height 27
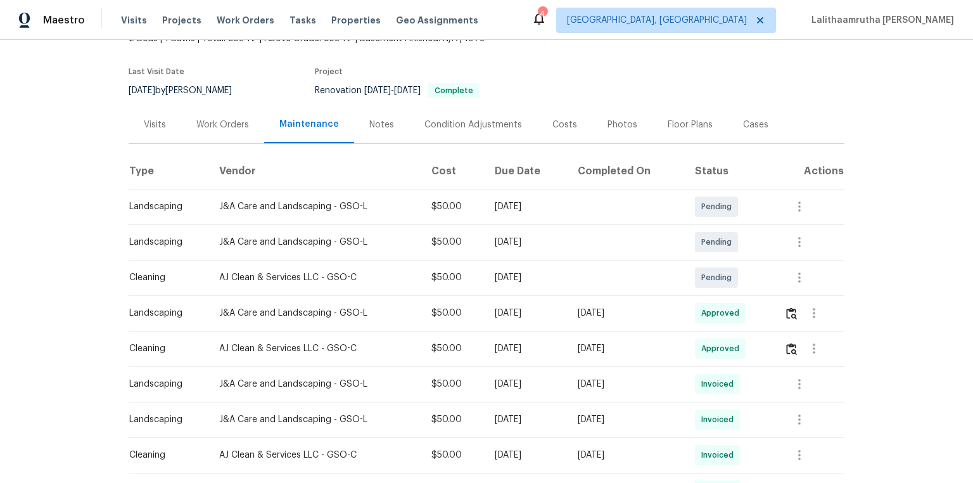
scroll to position [0, 0]
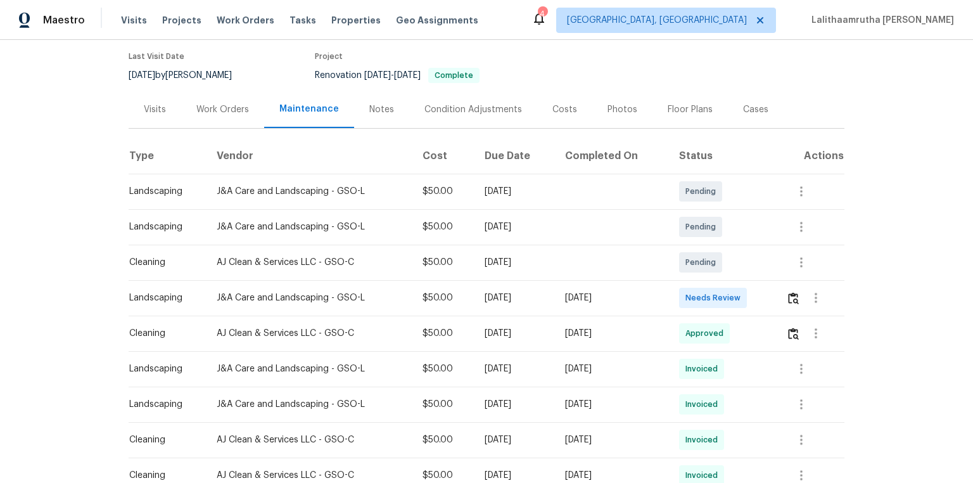
scroll to position [152, 0]
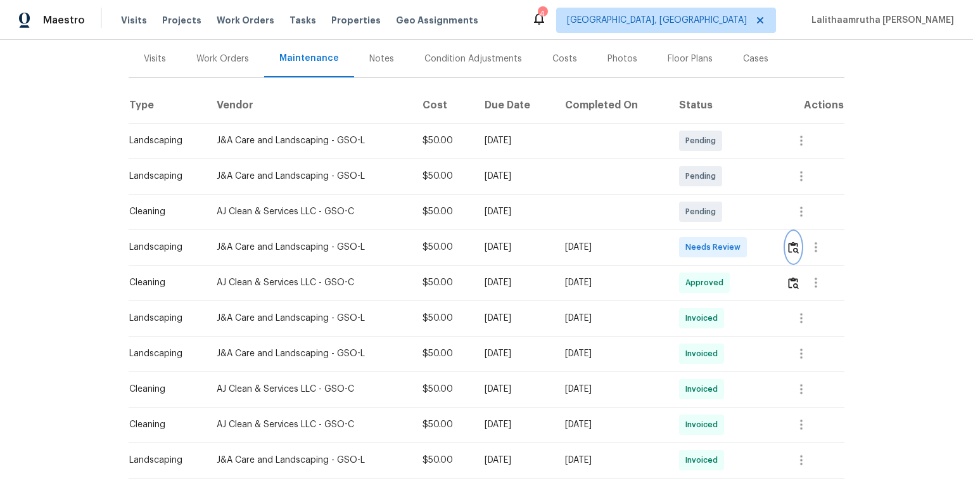
click at [692, 245] on button "button" at bounding box center [793, 247] width 15 height 30
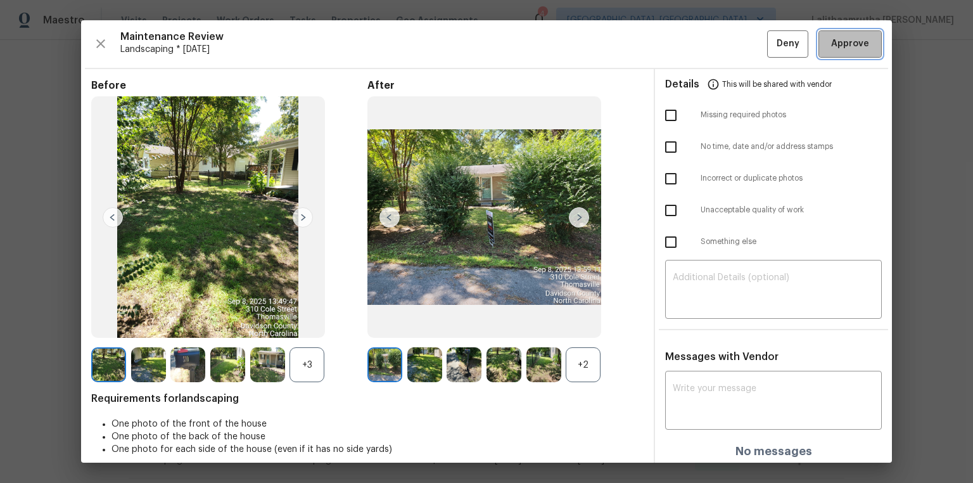
click at [692, 53] on button "Approve" at bounding box center [849, 43] width 63 height 27
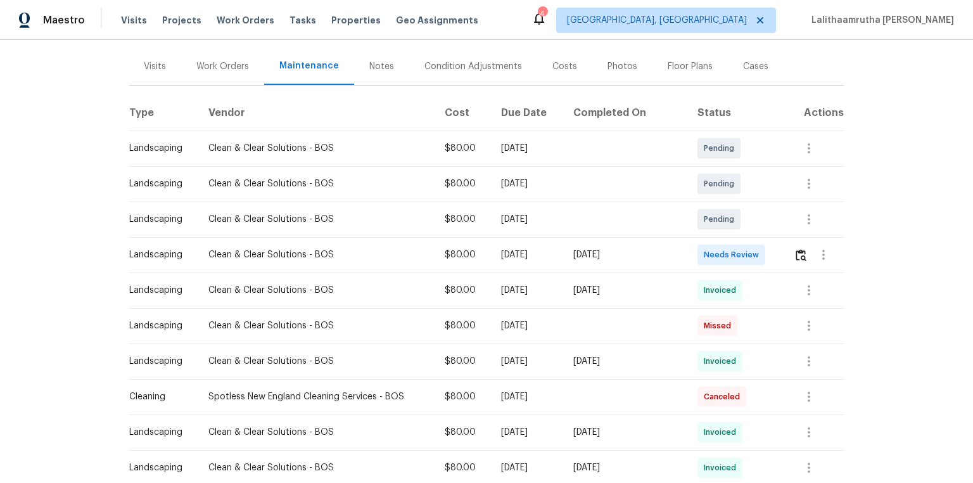
scroll to position [152, 0]
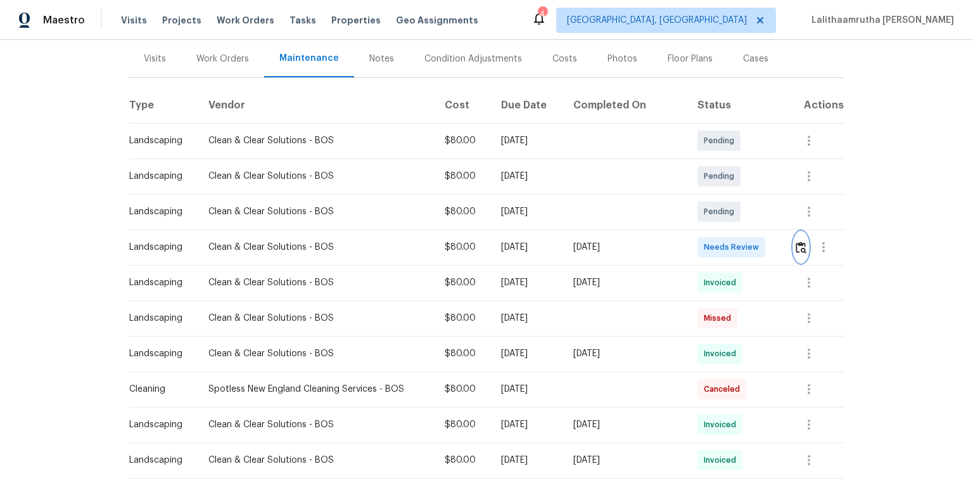
click at [692, 251] on img "button" at bounding box center [801, 247] width 11 height 12
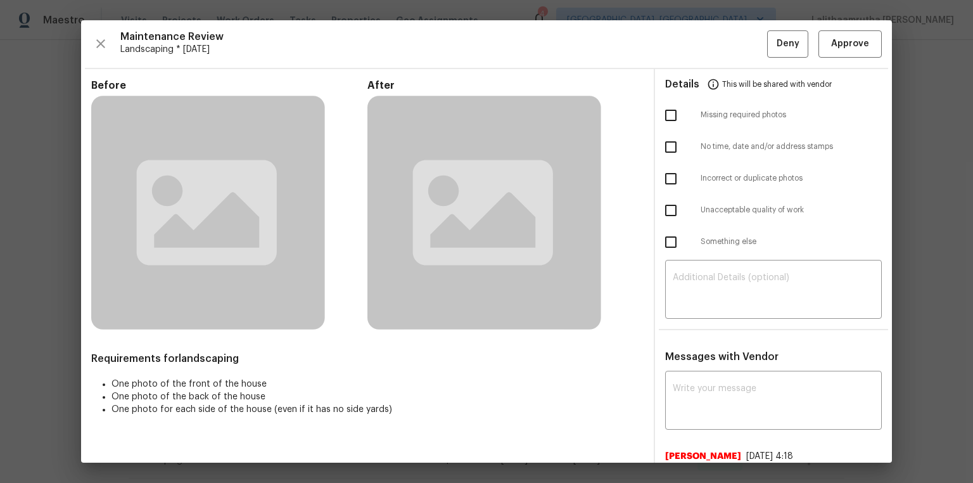
click at [692, 57] on div "Maintenance Review Landscaping * Tue, Sep 02 Deny Approve Before After Requirem…" at bounding box center [486, 241] width 811 height 442
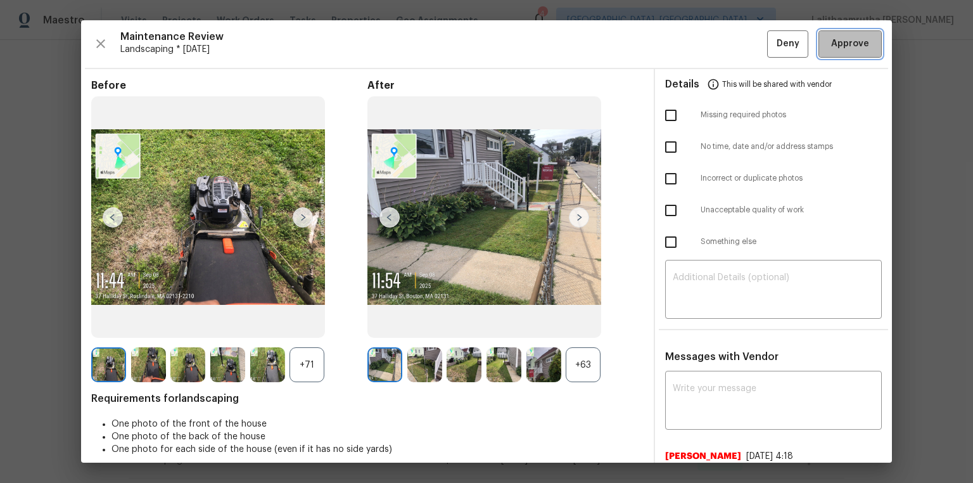
click at [692, 41] on span "Approve" at bounding box center [850, 44] width 38 height 16
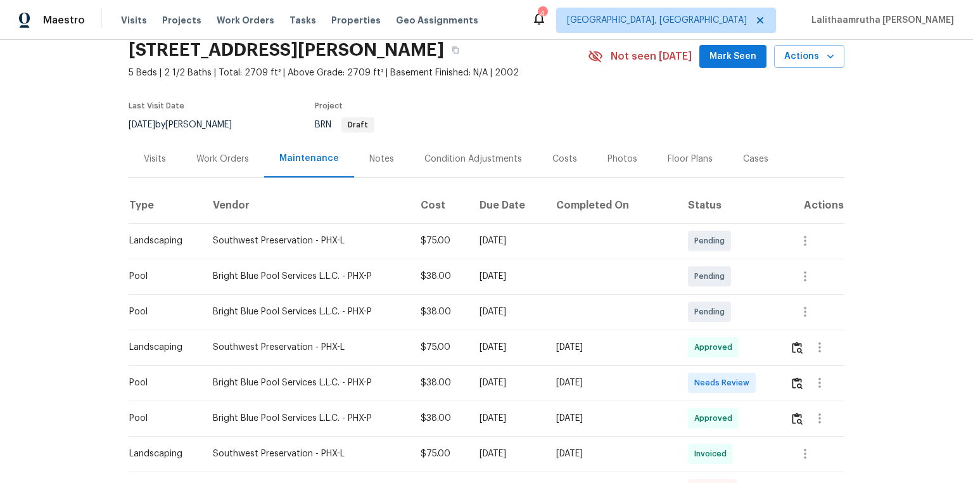
scroll to position [101, 0]
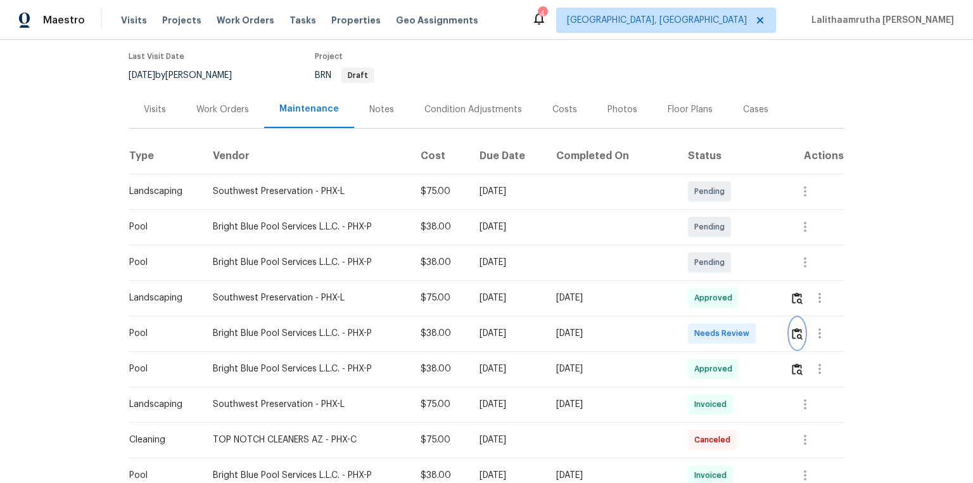
click at [692, 324] on img "button" at bounding box center [797, 333] width 11 height 12
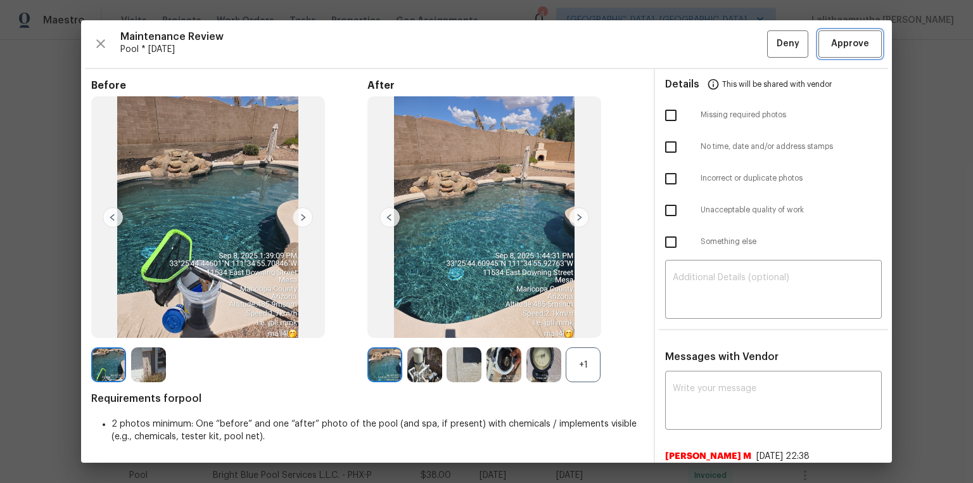
click at [692, 43] on span "Approve" at bounding box center [850, 44] width 38 height 16
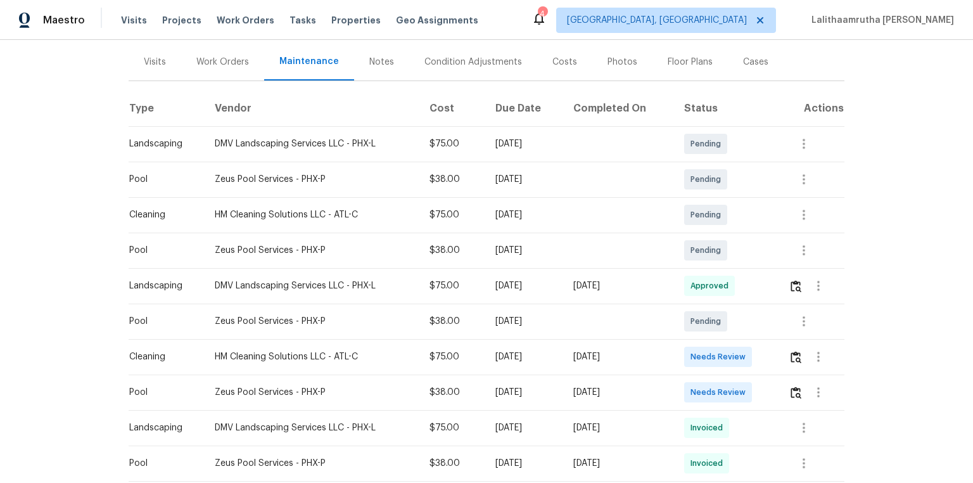
scroll to position [152, 0]
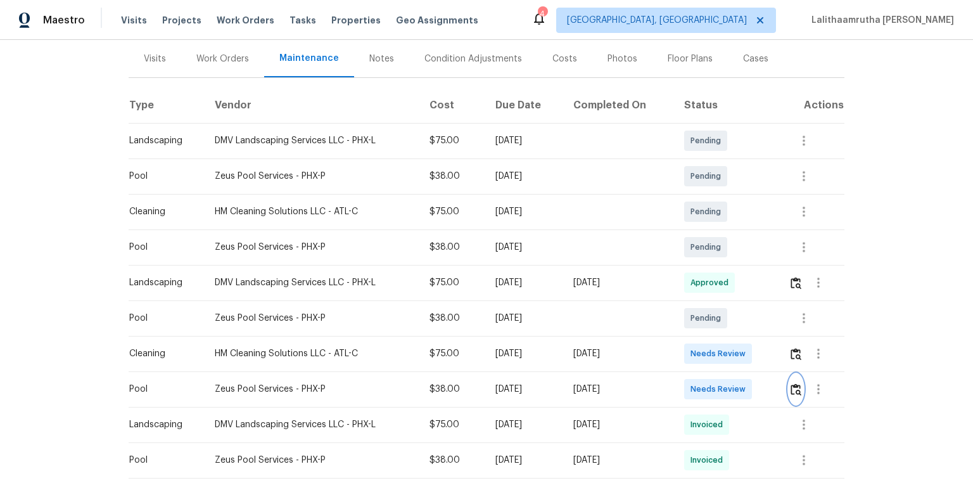
click at [692, 324] on img "button" at bounding box center [796, 389] width 11 height 12
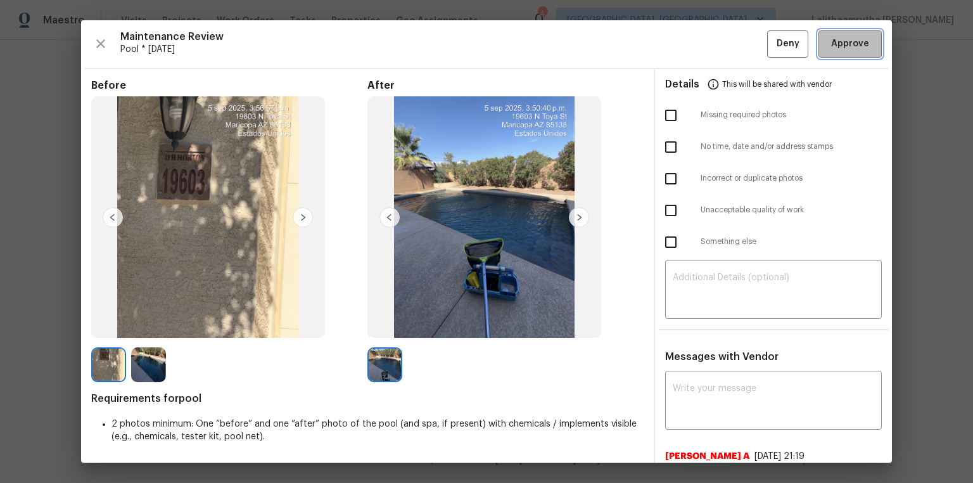
click at [692, 52] on button "Approve" at bounding box center [849, 43] width 63 height 27
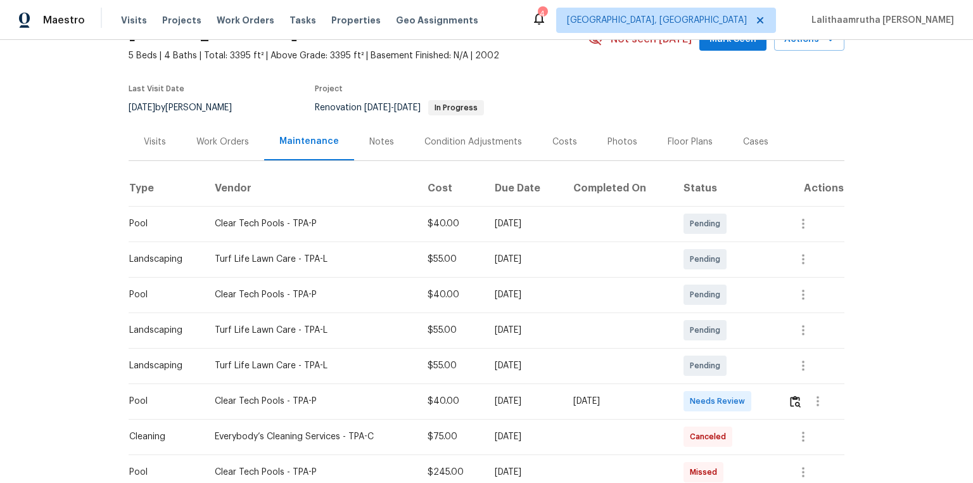
scroll to position [152, 0]
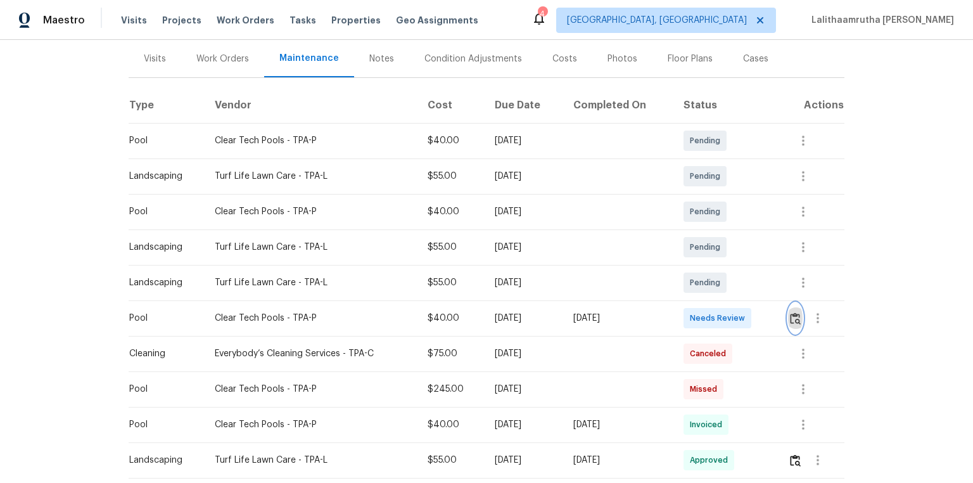
click at [692, 316] on img "button" at bounding box center [795, 318] width 11 height 12
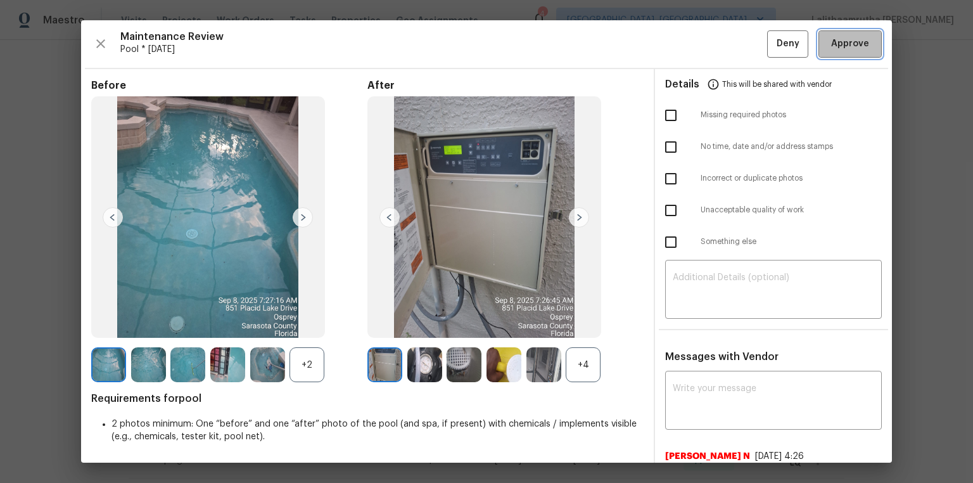
click at [692, 49] on span "Approve" at bounding box center [850, 44] width 38 height 16
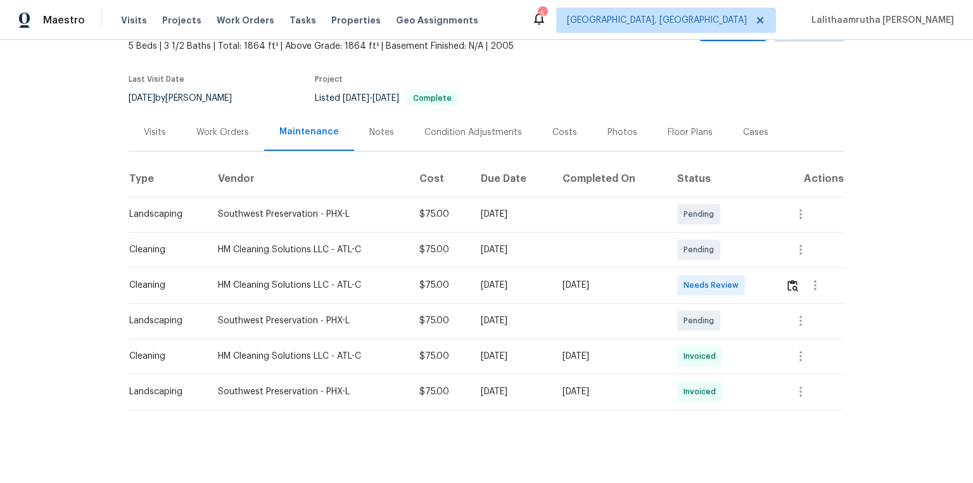
scroll to position [89, 0]
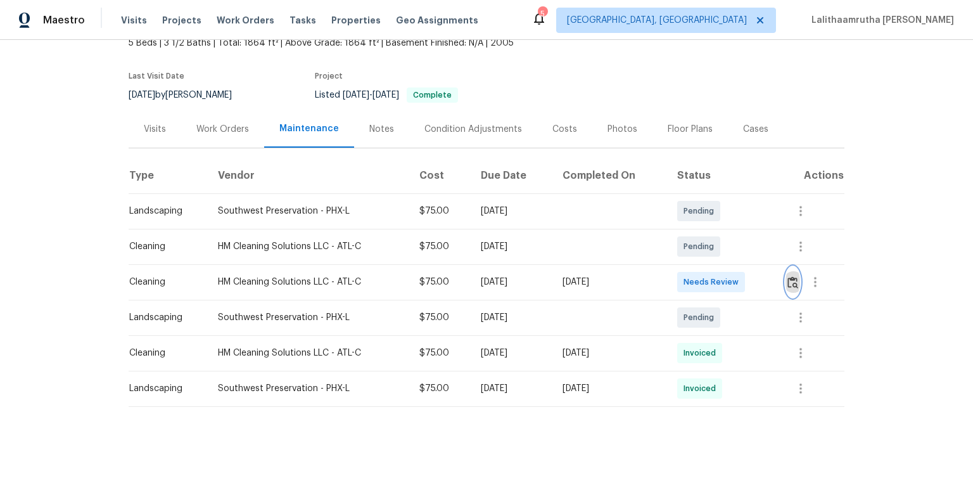
click at [692, 276] on img "button" at bounding box center [792, 282] width 11 height 12
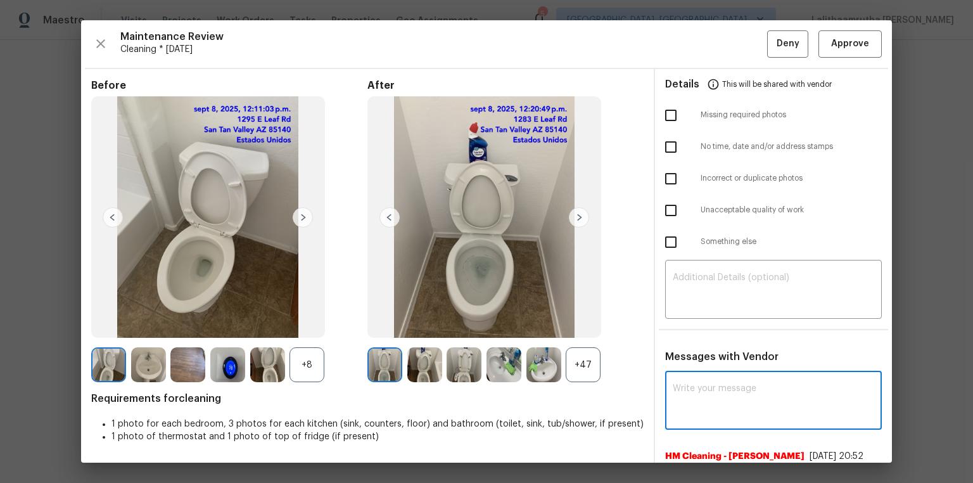
click at [692, 324] on textarea at bounding box center [773, 401] width 201 height 35
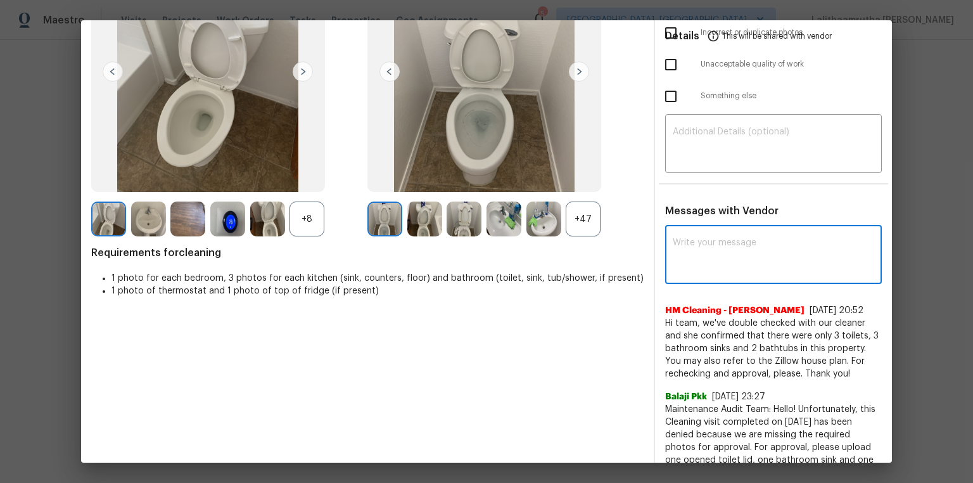
scroll to position [152, 0]
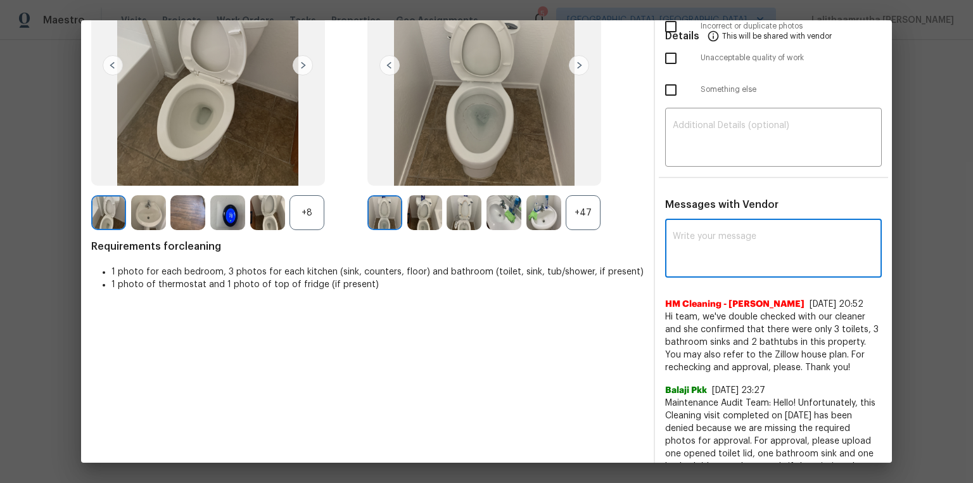
click at [692, 246] on textarea at bounding box center [773, 249] width 201 height 35
paste textarea "Maintenance Audit Team: Hello! Unfortunately, this cleaning visit completed on …"
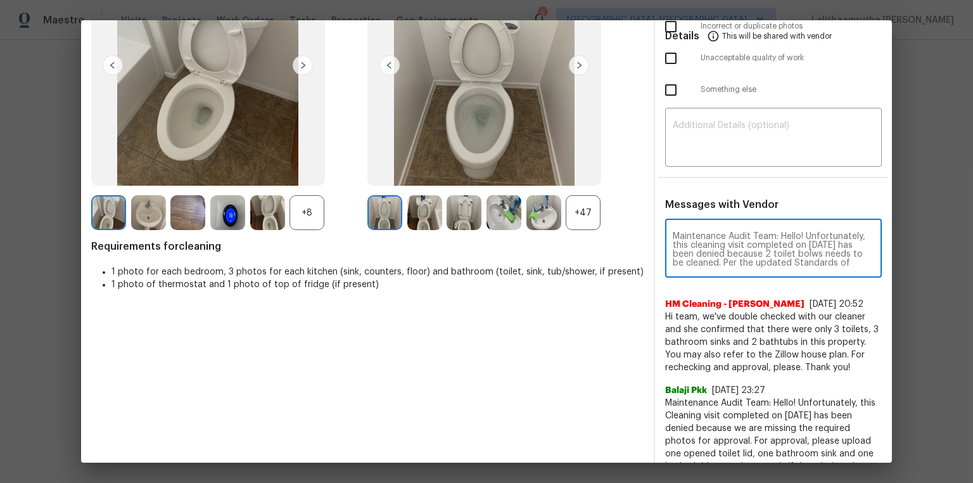
scroll to position [132, 0]
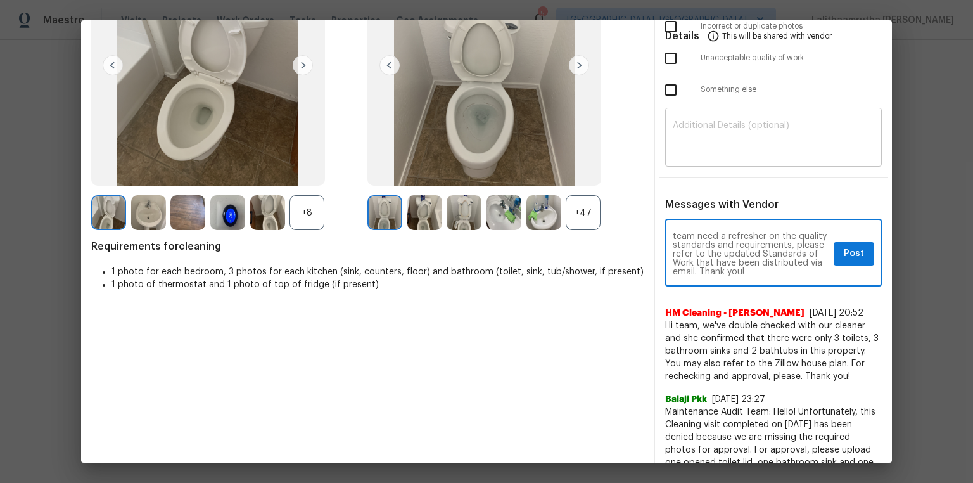
type textarea "Maintenance Audit Team: Hello! Unfortunately, this cleaning visit completed on …"
click at [692, 121] on textarea at bounding box center [773, 138] width 201 height 35
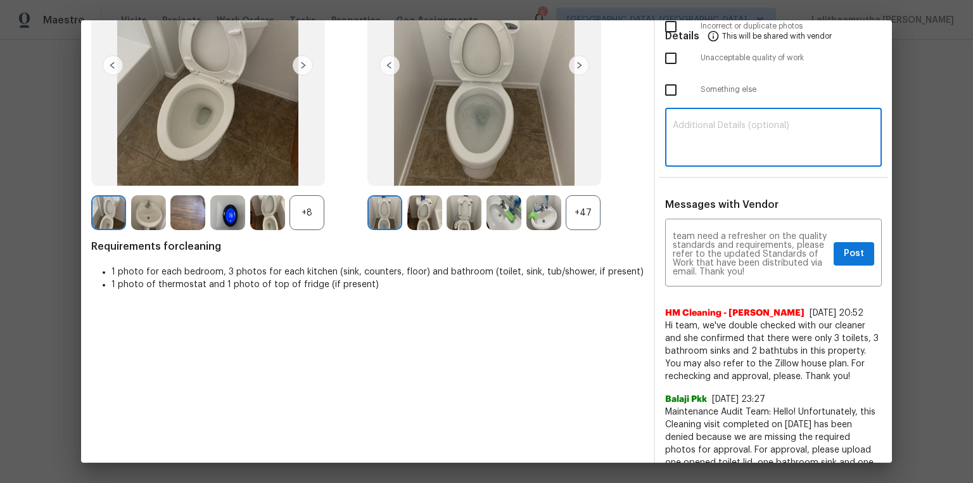
paste textarea "Maintenance Audit Team: Hello! Unfortunately, this cleaning visit completed on …"
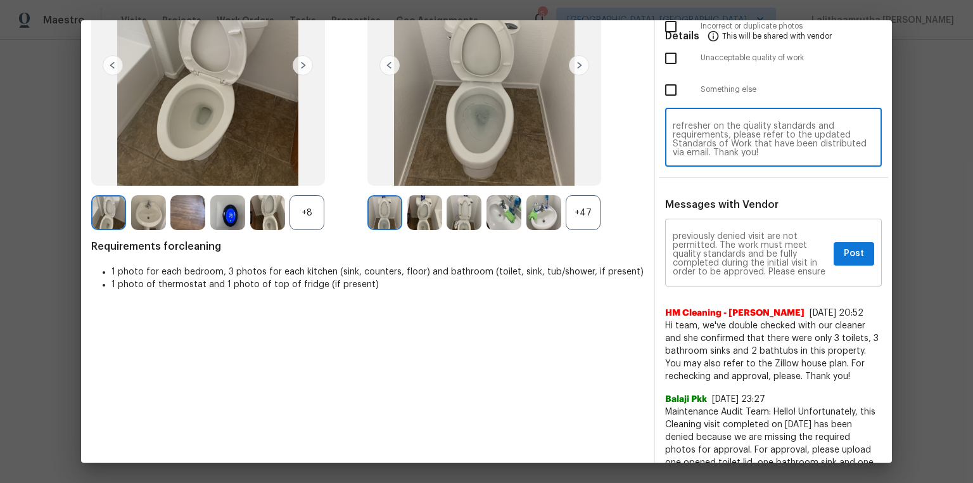
scroll to position [0, 0]
type textarea "Maintenance Audit Team: Hello! Unfortunately, this cleaning visit completed on …"
click at [687, 271] on textarea "Maintenance Audit Team: Hello! Unfortunately, this cleaning visit completed on …" at bounding box center [751, 254] width 156 height 44
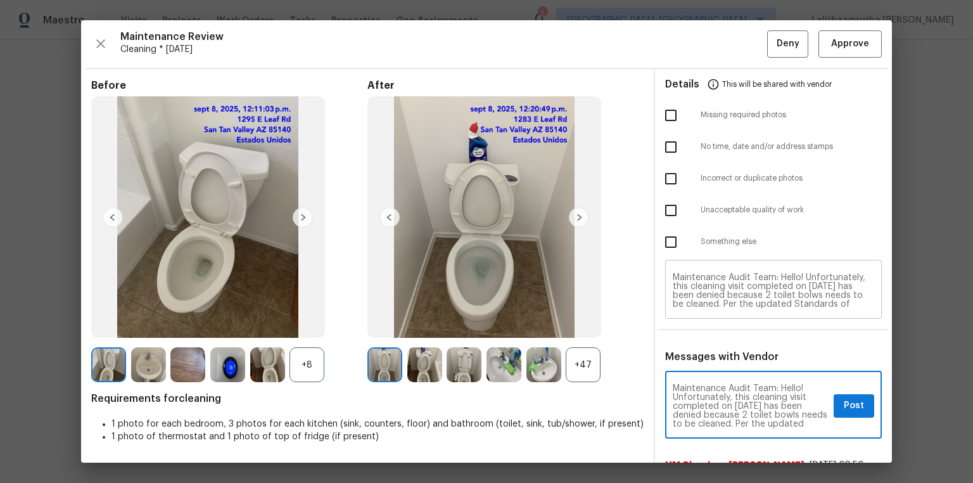
type textarea "Maintenance Audit Team: Hello! Unfortunately, this cleaning visit completed on …"
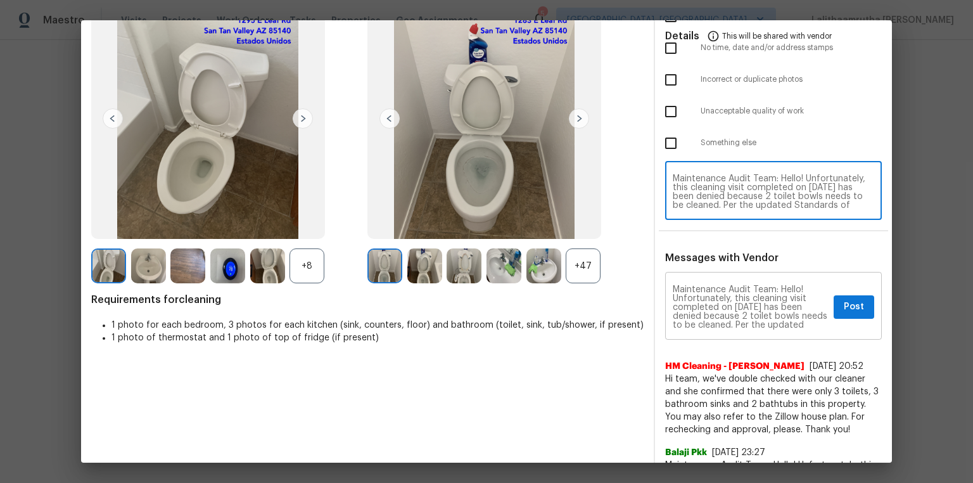
scroll to position [101, 0]
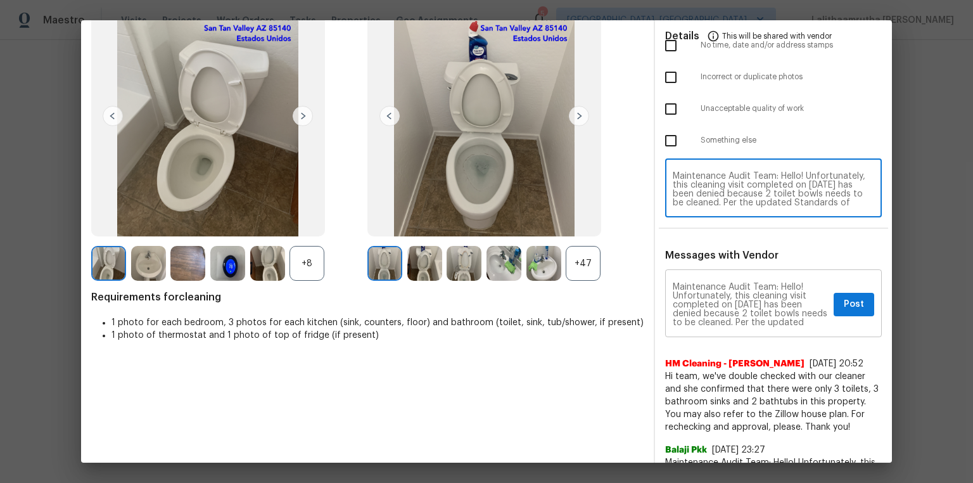
type textarea "Maintenance Audit Team: Hello! Unfortunately, this cleaning visit completed on …"
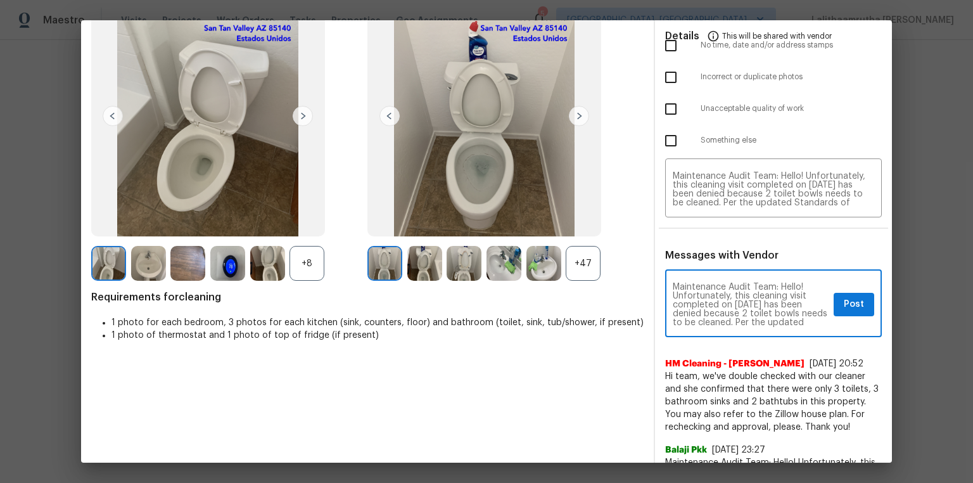
scroll to position [20, 0]
click at [692, 302] on span "Post" at bounding box center [854, 304] width 20 height 16
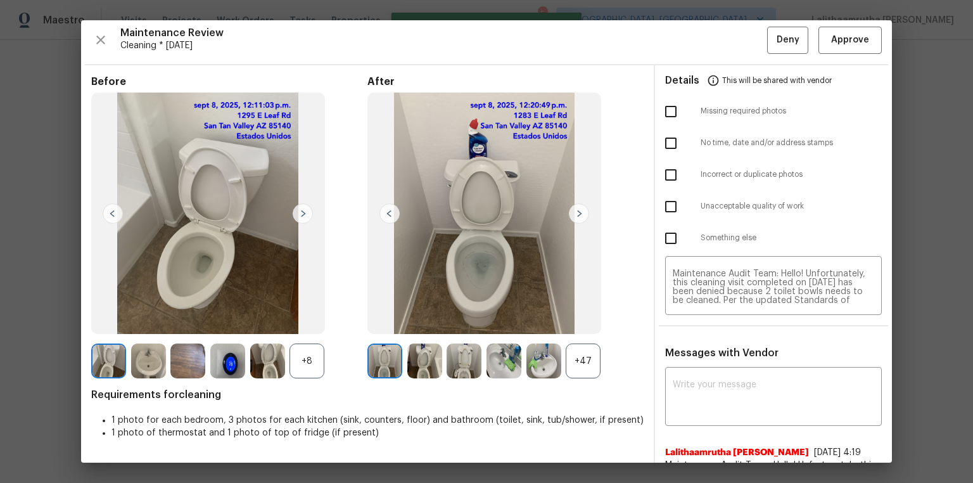
scroll to position [0, 0]
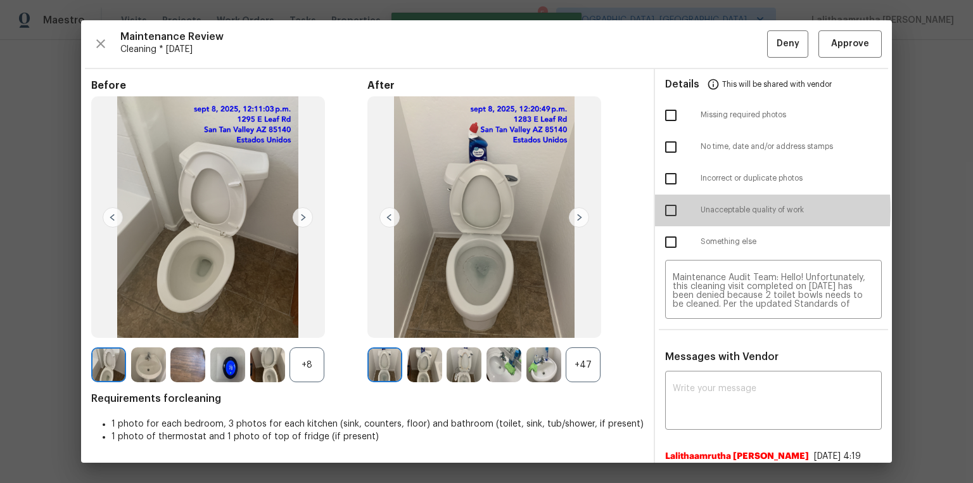
click at [669, 210] on input "checkbox" at bounding box center [671, 210] width 27 height 27
checkbox input "true"
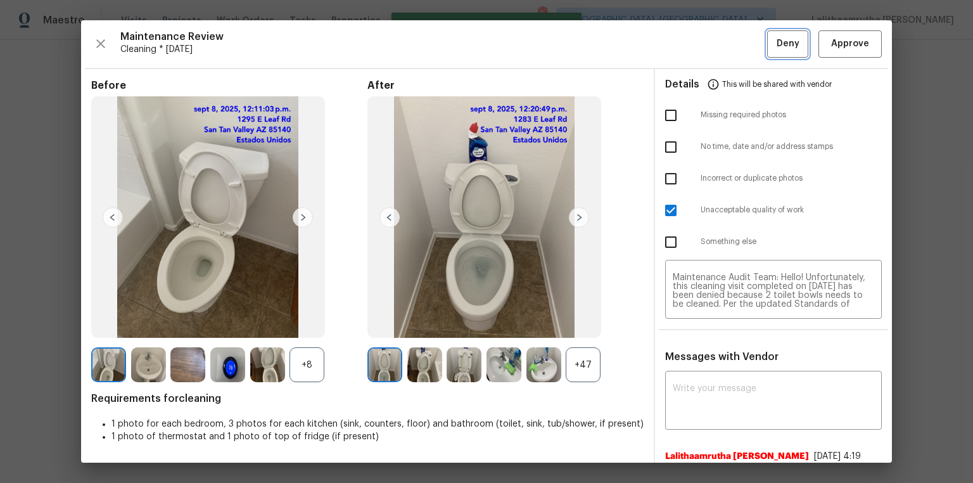
click at [692, 44] on span "Deny" at bounding box center [788, 44] width 23 height 16
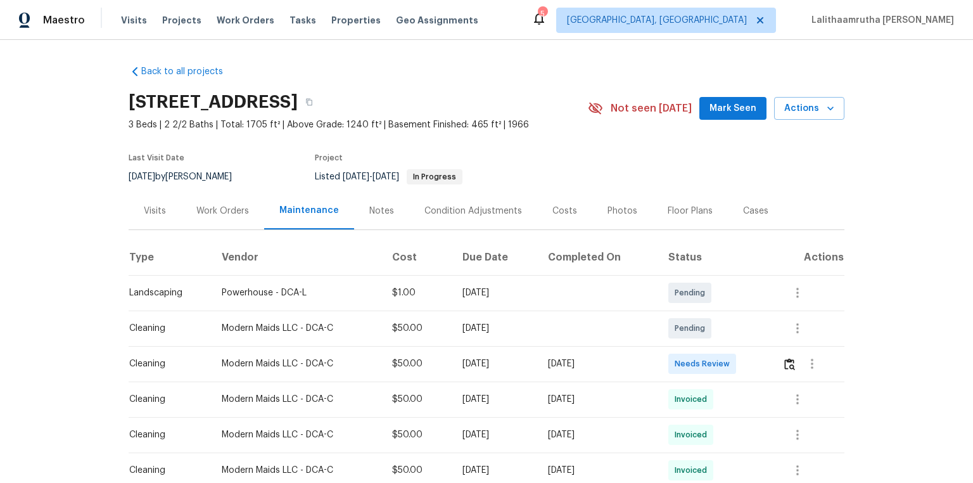
click at [160, 209] on div "Visits" at bounding box center [155, 211] width 22 height 13
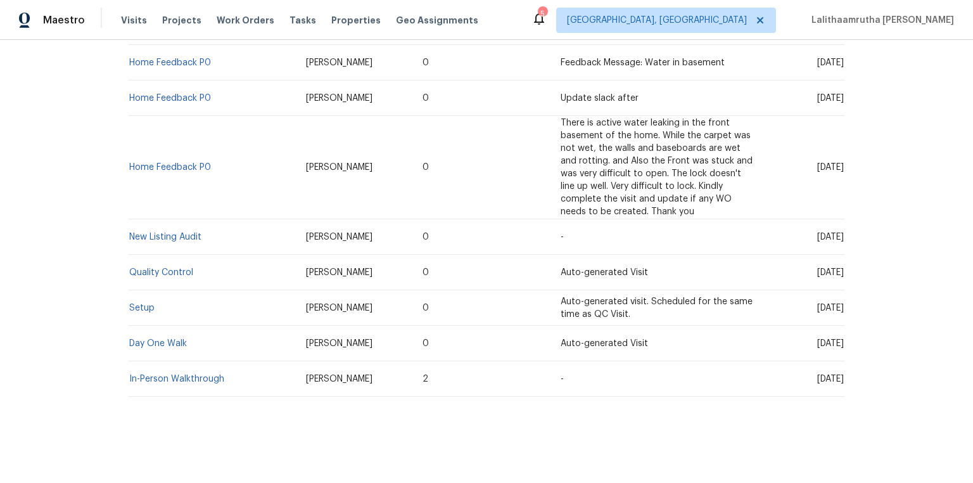
scroll to position [614, 0]
click at [176, 324] on link "In-Person Walkthrough" at bounding box center [176, 378] width 95 height 9
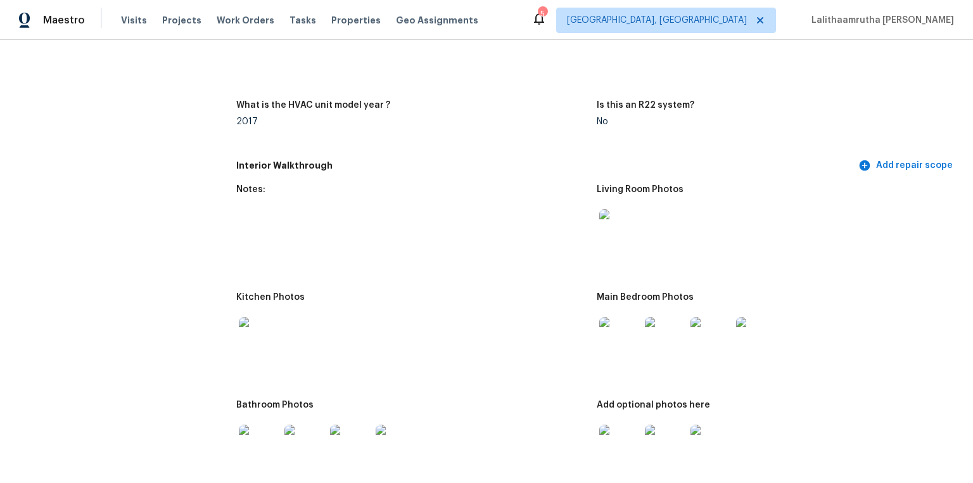
scroll to position [1318, 0]
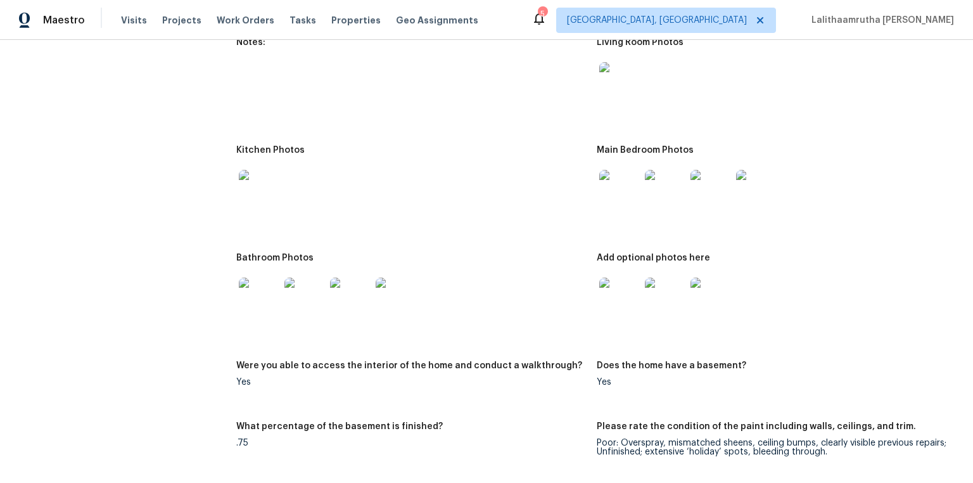
click at [619, 179] on img at bounding box center [619, 190] width 41 height 41
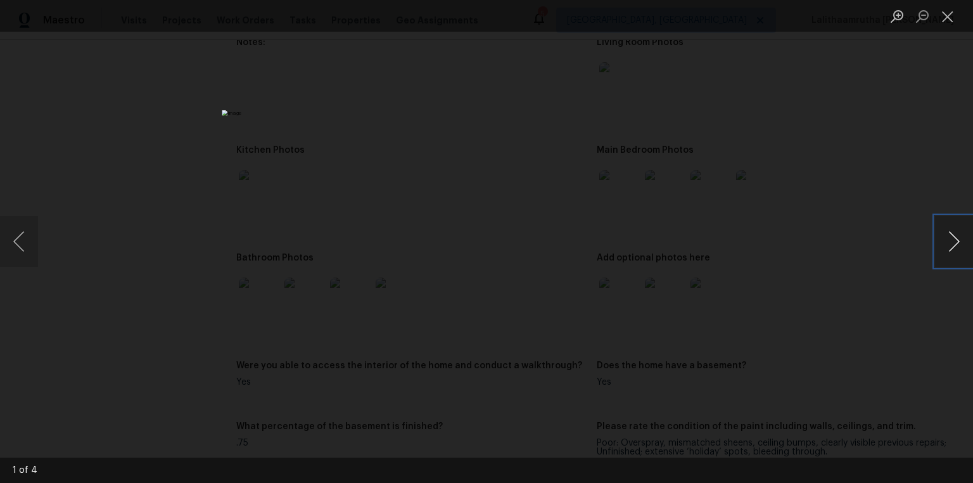
click at [692, 245] on button "Next image" at bounding box center [954, 241] width 38 height 51
click at [692, 172] on div "Lightbox" at bounding box center [486, 241] width 973 height 483
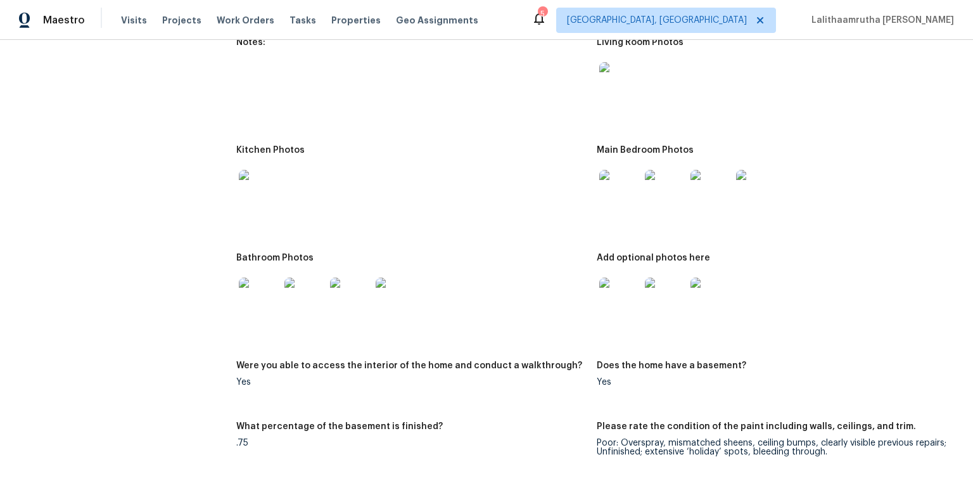
click at [620, 286] on img at bounding box center [619, 297] width 41 height 41
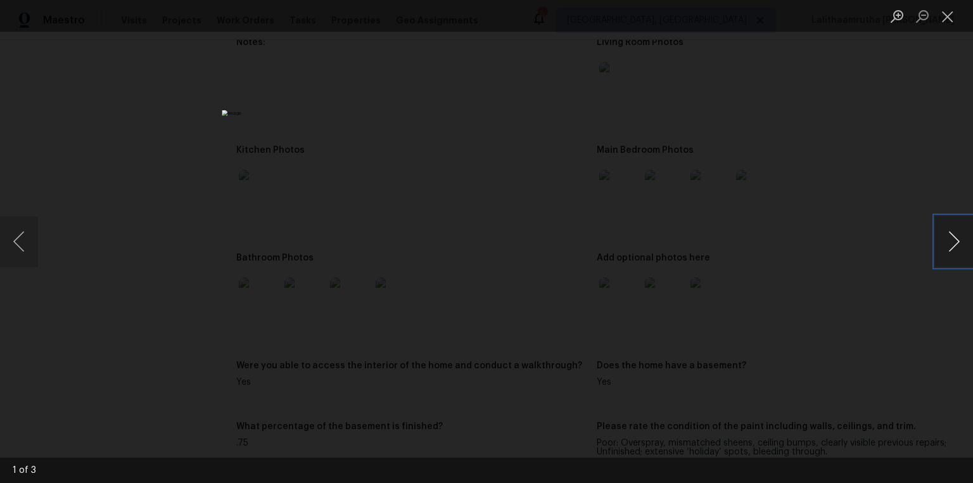
click at [692, 242] on button "Next image" at bounding box center [954, 241] width 38 height 51
click at [15, 243] on button "Previous image" at bounding box center [19, 241] width 38 height 51
click at [692, 236] on button "Next image" at bounding box center [954, 241] width 38 height 51
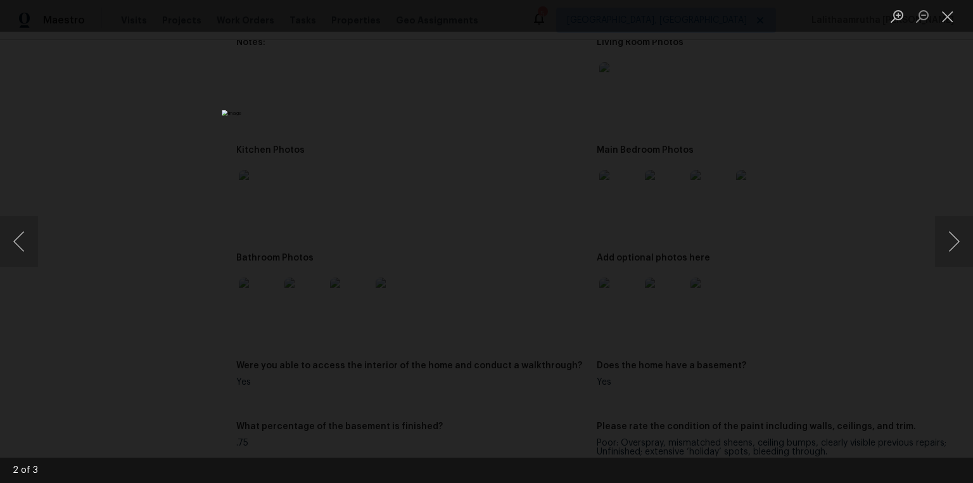
click at [692, 306] on div "Lightbox" at bounding box center [486, 241] width 973 height 483
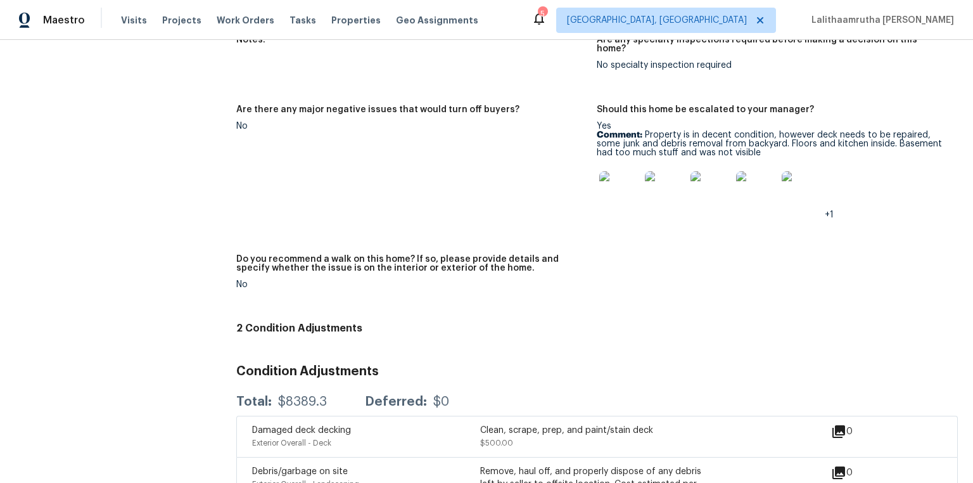
scroll to position [2230, 0]
click at [607, 170] on img at bounding box center [619, 190] width 41 height 41
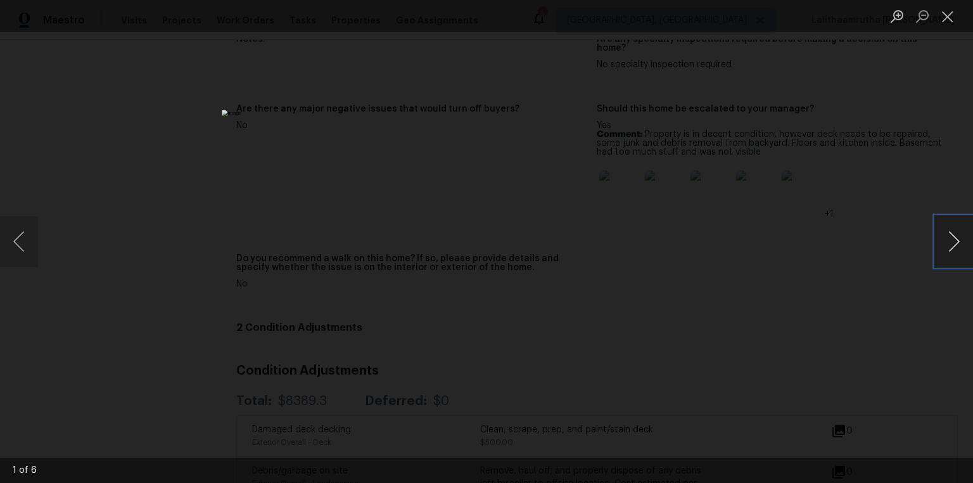
click at [692, 236] on button "Next image" at bounding box center [954, 241] width 38 height 51
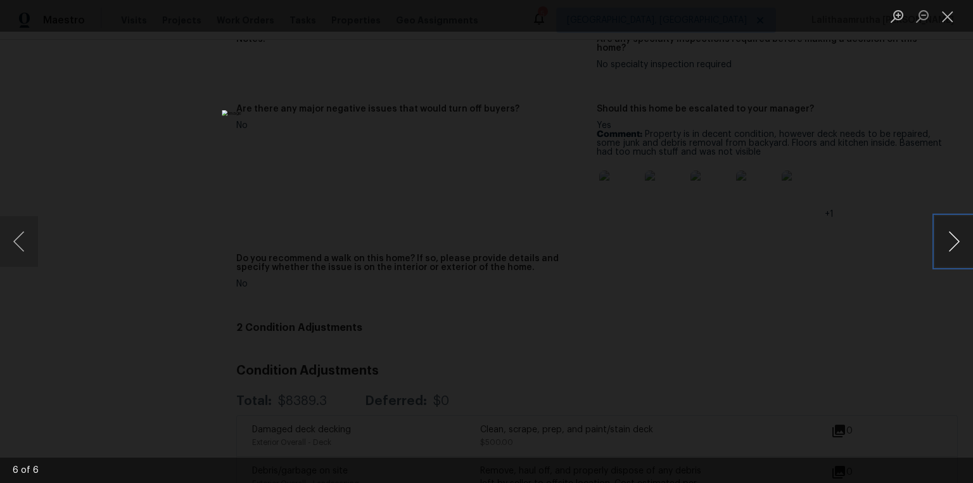
click at [692, 236] on button "Next image" at bounding box center [954, 241] width 38 height 51
click at [30, 241] on button "Previous image" at bounding box center [19, 241] width 38 height 51
click at [692, 241] on button "Next image" at bounding box center [954, 241] width 38 height 51
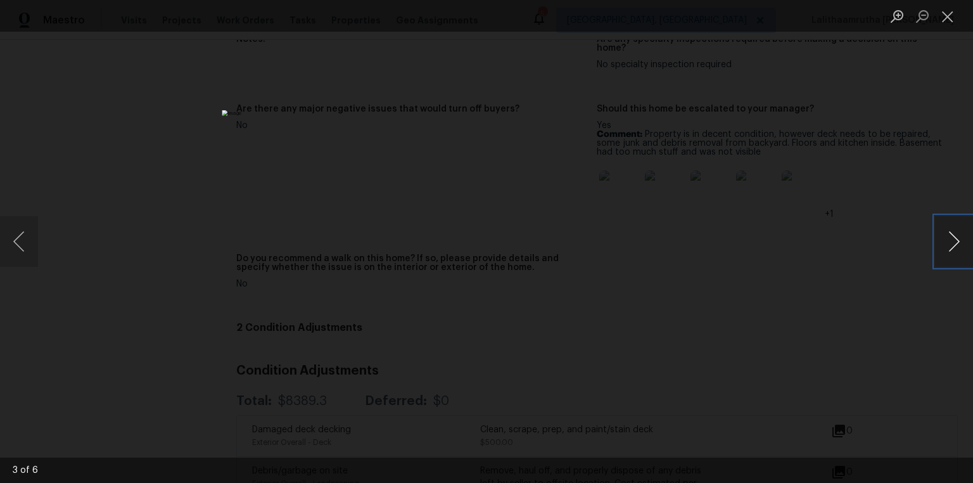
click at [692, 241] on button "Next image" at bounding box center [954, 241] width 38 height 51
click at [692, 276] on div "Lightbox" at bounding box center [486, 241] width 973 height 483
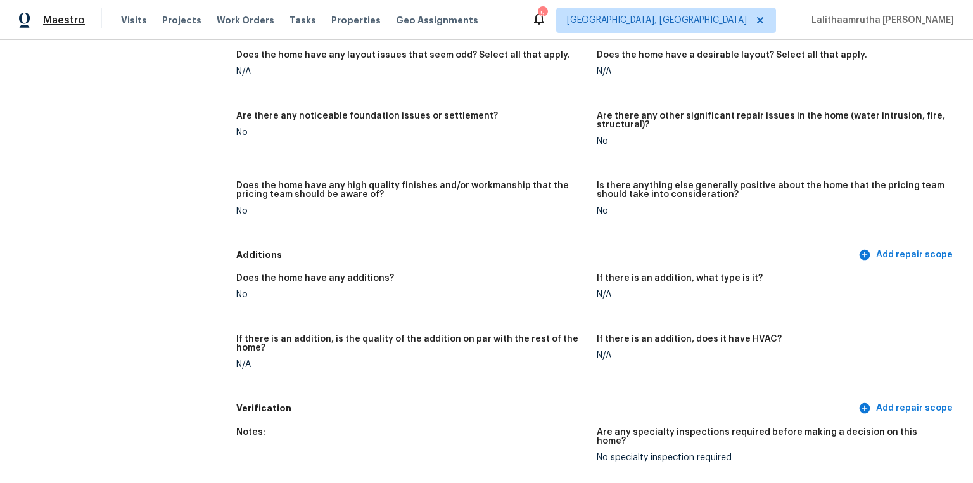
scroll to position [1835, 0]
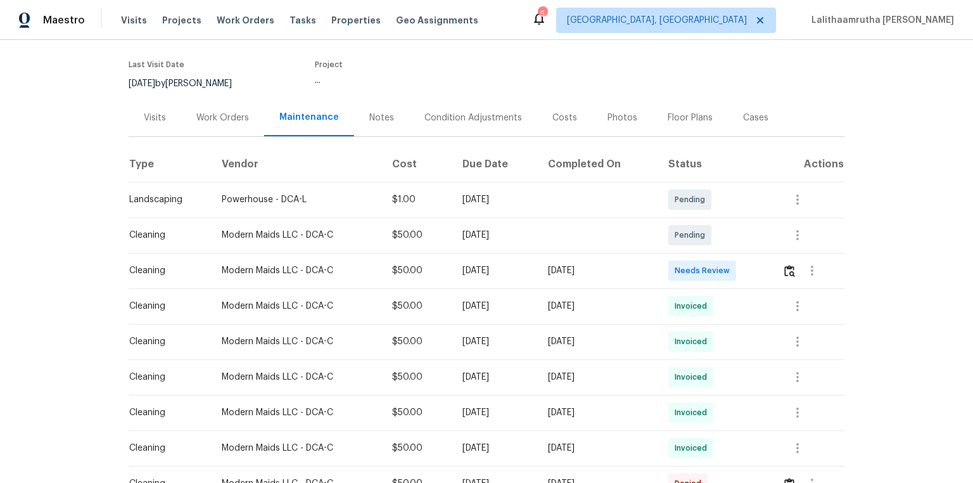
scroll to position [101, 0]
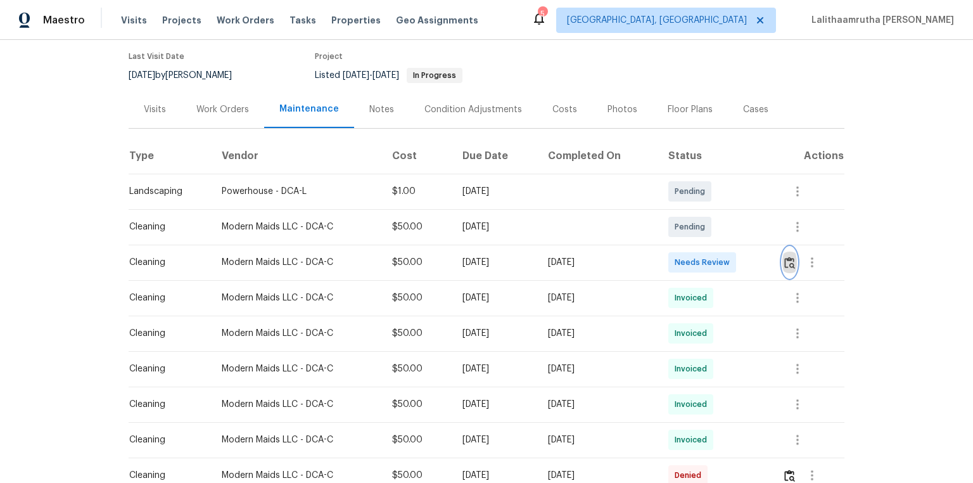
click at [787, 265] on img "button" at bounding box center [789, 263] width 11 height 12
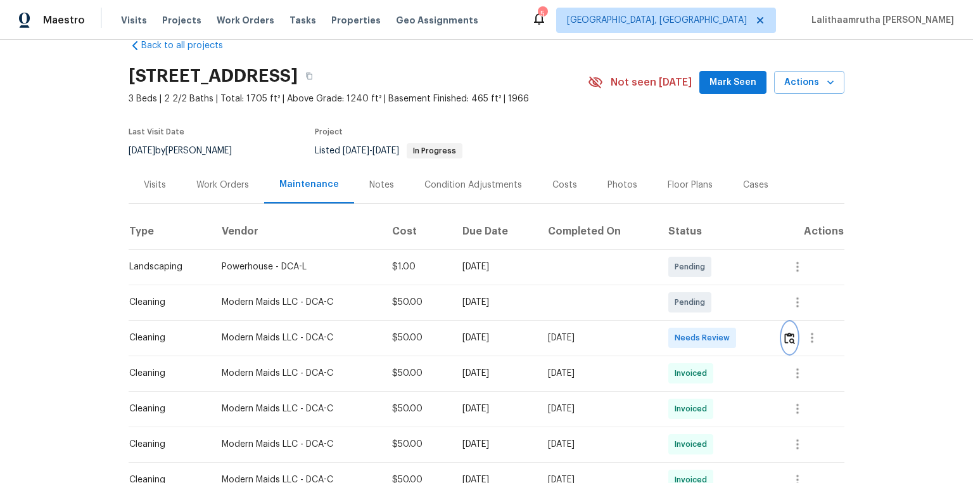
scroll to position [51, 0]
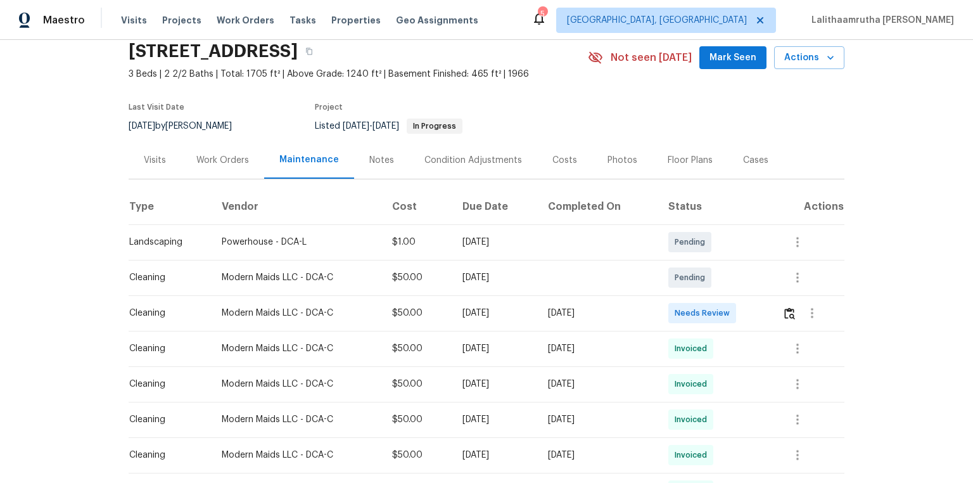
click at [780, 306] on td at bounding box center [808, 312] width 72 height 35
click at [784, 309] on img "button" at bounding box center [789, 313] width 11 height 12
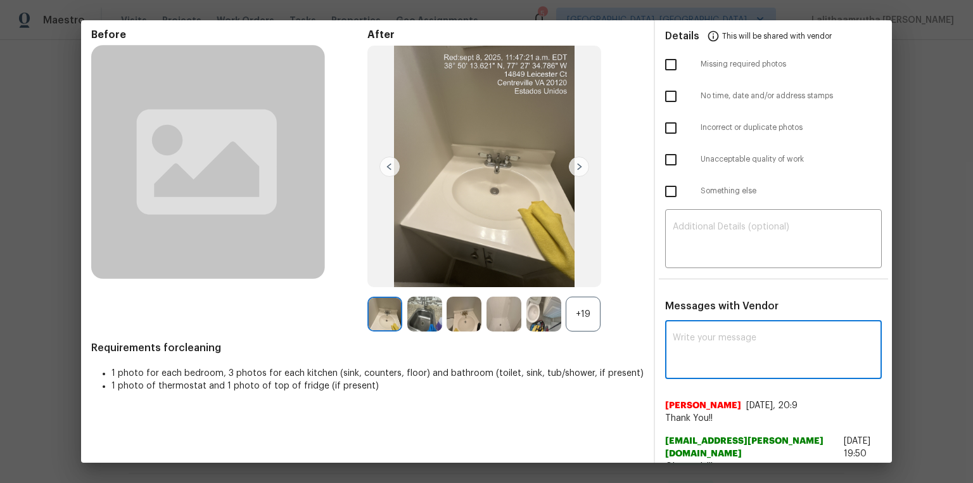
click at [756, 344] on textarea at bounding box center [773, 350] width 201 height 35
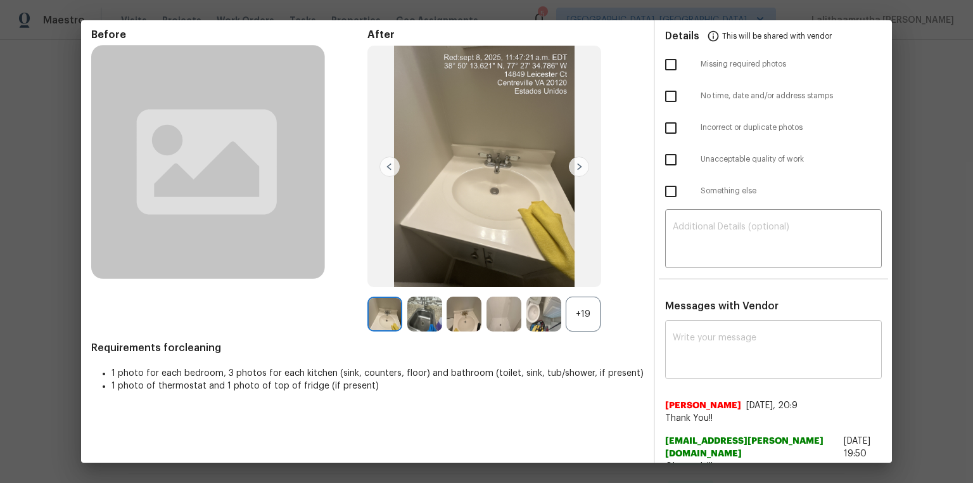
click at [759, 352] on textarea at bounding box center [773, 350] width 201 height 35
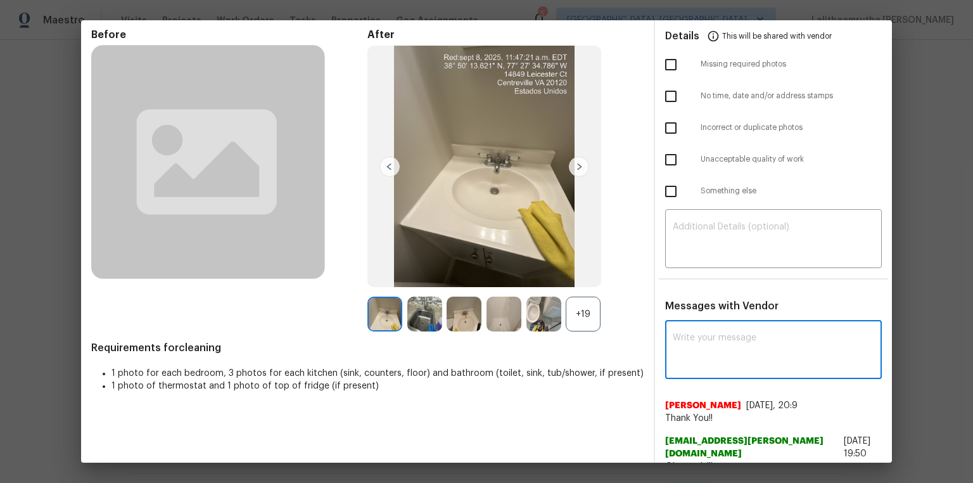
paste textarea "Maintenance Audit Team: Hello! Unfortunately, this cleaning visit completed on …"
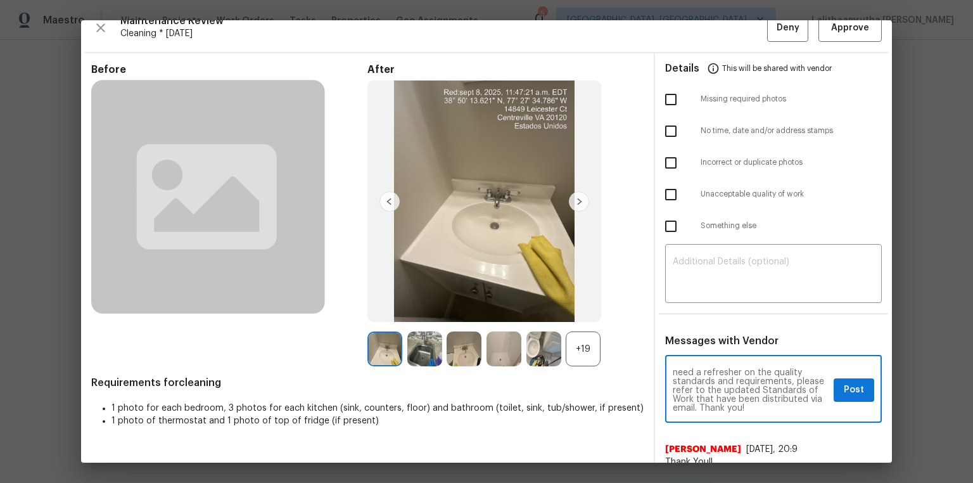
scroll to position [0, 0]
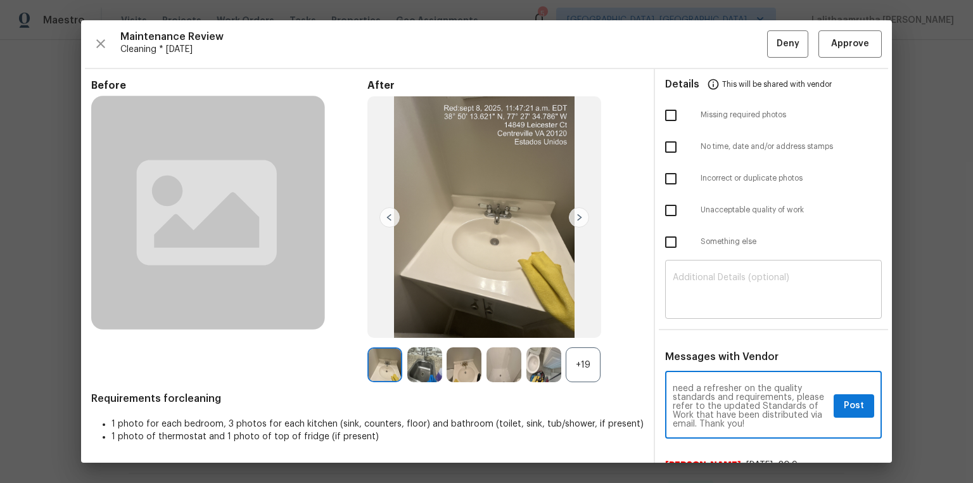
type textarea "Maintenance Audit Team: Hello! Unfortunately, this cleaning visit completed on …"
click at [734, 288] on textarea at bounding box center [773, 290] width 201 height 35
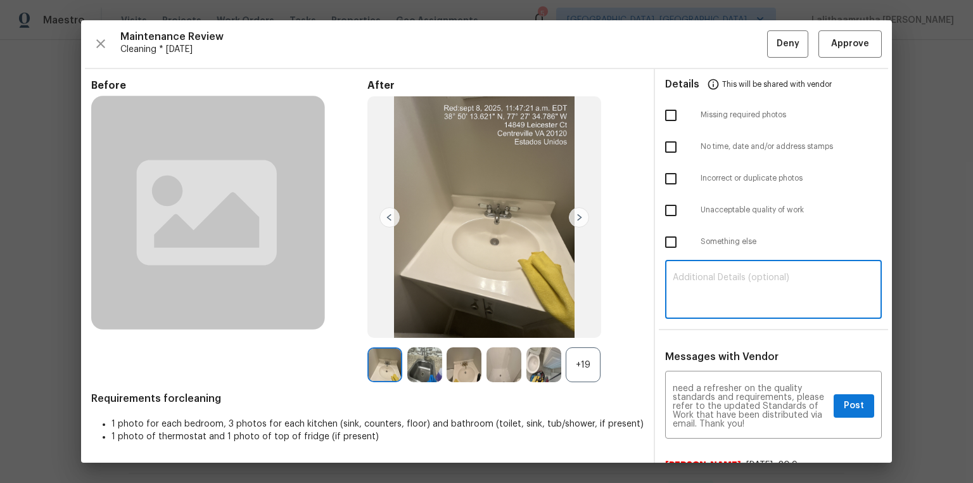
paste textarea "Maintenance Audit Team: Hello! Unfortunately, this cleaning visit completed on …"
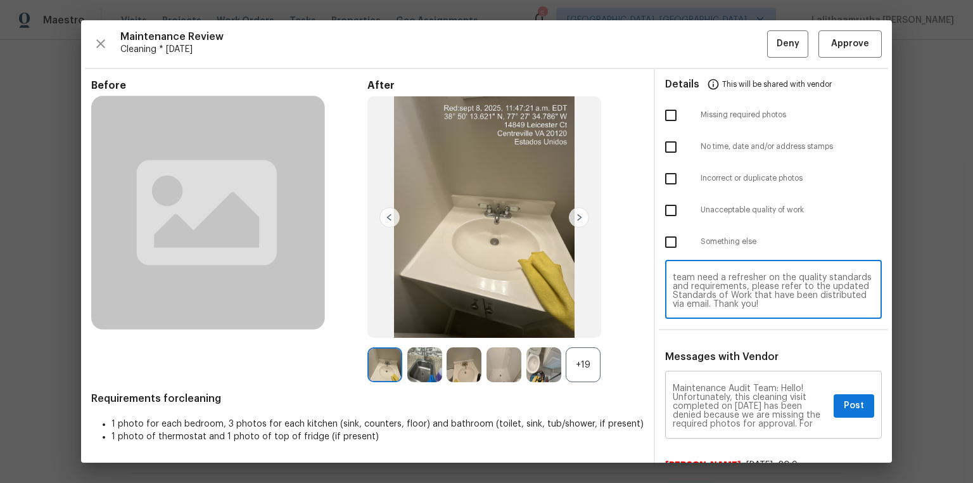
type textarea "Maintenance Audit Team: Hello! Unfortunately, this cleaning visit completed on …"
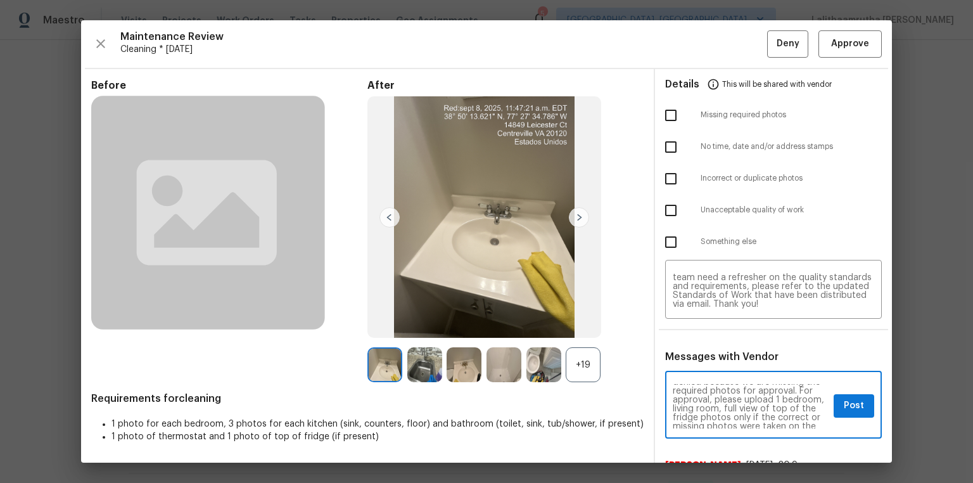
scroll to position [41, 0]
click at [834, 400] on button "Post" at bounding box center [854, 405] width 41 height 23
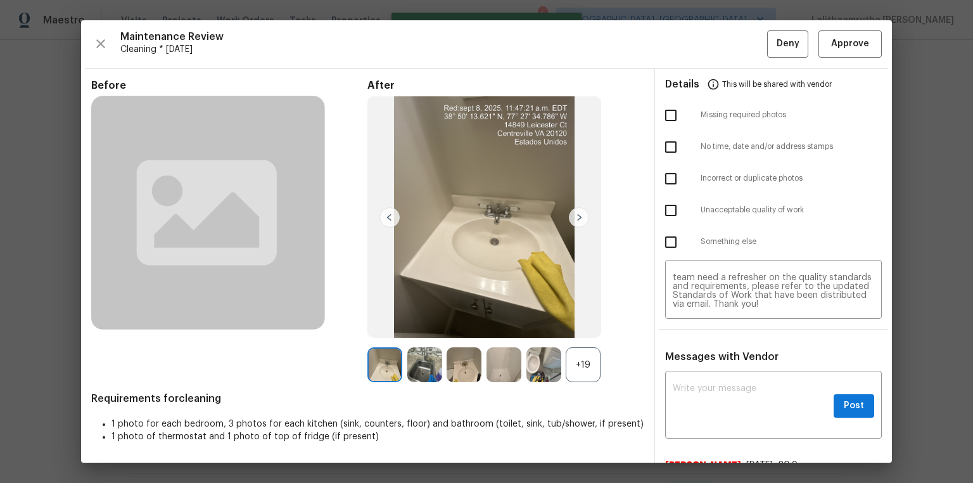
scroll to position [0, 0]
click at [658, 117] on input "checkbox" at bounding box center [671, 115] width 27 height 27
checkbox input "true"
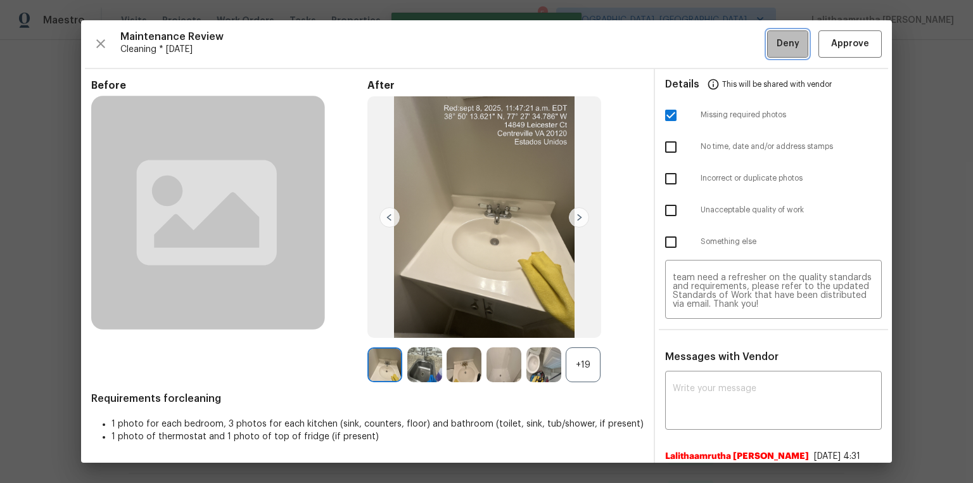
click at [777, 39] on span "Deny" at bounding box center [788, 44] width 23 height 16
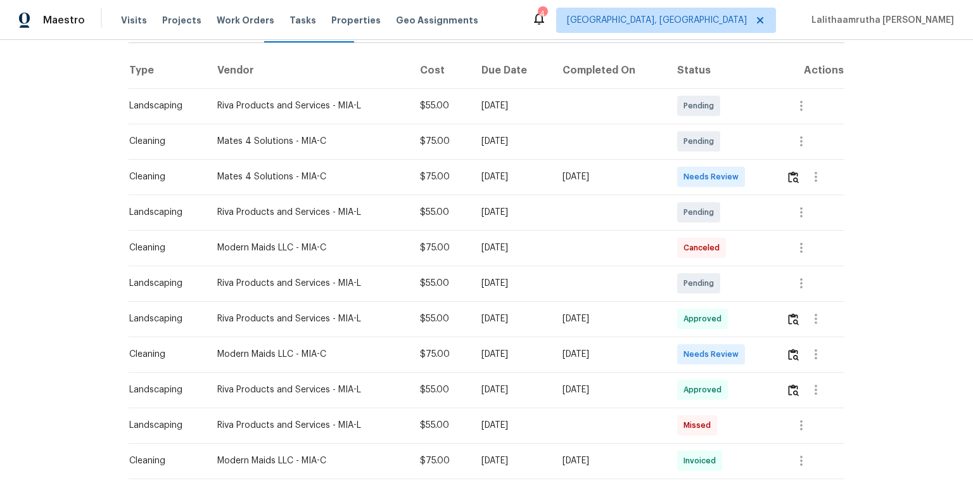
scroll to position [203, 0]
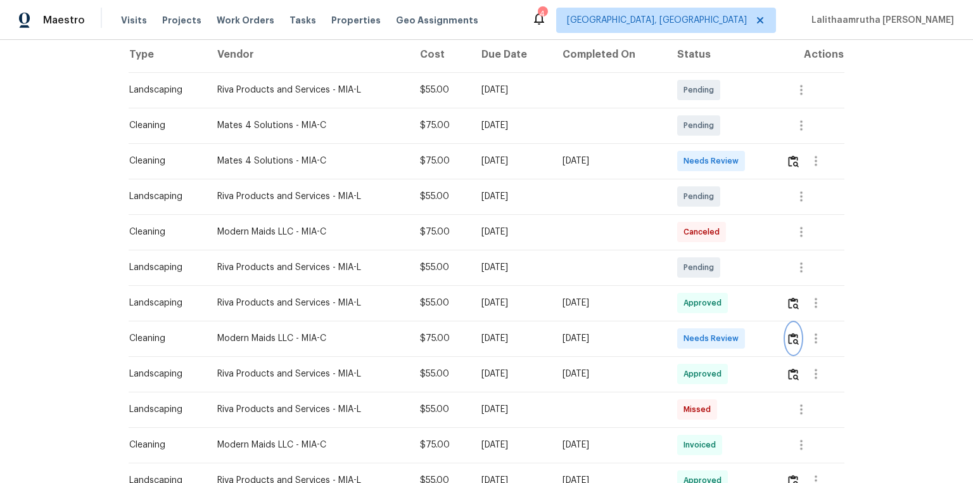
click at [692, 324] on img "button" at bounding box center [793, 339] width 11 height 12
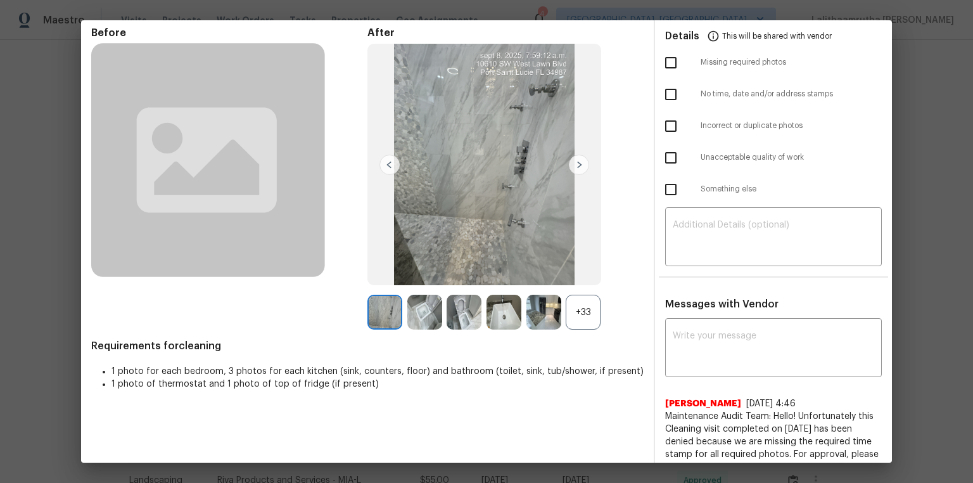
scroll to position [101, 0]
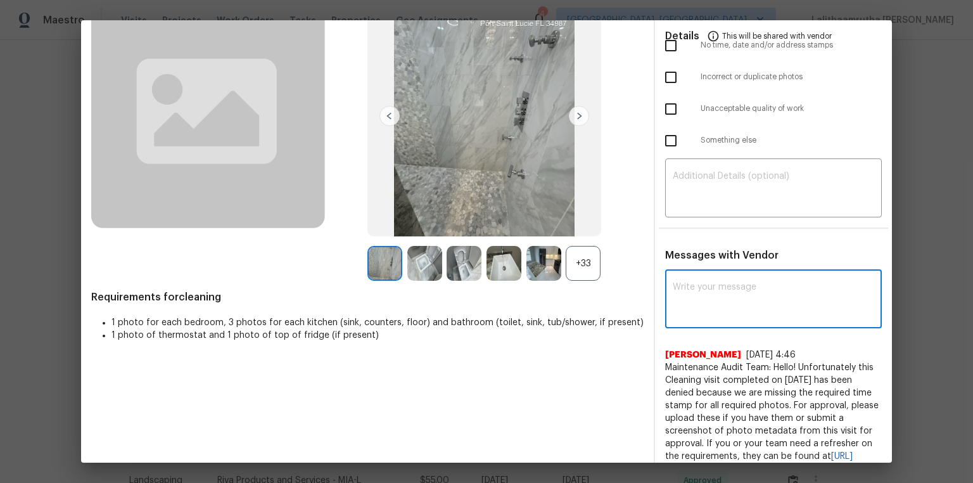
click at [692, 312] on textarea at bounding box center [773, 300] width 201 height 35
paste textarea "Maintenance Audit Team: Hello! Unfortunately, this cleaning visit completed on …"
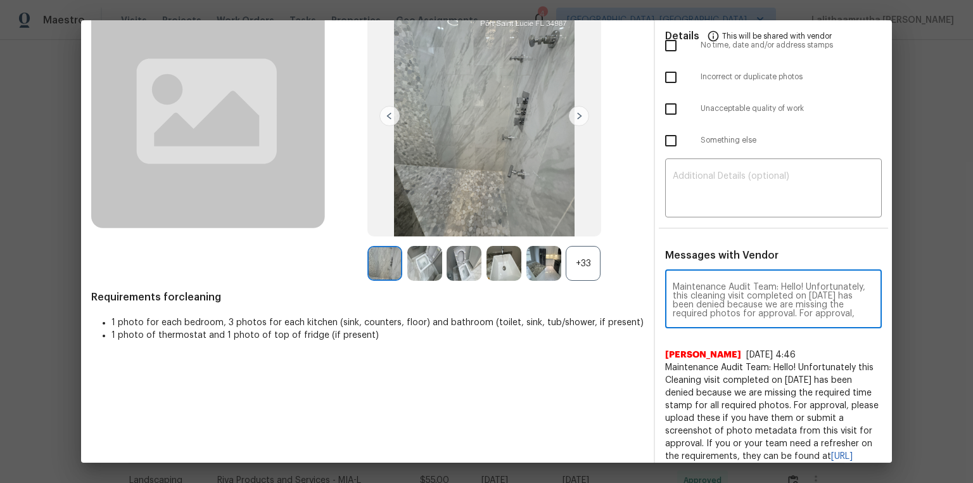
scroll to position [160, 0]
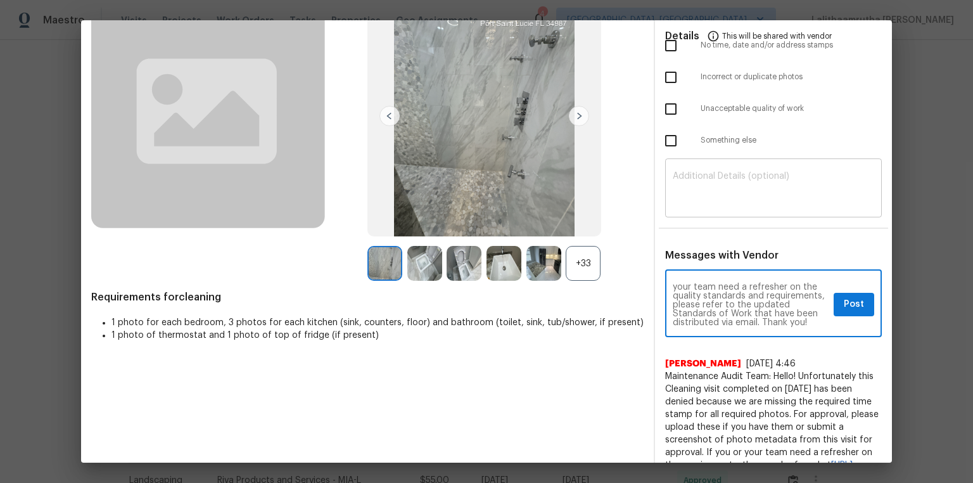
type textarea "Maintenance Audit Team: Hello! Unfortunately, this cleaning visit completed on …"
click at [692, 195] on textarea at bounding box center [773, 189] width 201 height 35
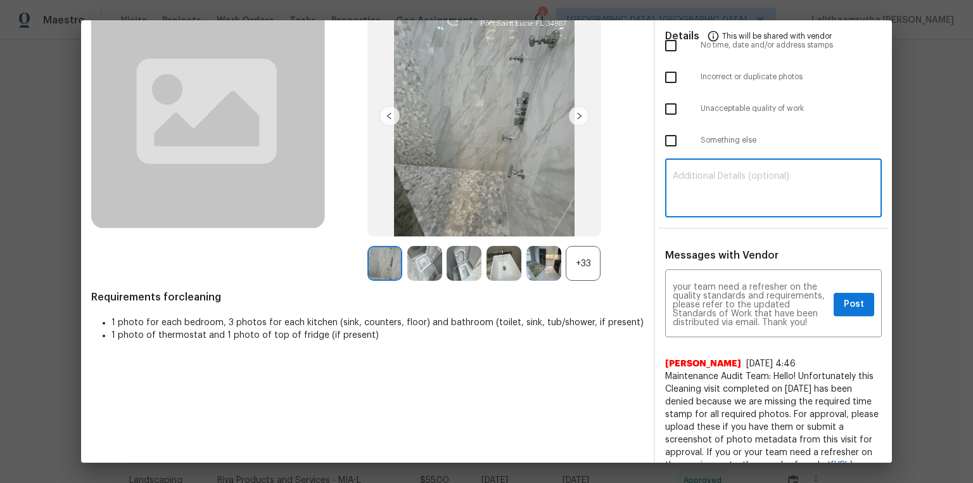
paste textarea "Maintenance Audit Team: Hello! Unfortunately, this cleaning visit completed on …"
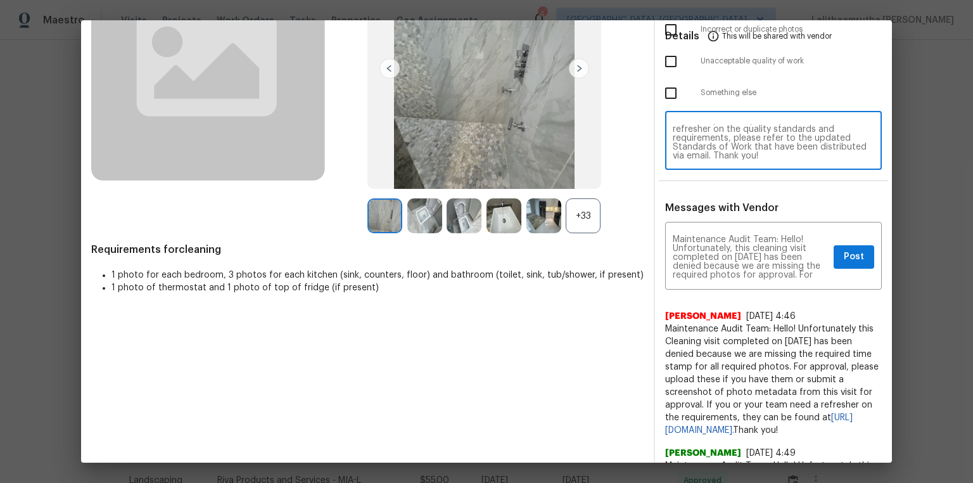
scroll to position [152, 0]
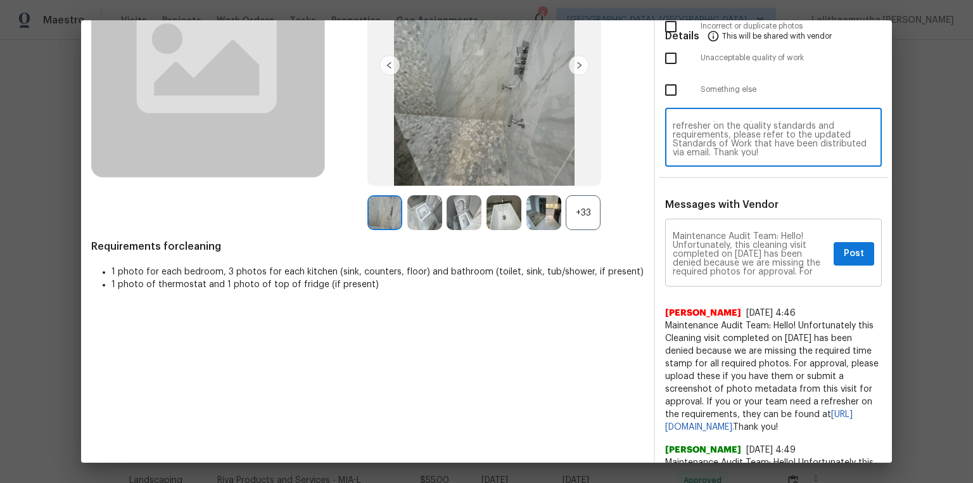
type textarea "Maintenance Audit Team: Hello! Unfortunately, this cleaning visit completed on …"
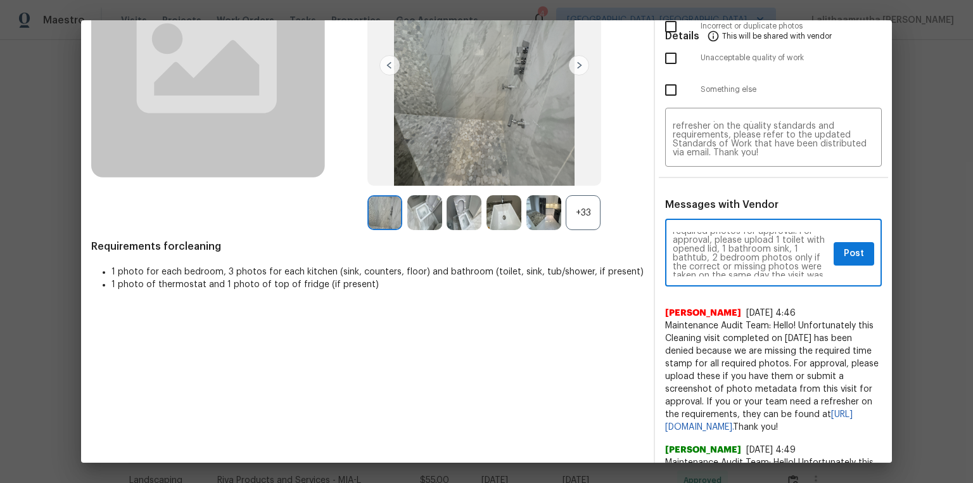
scroll to position [61, 0]
click at [692, 256] on span "Post" at bounding box center [854, 254] width 20 height 16
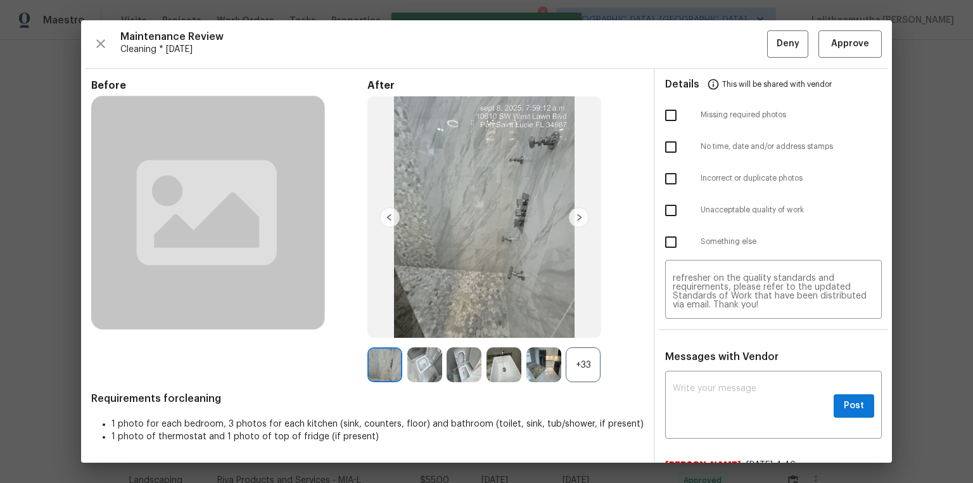
scroll to position [0, 0]
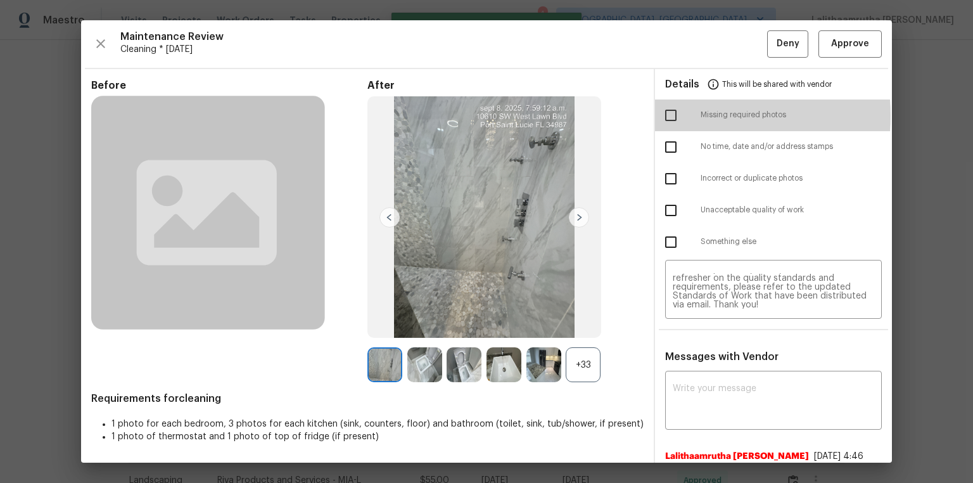
click at [671, 115] on input "checkbox" at bounding box center [671, 115] width 27 height 27
checkbox input "true"
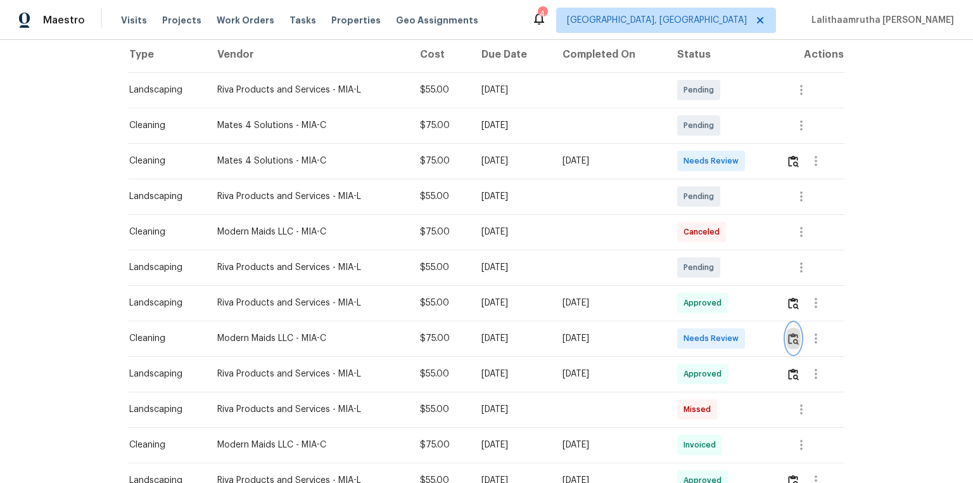
click at [692, 324] on img "button" at bounding box center [793, 339] width 11 height 12
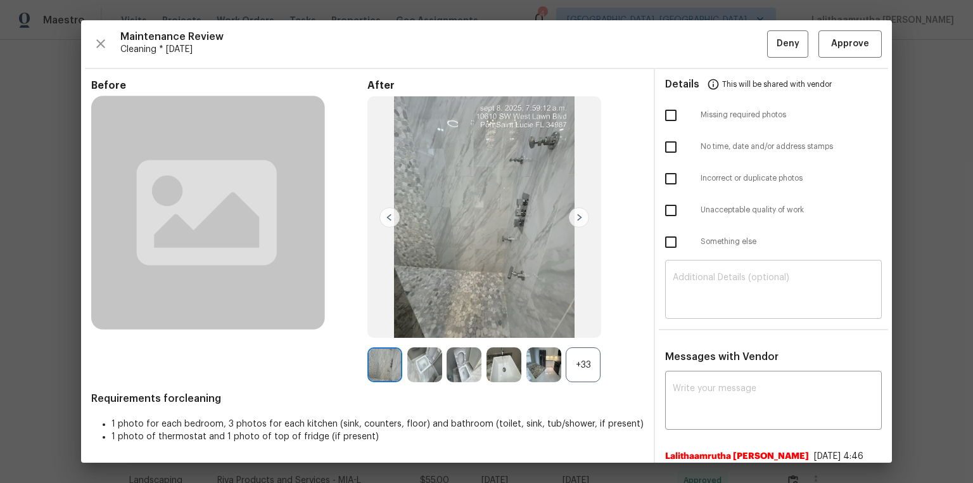
click at [692, 289] on textarea at bounding box center [773, 290] width 201 height 35
paste textarea "Maintenance Audit Team: Hello! Unfortunately, this cleaning visit completed on …"
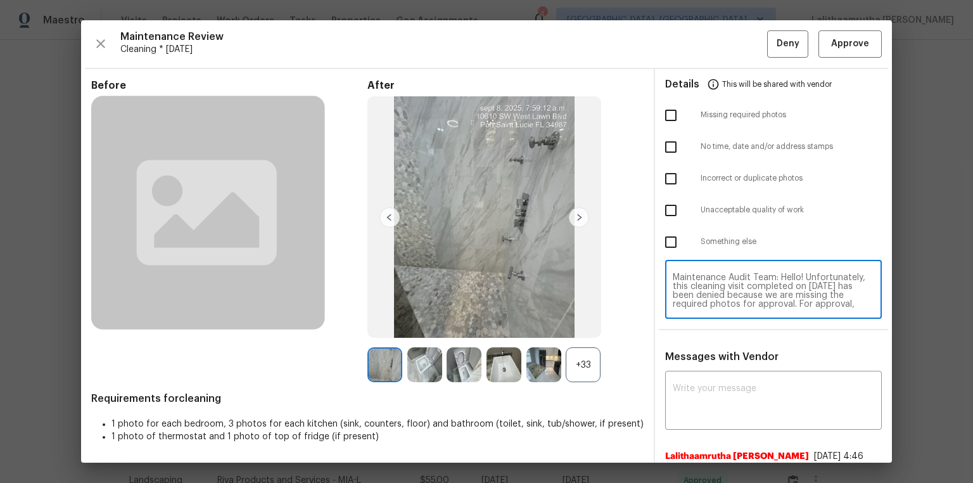
scroll to position [115, 0]
type textarea "Maintenance Audit Team: Hello! Unfortunately, this cleaning visit completed on …"
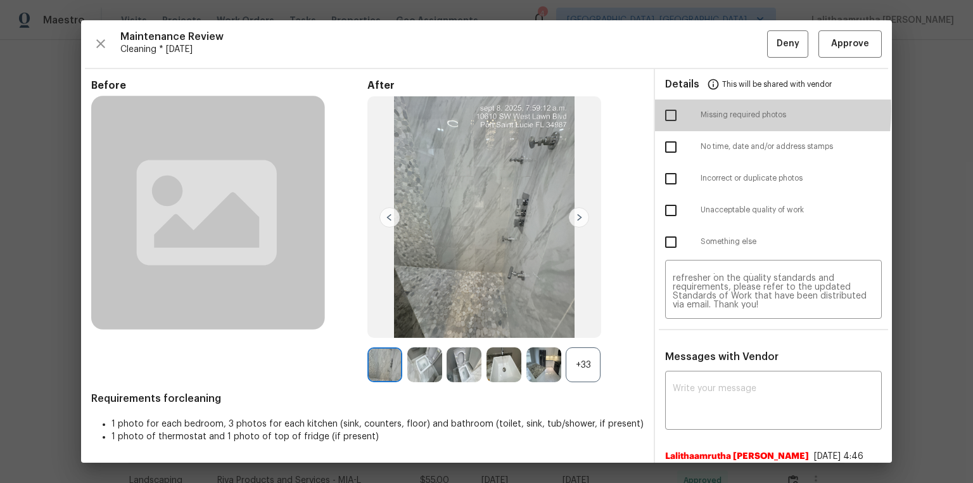
click at [671, 109] on input "checkbox" at bounding box center [671, 115] width 27 height 27
checkbox input "true"
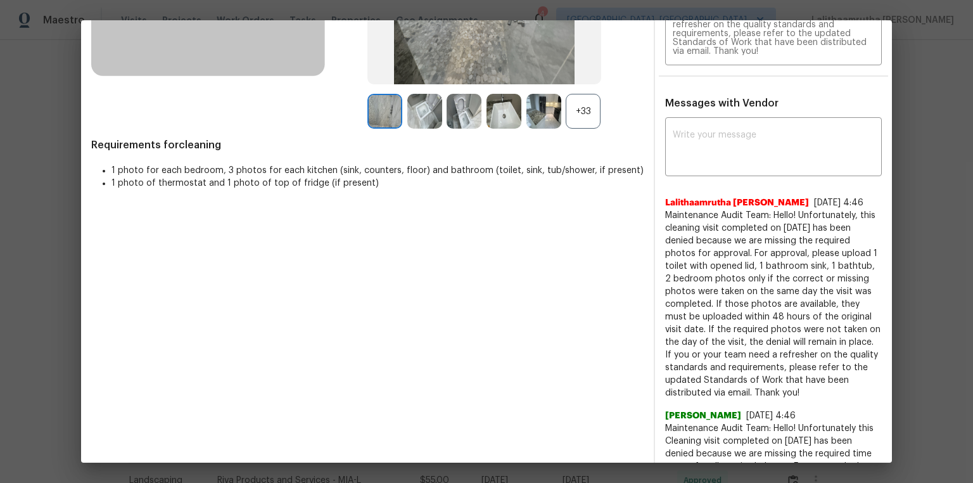
scroll to position [0, 0]
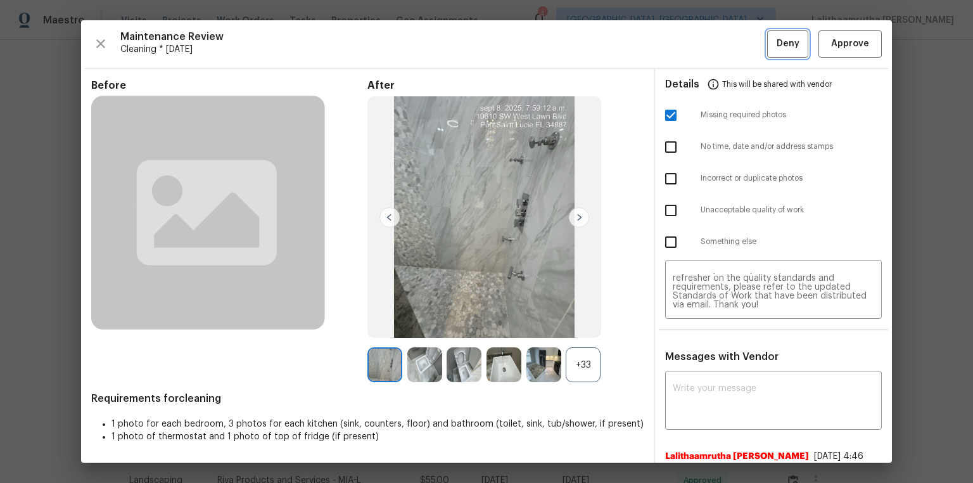
click at [692, 41] on span "Deny" at bounding box center [788, 44] width 23 height 16
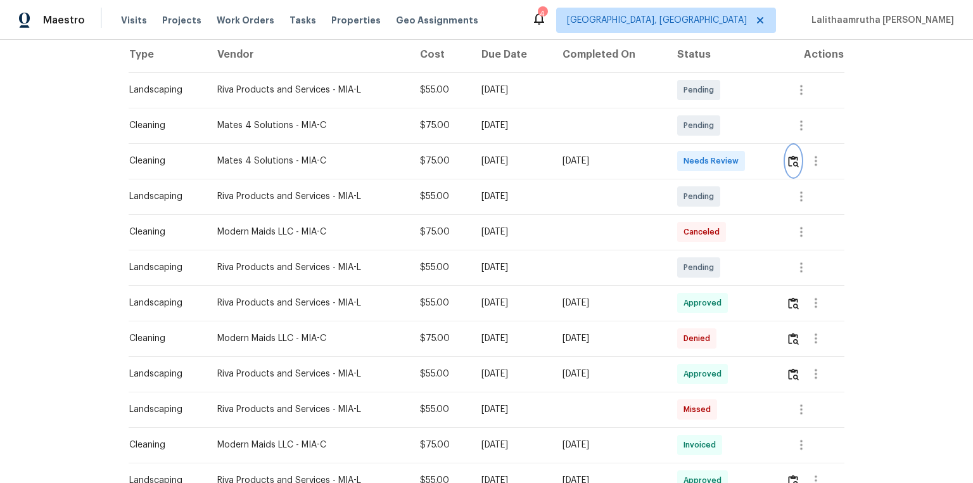
click at [692, 156] on img "button" at bounding box center [793, 161] width 11 height 12
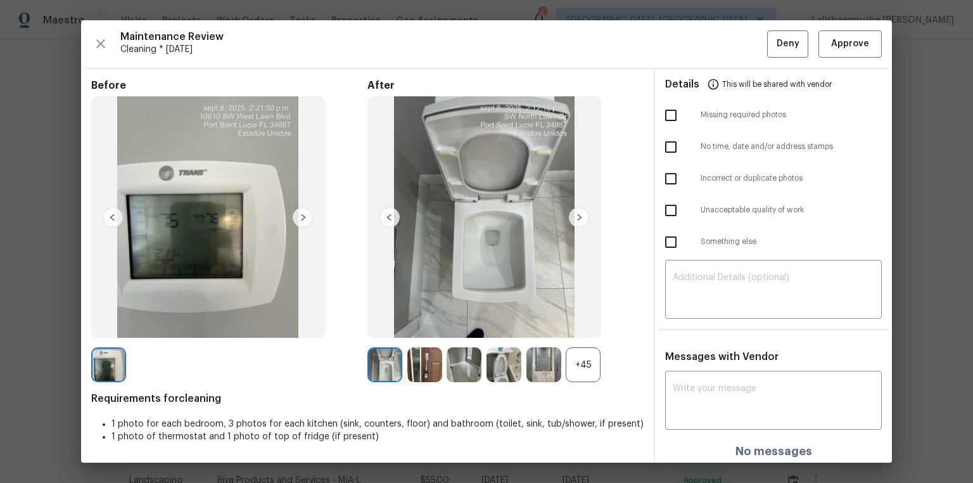
click at [576, 324] on div "+45" at bounding box center [583, 364] width 35 height 35
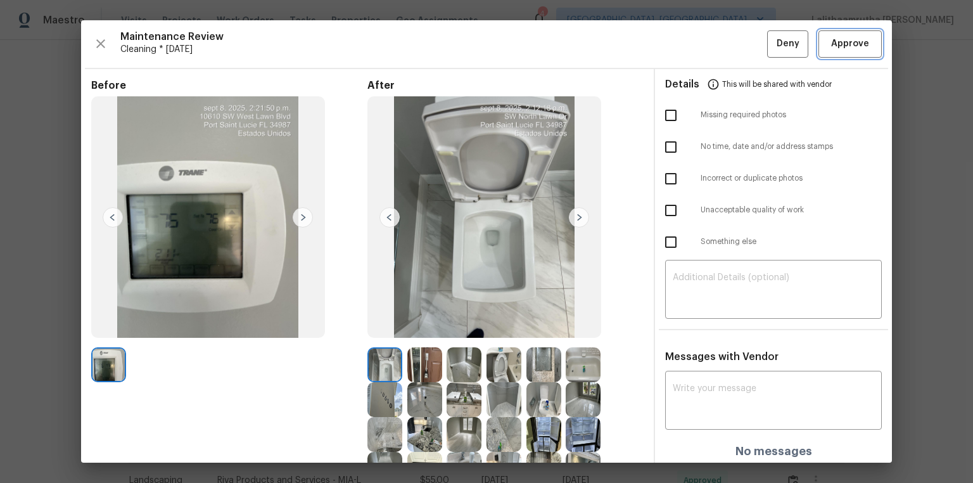
click at [692, 38] on span "Approve" at bounding box center [850, 44] width 38 height 16
